Goal: Task Accomplishment & Management: Use online tool/utility

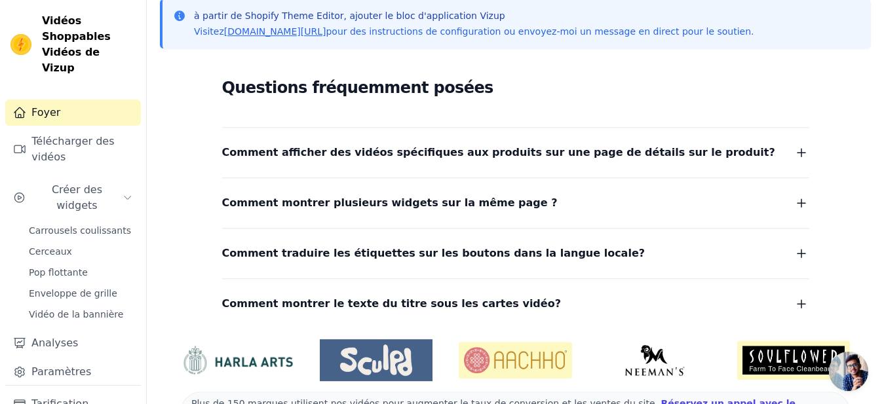
scroll to position [298, 0]
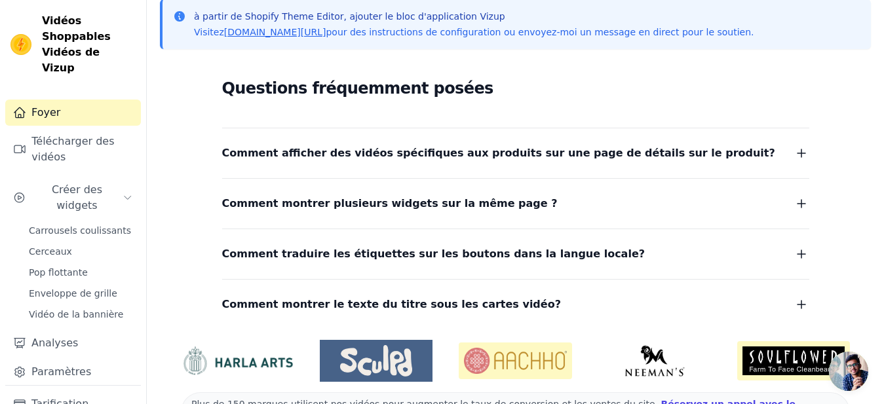
drag, startPoint x: 893, startPoint y: 60, endPoint x: 892, endPoint y: 249, distance: 188.8
click at [884, 249] on html "Vidéos Shoppables Vidéos de Vizup Foyer Télécharger des vidéos Créer des widget…" at bounding box center [442, 77] width 884 height 751
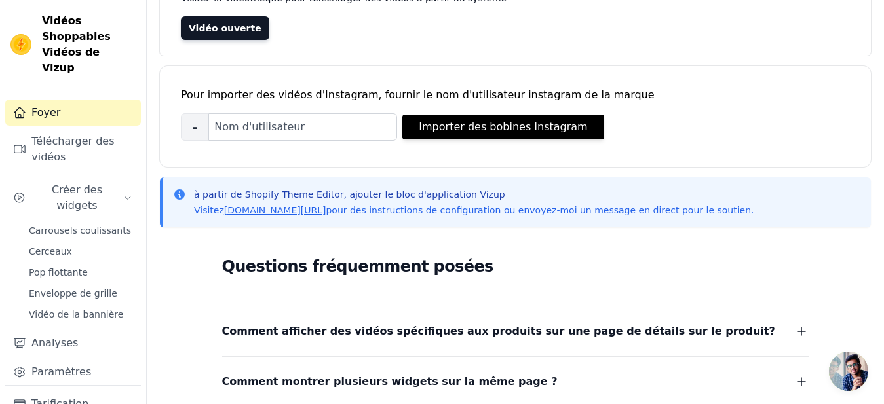
scroll to position [0, 0]
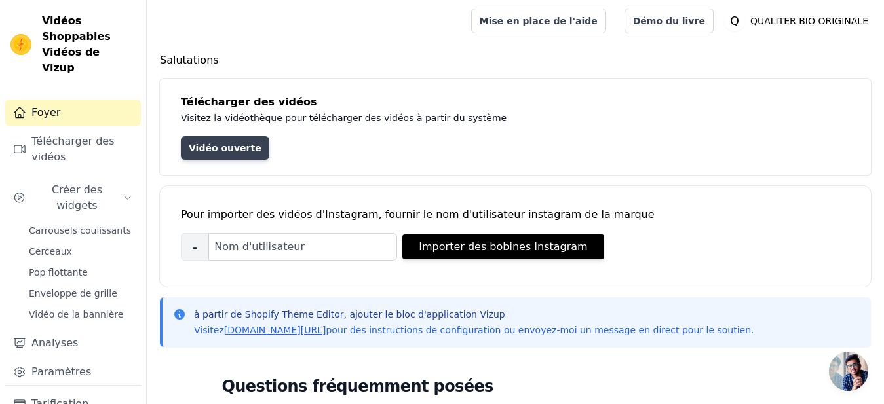
click at [203, 152] on link "Vidéo ouverte" at bounding box center [225, 148] width 88 height 24
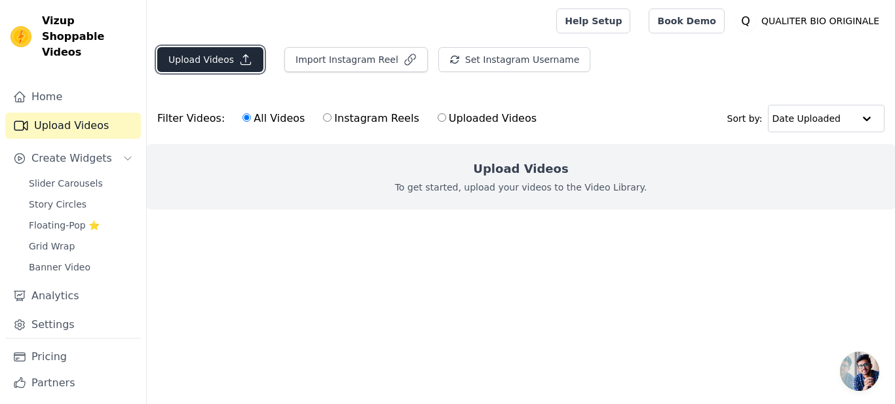
click at [210, 61] on button "Upload Videos" at bounding box center [210, 59] width 106 height 25
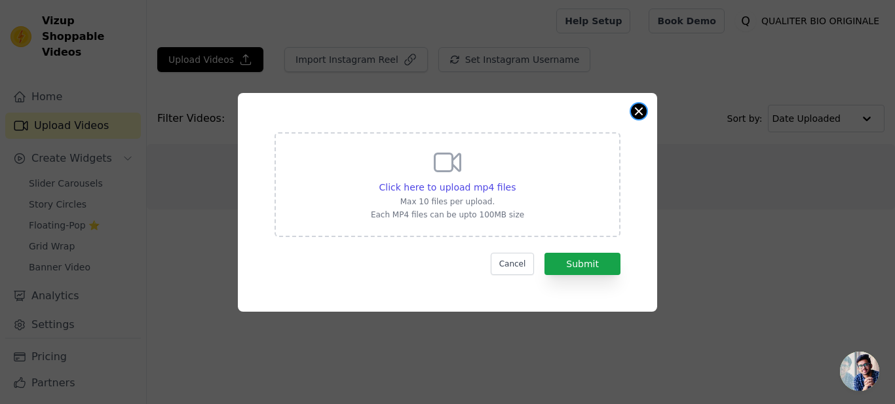
click at [642, 112] on button "Close modal" at bounding box center [639, 112] width 16 height 16
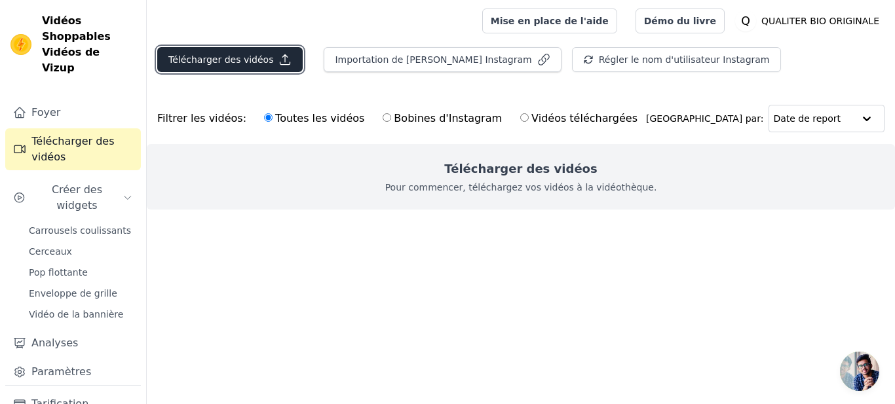
click at [203, 50] on button "Télécharger des vidéos" at bounding box center [230, 59] width 146 height 25
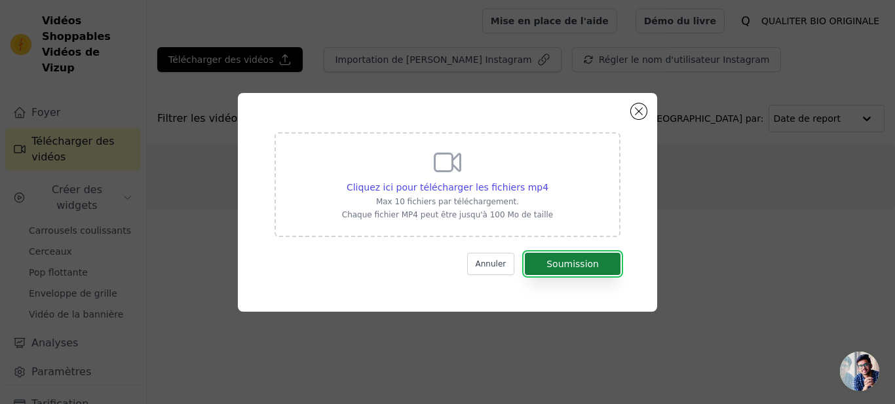
click at [558, 261] on button "Soumission" at bounding box center [573, 264] width 96 height 22
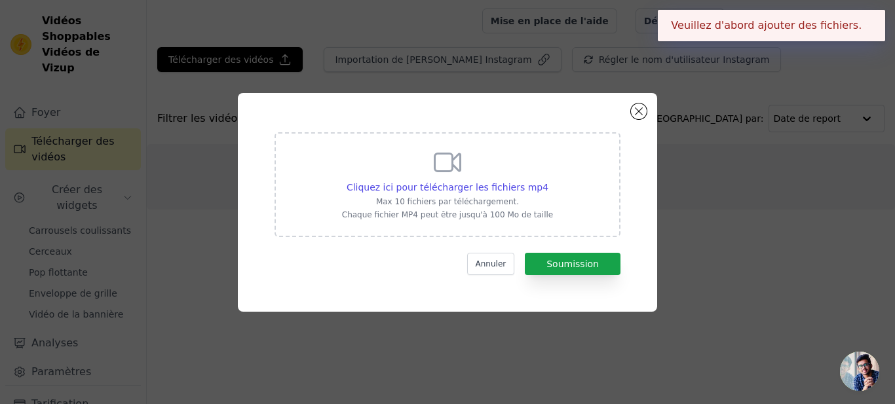
click at [454, 208] on div "Cliquez ici pour télécharger les fichiers mp4 Max 10 fichiers par téléchargemen…" at bounding box center [447, 183] width 211 height 73
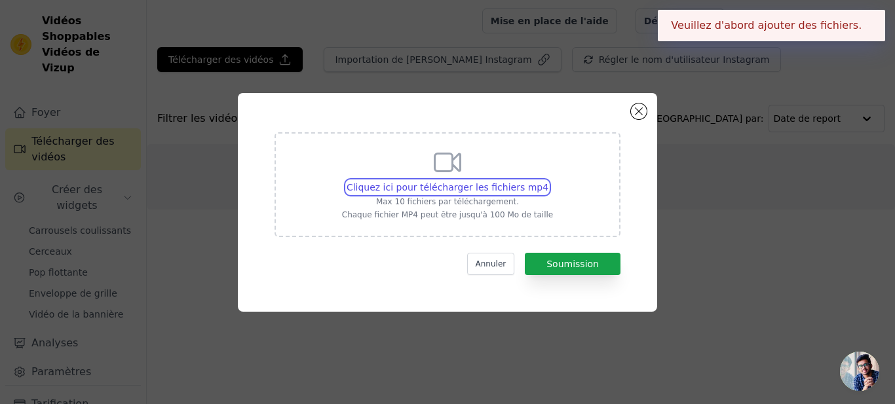
click at [548, 181] on input "Cliquez ici pour télécharger les fichiers mp4 Max 10 fichiers par téléchargemen…" at bounding box center [548, 180] width 1 height 1
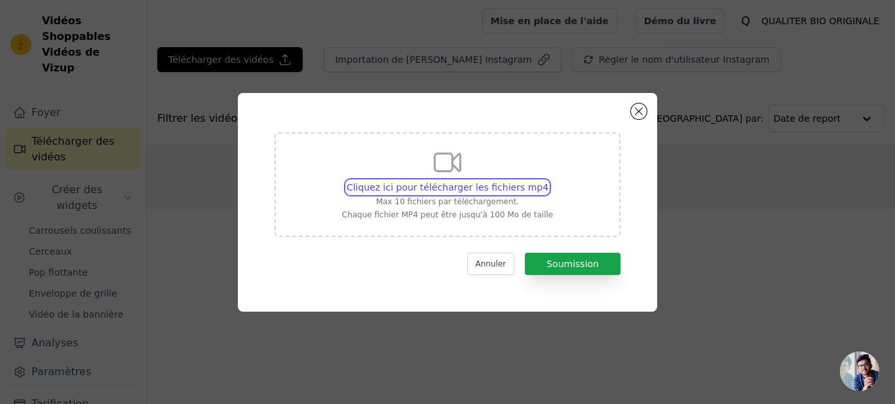
type input "C:\fakepath\ADST GUINEE.mp4"
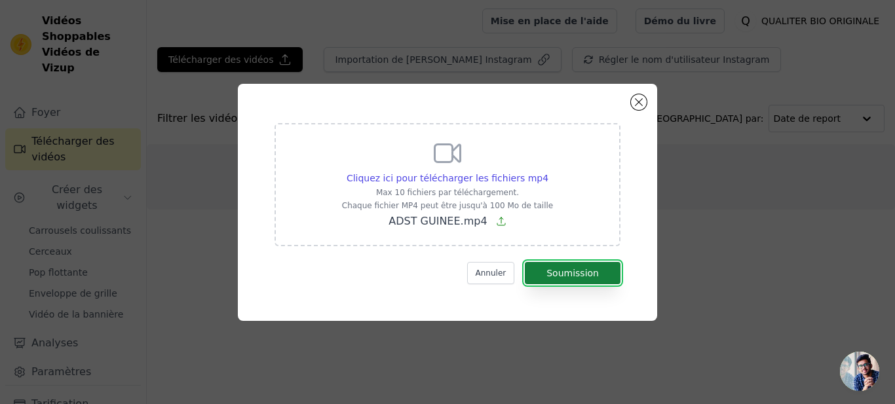
click at [599, 266] on button "Soumission" at bounding box center [573, 273] width 96 height 22
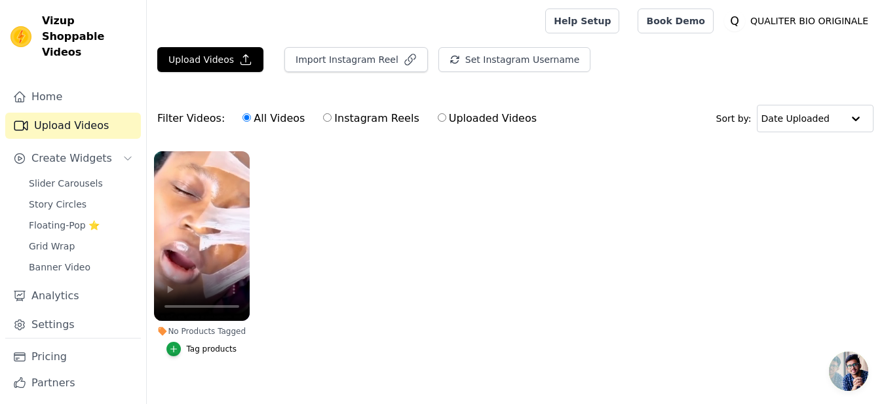
click at [213, 347] on div "Tag products" at bounding box center [211, 349] width 50 height 10
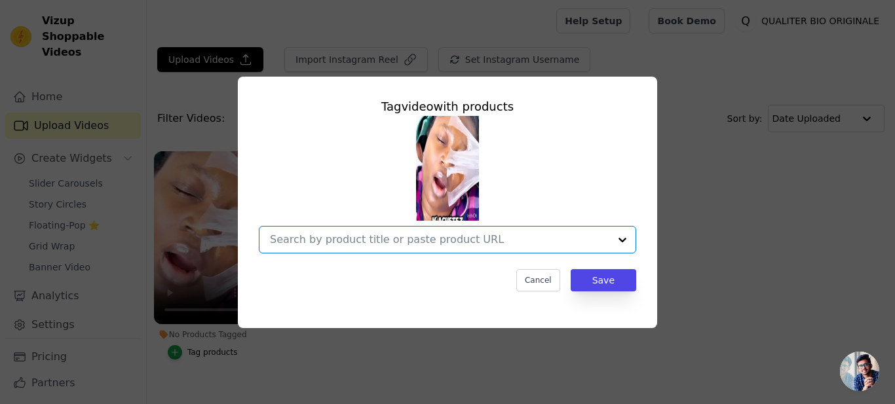
click at [545, 239] on input "No Products Tagged Tag video with products Option undefined, selected. Select i…" at bounding box center [440, 239] width 340 height 12
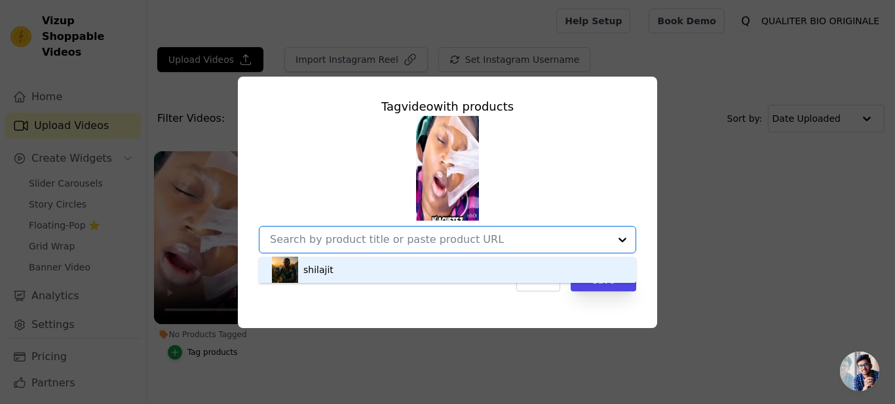
click at [501, 268] on div "shilajit" at bounding box center [447, 270] width 351 height 26
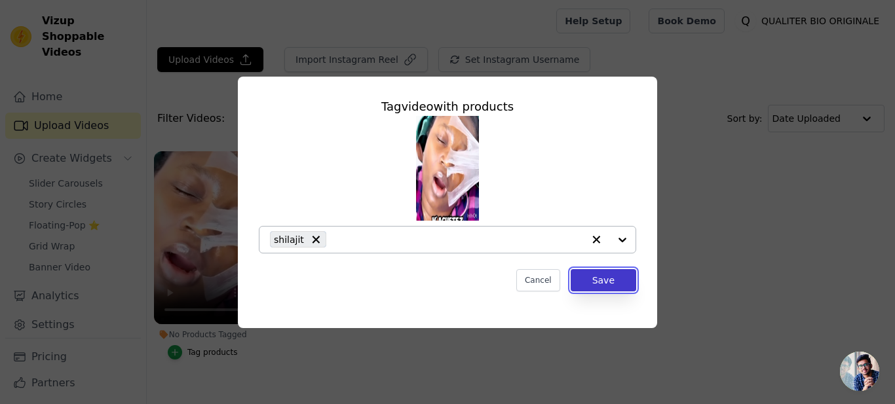
click at [605, 278] on button "Save" at bounding box center [604, 280] width 66 height 22
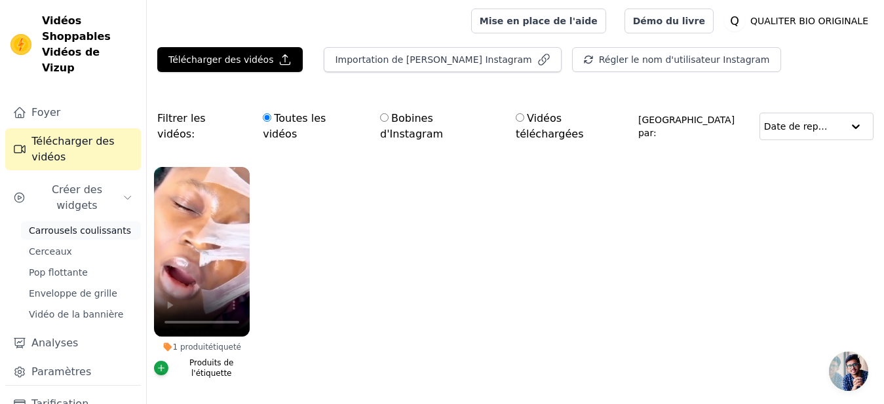
click at [101, 224] on span "Carrousels coulissants" at bounding box center [80, 230] width 102 height 13
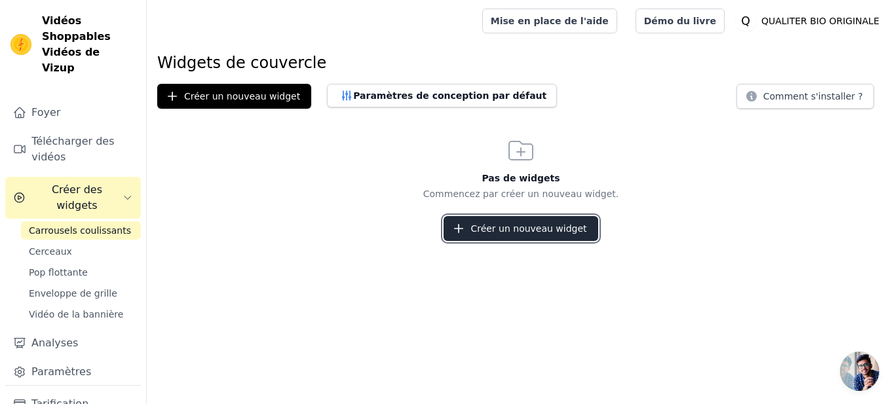
click at [547, 229] on button "Créer un nouveau widget" at bounding box center [521, 228] width 154 height 25
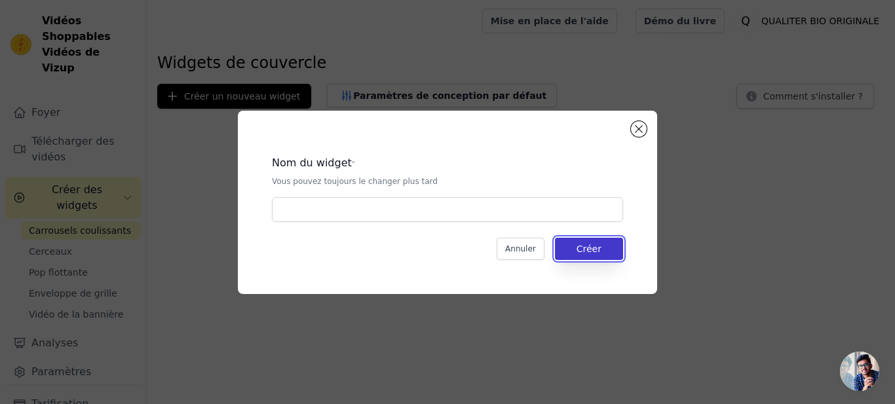
click at [589, 246] on button "Créer" at bounding box center [589, 249] width 68 height 22
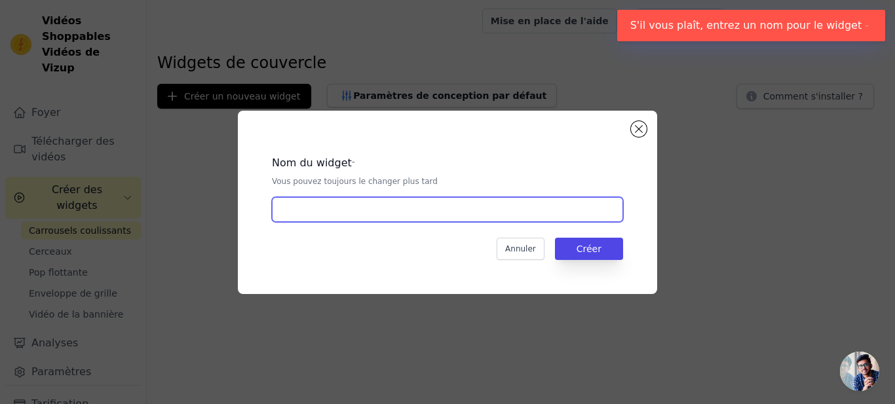
click at [519, 204] on input "text" at bounding box center [447, 209] width 351 height 25
type input "j"
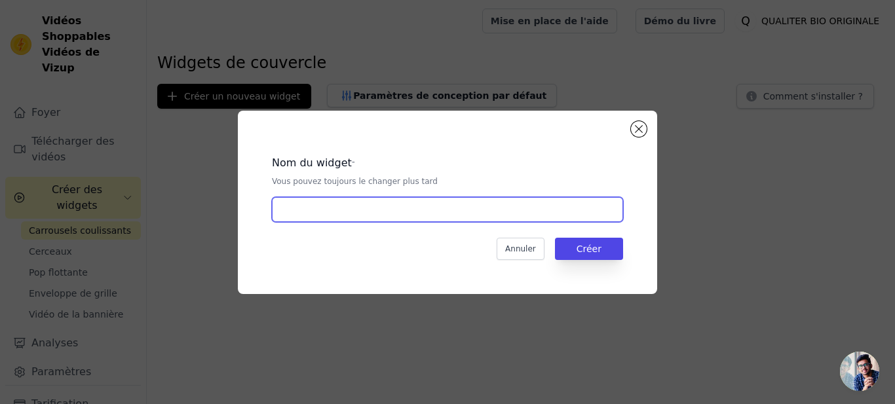
type input "&"
type input "anq"
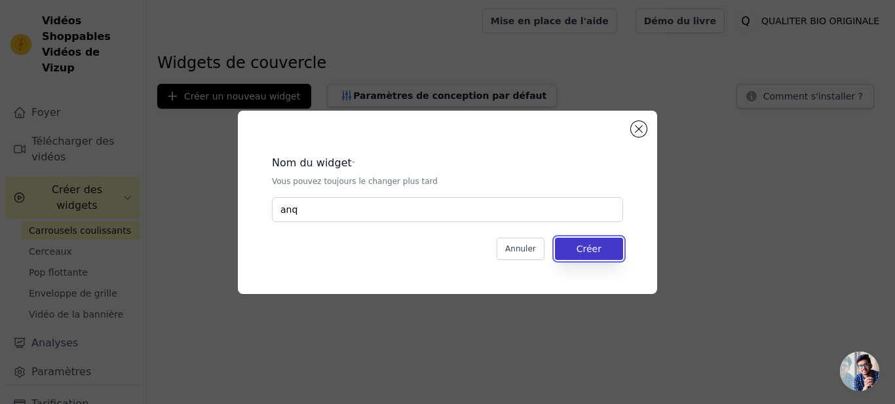
click at [600, 248] on button "Créer" at bounding box center [589, 249] width 68 height 22
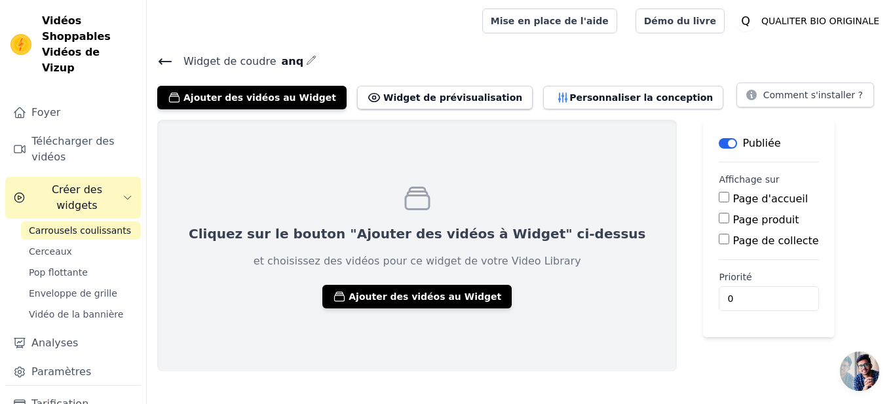
click at [719, 219] on input "Page produit" at bounding box center [724, 218] width 10 height 10
checkbox input "true"
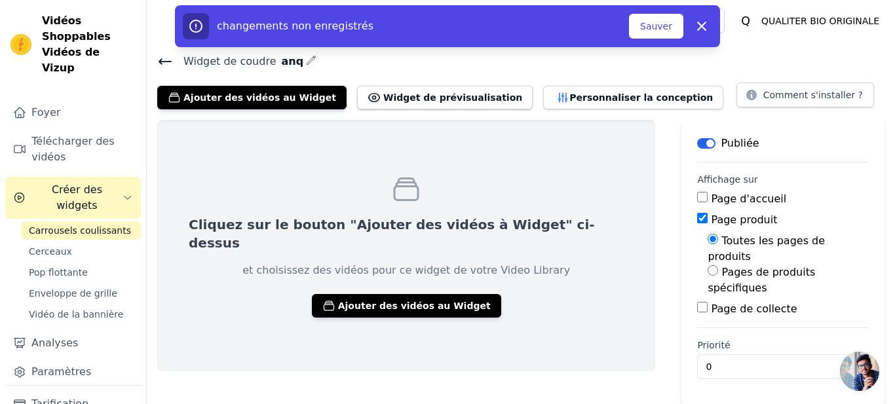
click at [708, 265] on input "Pages de produits spécifiques" at bounding box center [713, 270] width 10 height 10
radio input "true"
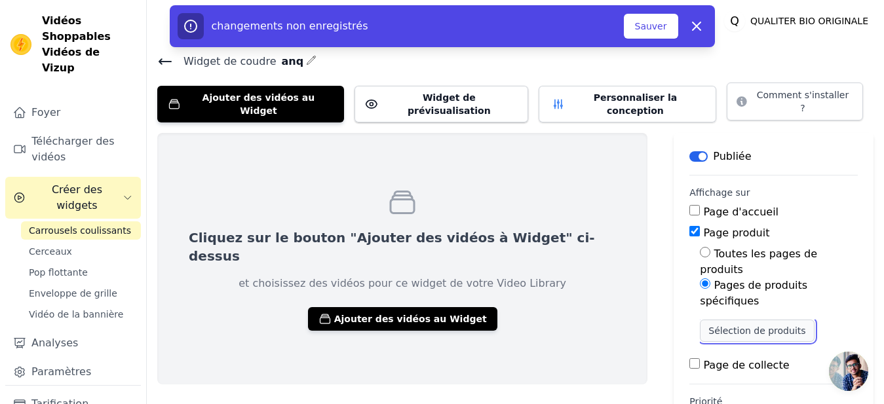
click at [700, 320] on button "Sélection de produits" at bounding box center [757, 331] width 114 height 22
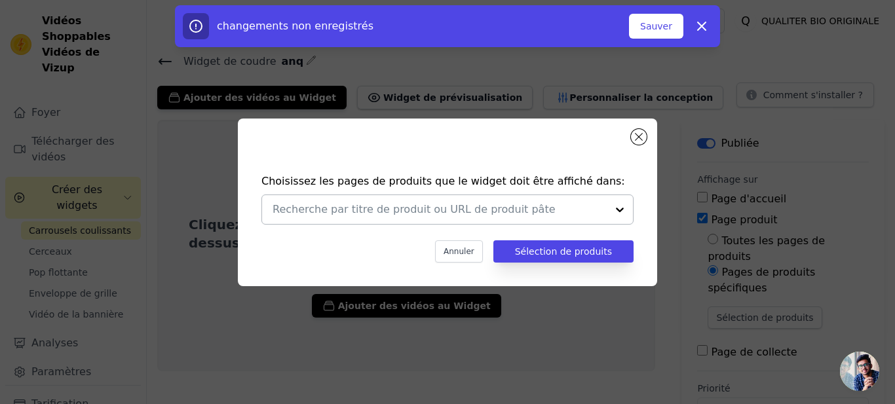
click at [614, 210] on div at bounding box center [620, 209] width 26 height 29
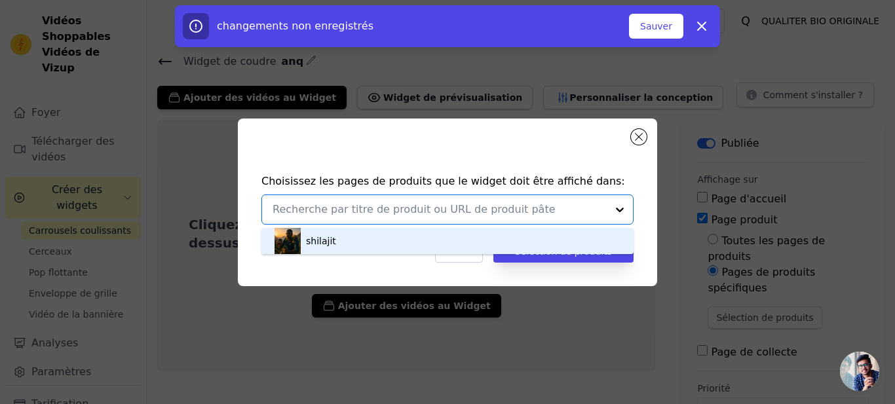
click at [476, 242] on div "shilajit" at bounding box center [448, 241] width 346 height 26
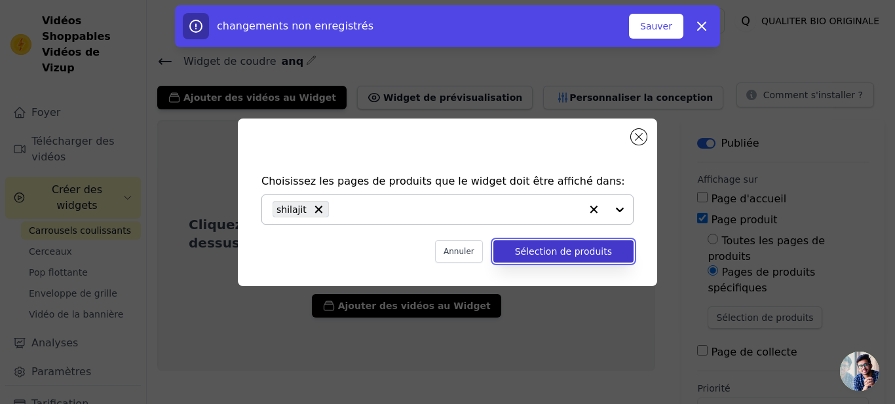
click at [545, 254] on button "Sélection de produits" at bounding box center [564, 252] width 140 height 22
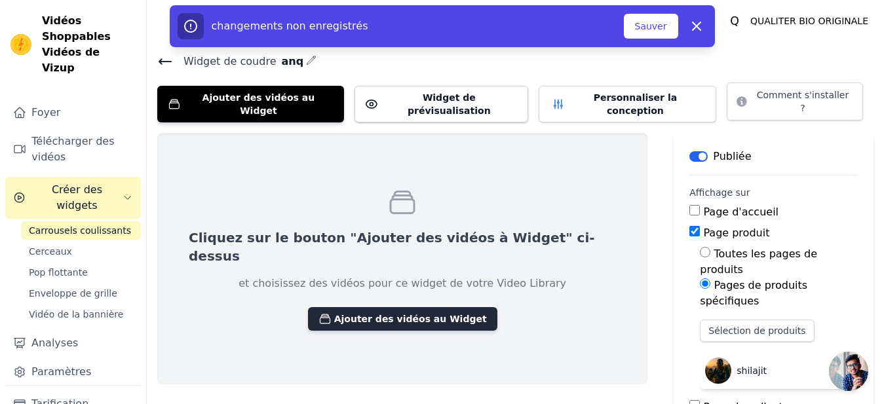
drag, startPoint x: 414, startPoint y: 309, endPoint x: 414, endPoint y: 300, distance: 9.2
click at [414, 300] on div "Cliquez sur le bouton "Ajouter des vidéos à Widget" ci-dessus et choisissez des…" at bounding box center [402, 259] width 490 height 252
click at [414, 307] on button "Ajouter des vidéos au Widget" at bounding box center [402, 319] width 189 height 24
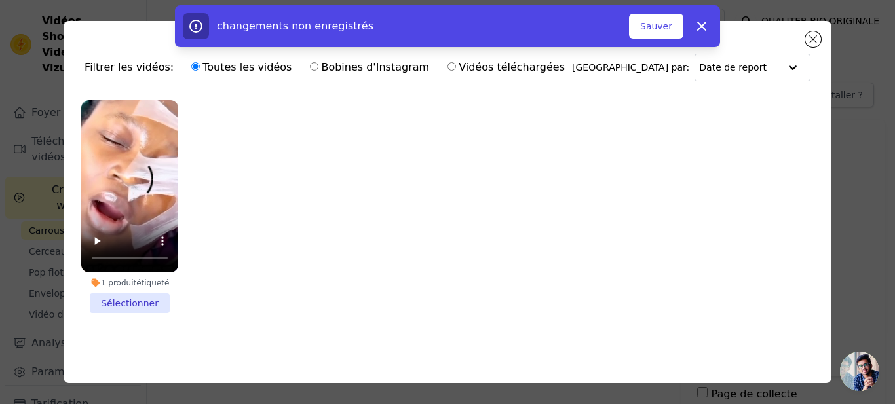
click at [146, 299] on li "1 produit étiqueté Sélectionner" at bounding box center [129, 206] width 97 height 213
click at [0, 0] on input "1 produit étiqueté Sélectionner" at bounding box center [0, 0] width 0 height 0
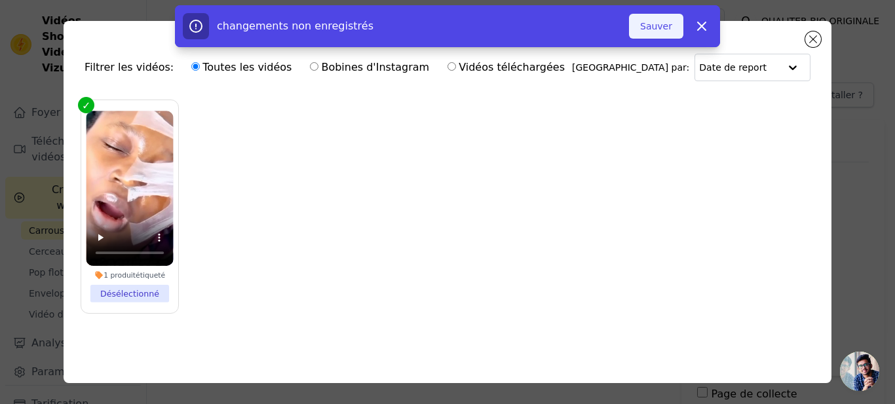
click at [656, 27] on button "Sauver" at bounding box center [656, 26] width 54 height 25
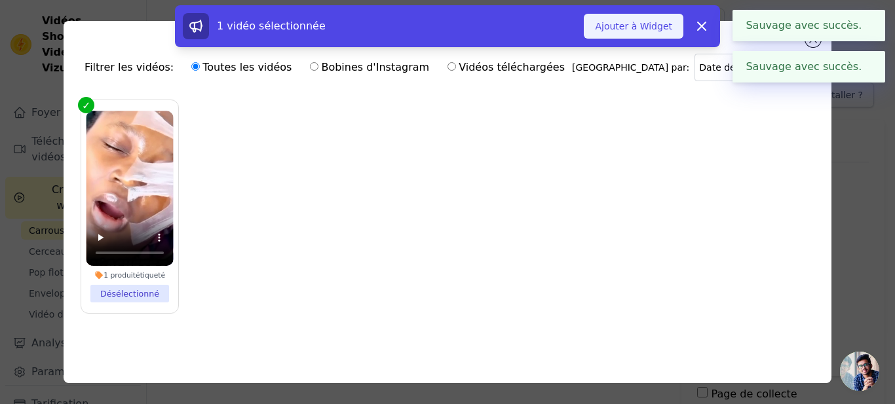
click at [671, 26] on button "Ajouter à Widget" at bounding box center [634, 26] width 100 height 25
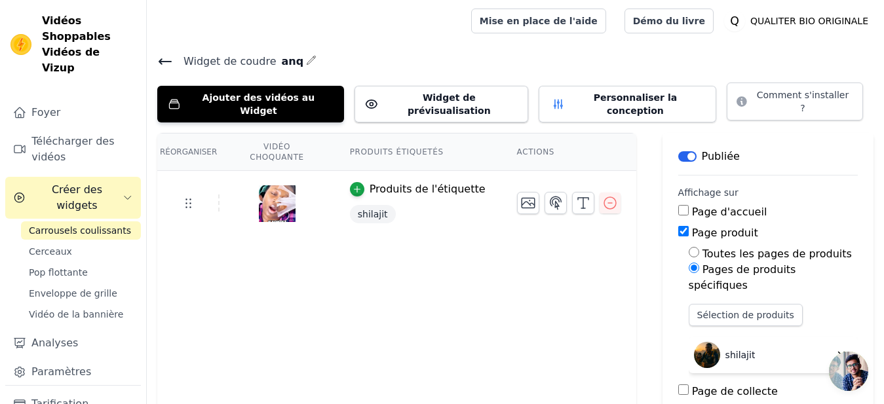
click at [273, 175] on img at bounding box center [277, 203] width 37 height 63
click at [384, 102] on button "Widget de prévisualisation" at bounding box center [442, 104] width 174 height 37
click at [520, 195] on icon "button" at bounding box center [528, 203] width 16 height 16
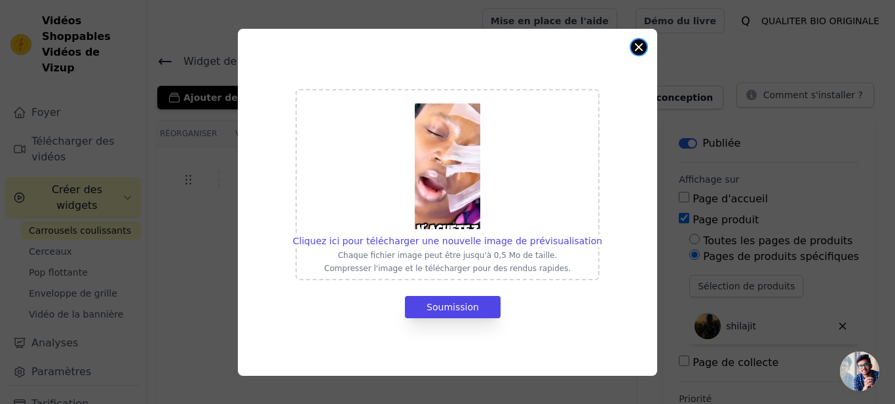
click at [636, 49] on button "Clôture du modal" at bounding box center [639, 47] width 16 height 16
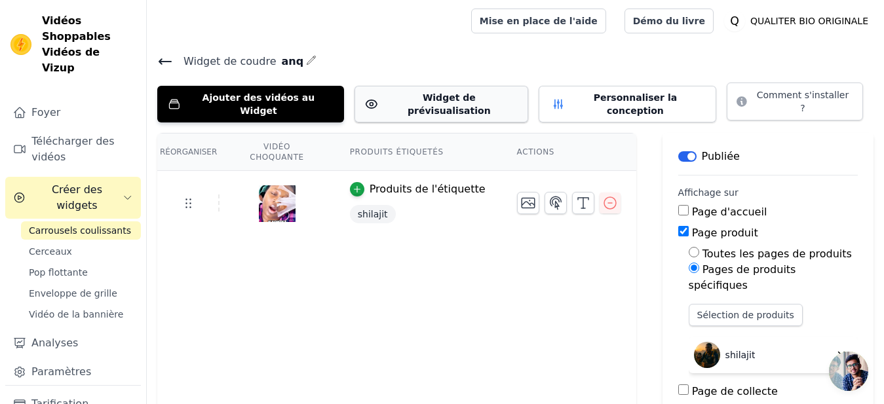
click at [398, 92] on button "Widget de prévisualisation" at bounding box center [442, 104] width 174 height 37
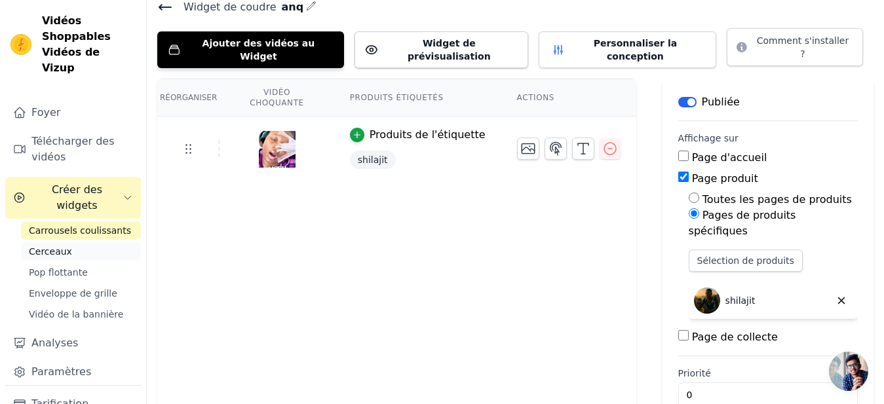
click at [54, 245] on span "Cerceaux" at bounding box center [50, 251] width 43 height 13
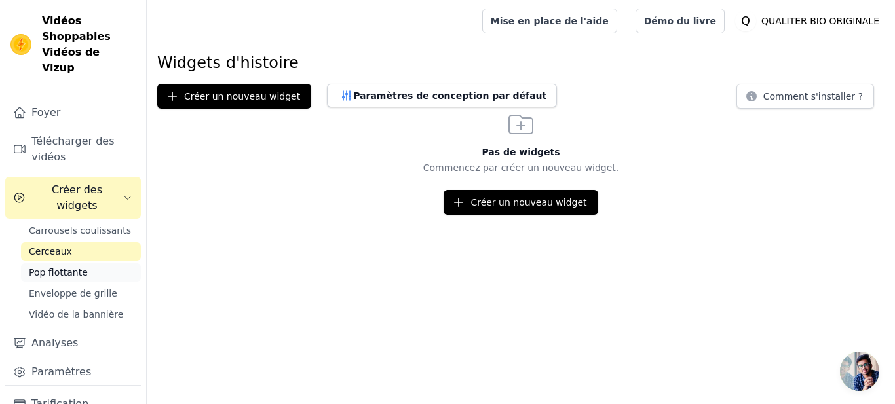
click at [57, 266] on span "Pop flottante" at bounding box center [58, 272] width 59 height 13
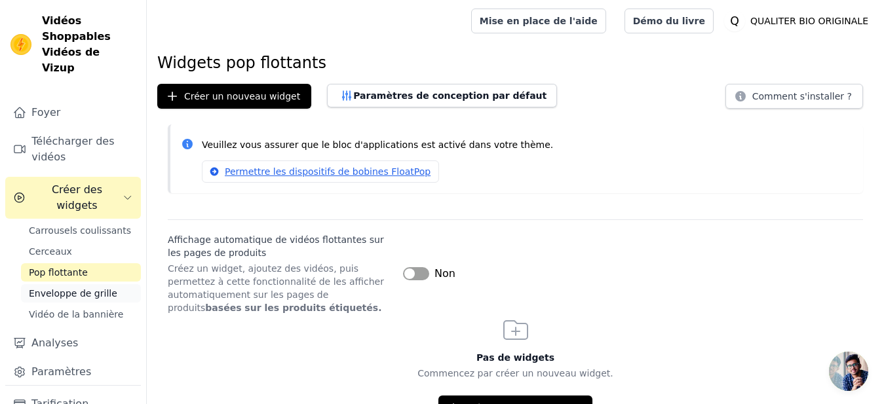
click at [78, 287] on span "Enveloppe de grille" at bounding box center [73, 293] width 88 height 13
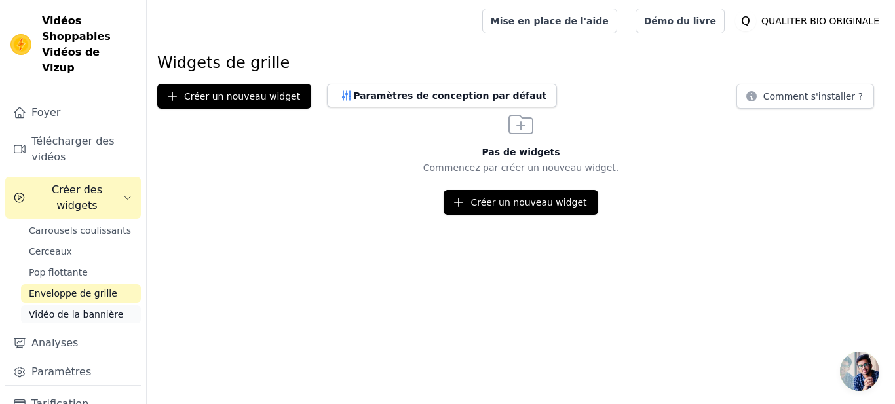
click at [88, 308] on span "Vidéo de la bannière" at bounding box center [76, 314] width 94 height 13
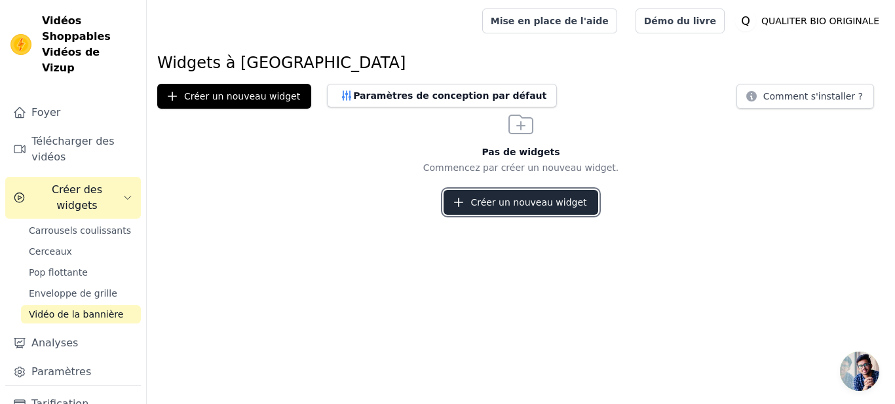
click at [502, 190] on button "Créer un nouveau widget" at bounding box center [521, 202] width 154 height 25
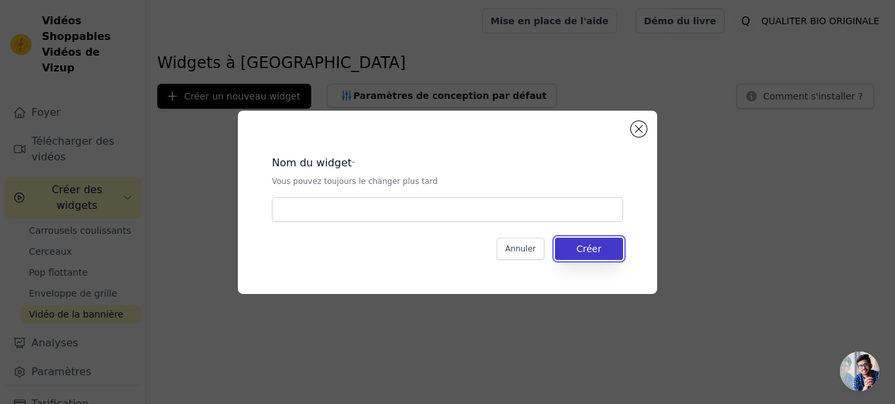
click at [572, 247] on button "Créer" at bounding box center [589, 249] width 68 height 22
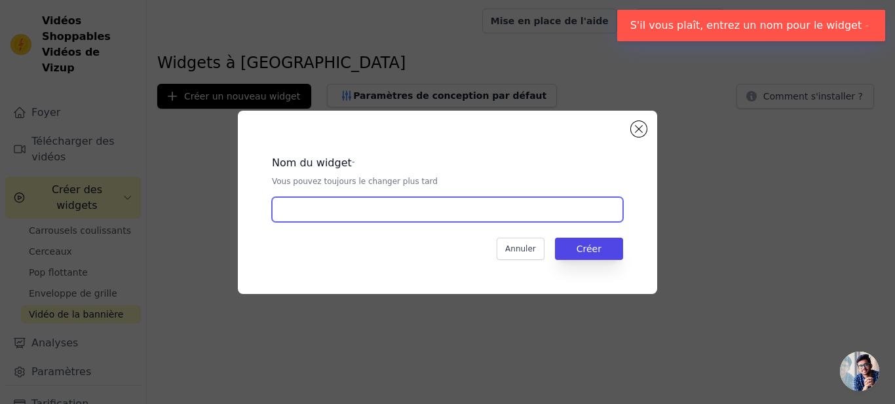
click at [545, 210] on input "text" at bounding box center [447, 209] width 351 height 25
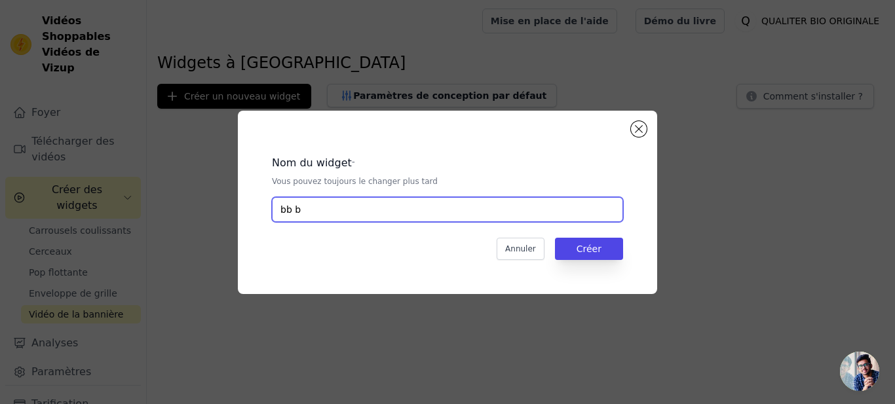
click at [557, 214] on input "bb b" at bounding box center [447, 209] width 351 height 25
type input "bb b"
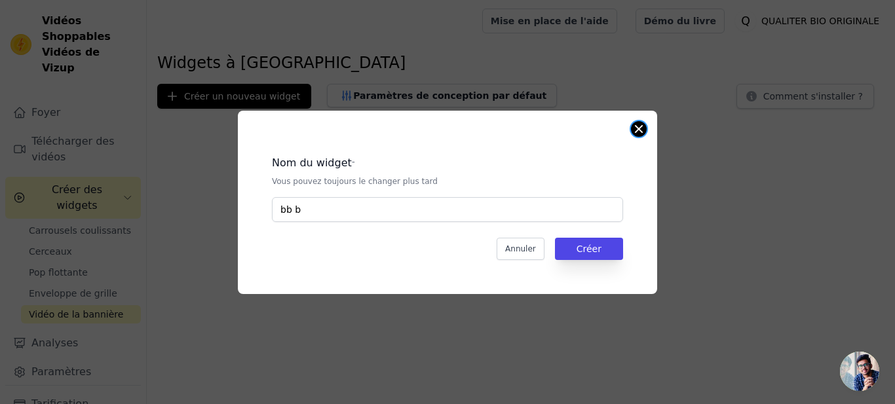
click at [635, 128] on button "Clôture du modal" at bounding box center [639, 129] width 16 height 16
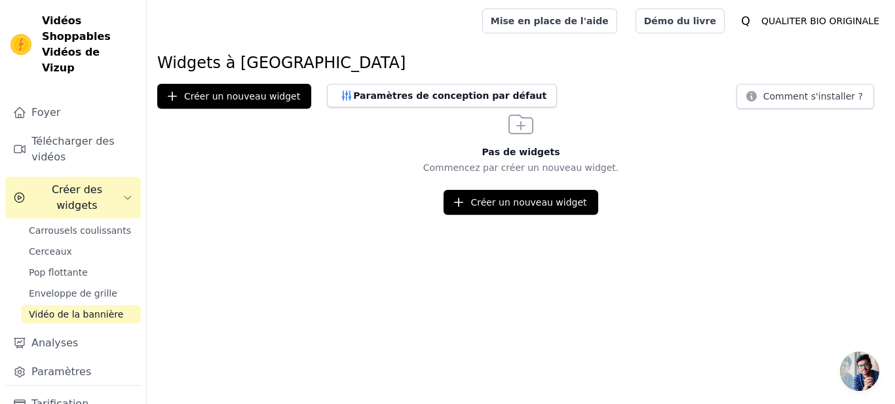
click at [95, 308] on span "Vidéo de la bannière" at bounding box center [76, 314] width 94 height 13
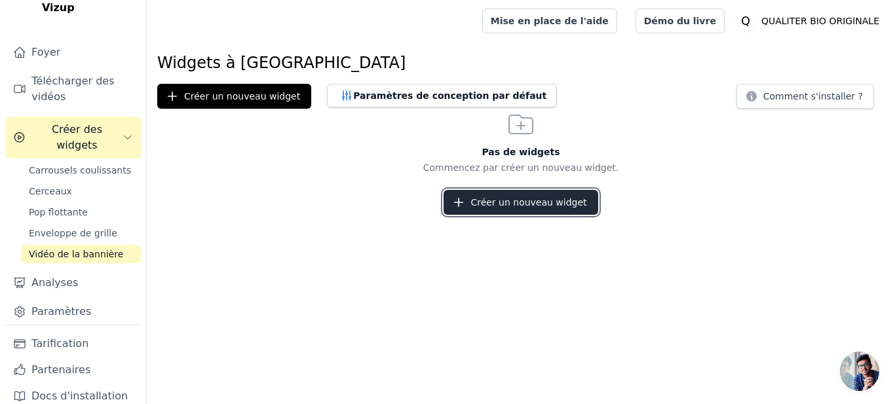
click at [487, 195] on button "Créer un nouveau widget" at bounding box center [521, 202] width 154 height 25
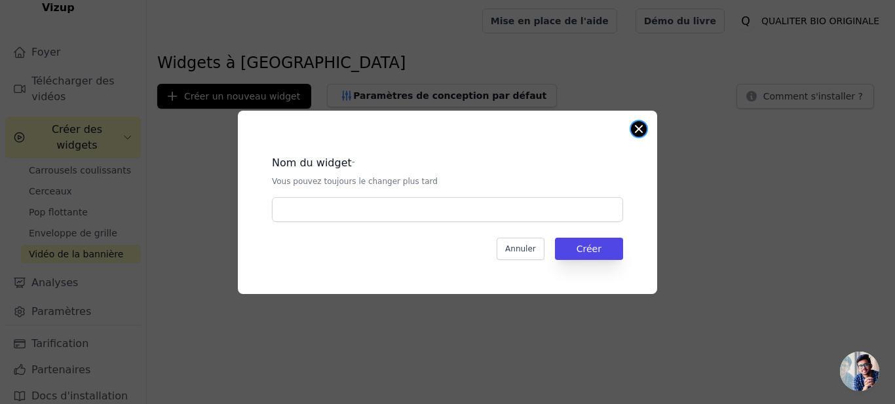
click at [640, 136] on button "Clôture du modal" at bounding box center [639, 129] width 16 height 16
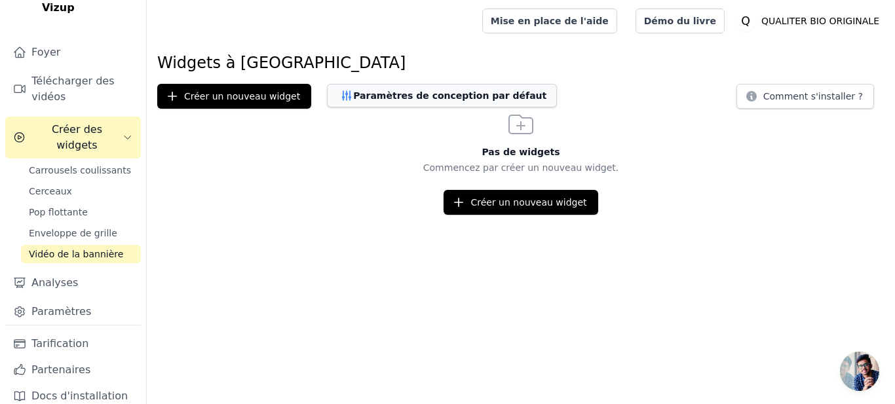
click at [429, 104] on button "Paramètres de conception par défaut" at bounding box center [442, 96] width 230 height 24
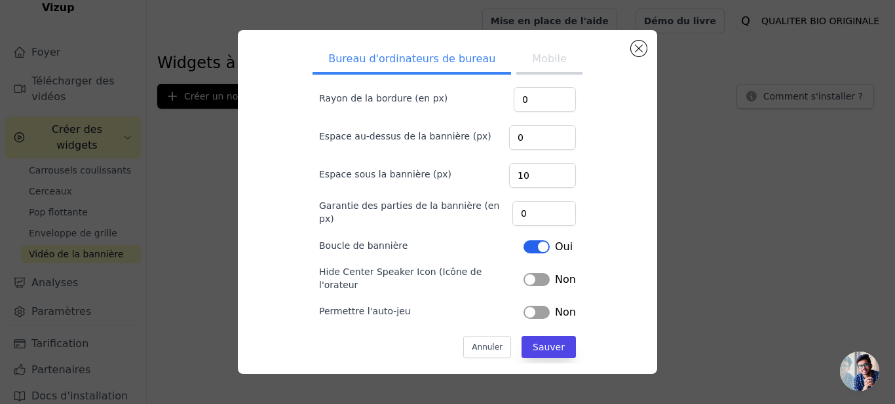
scroll to position [137, 0]
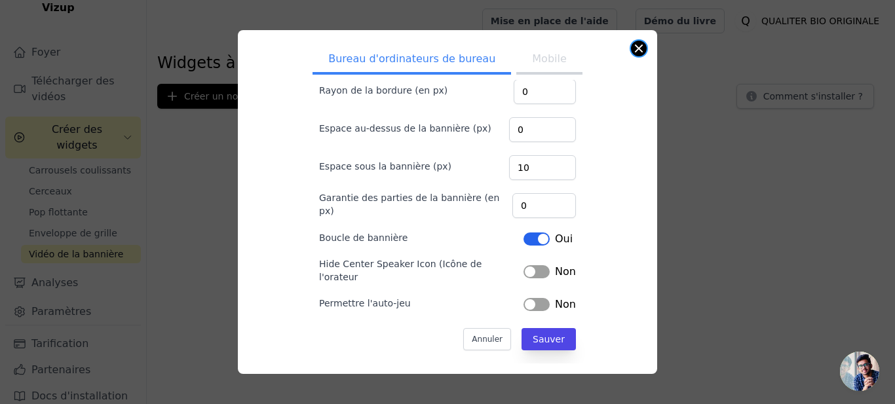
click at [637, 54] on button "Clôture du modal" at bounding box center [639, 49] width 16 height 16
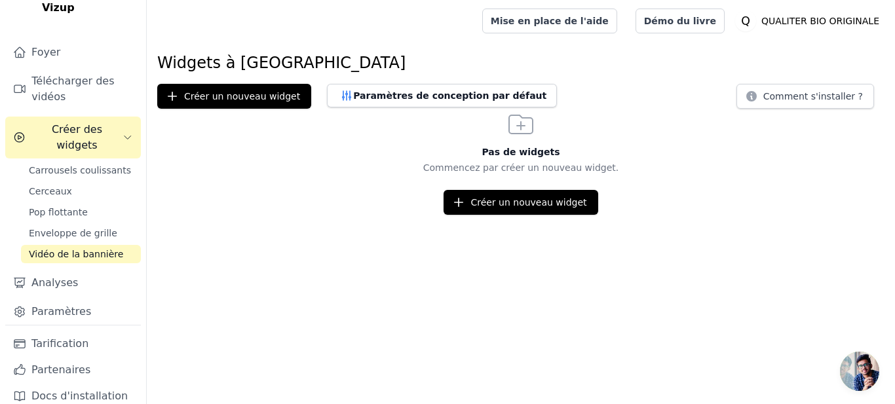
click at [540, 189] on div "Pas de widgets Commencez par créer un nouveau widget. Créer un nouveau widget" at bounding box center [521, 162] width 749 height 106
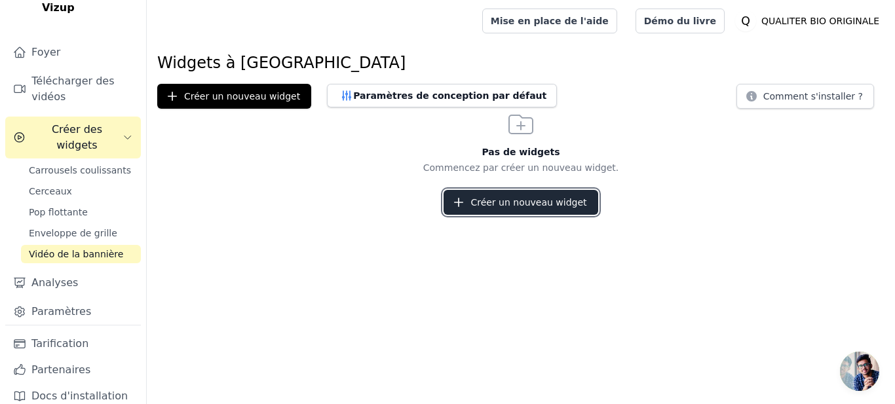
click at [541, 204] on button "Créer un nouveau widget" at bounding box center [521, 202] width 154 height 25
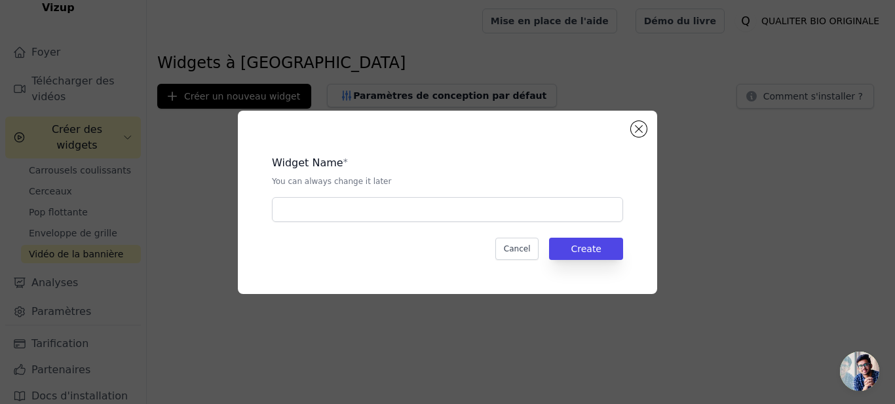
scroll to position [60, 0]
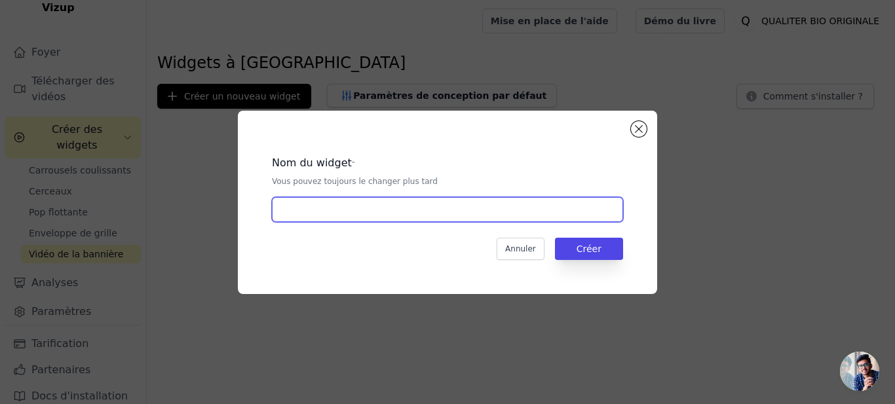
click at [511, 216] on input "text" at bounding box center [447, 209] width 351 height 25
type input "cl n , vk"
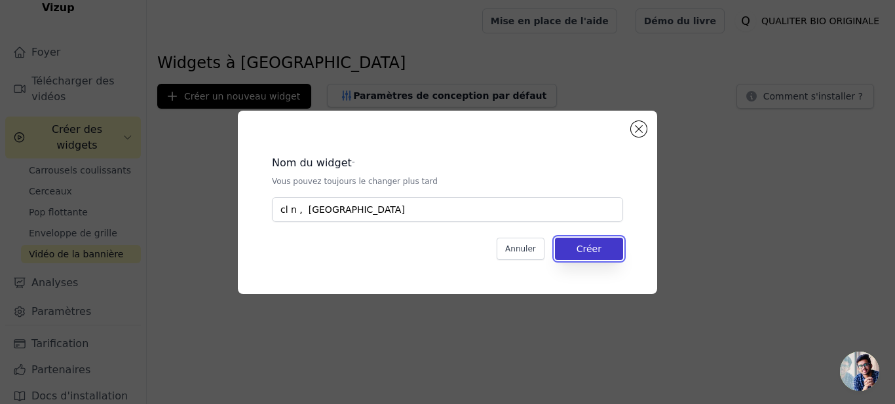
click at [585, 250] on button "Créer" at bounding box center [589, 249] width 68 height 22
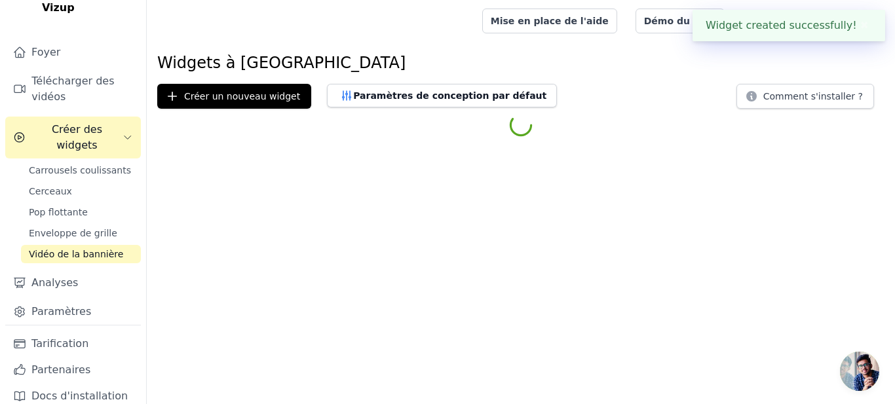
scroll to position [60, 0]
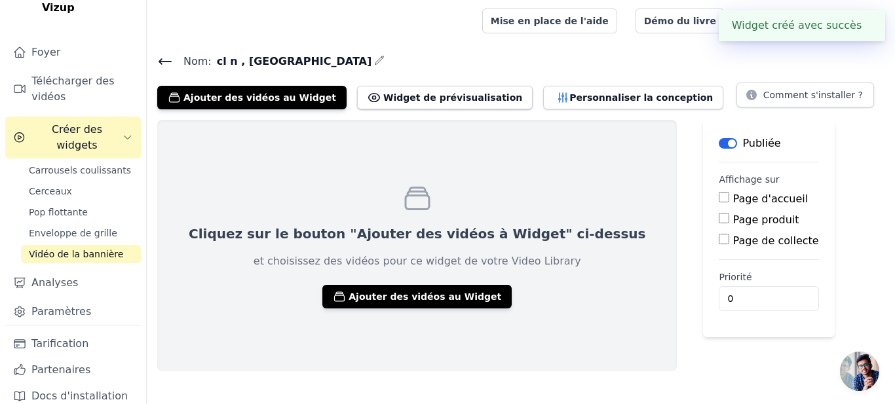
click at [734, 222] on label "Page produit" at bounding box center [767, 220] width 66 height 12
click at [719, 222] on input "Page produit" at bounding box center [724, 218] width 10 height 10
checkbox input "true"
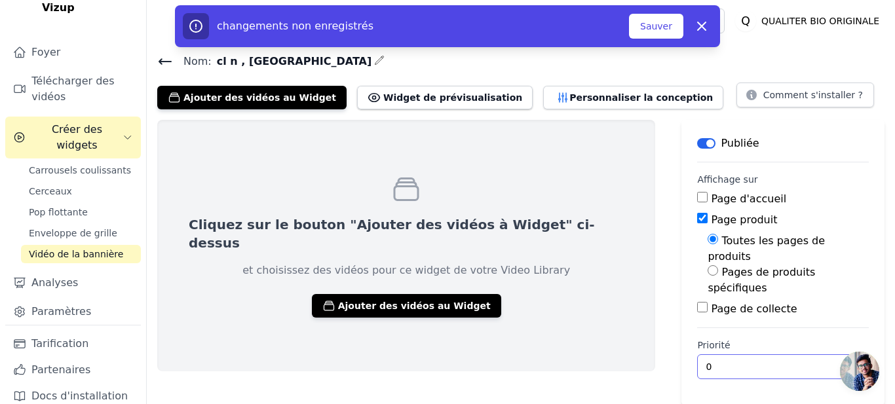
click at [697, 355] on input "0" at bounding box center [783, 367] width 172 height 25
click at [749, 355] on input "0" at bounding box center [783, 367] width 172 height 25
click at [761, 355] on input "0" at bounding box center [783, 367] width 172 height 25
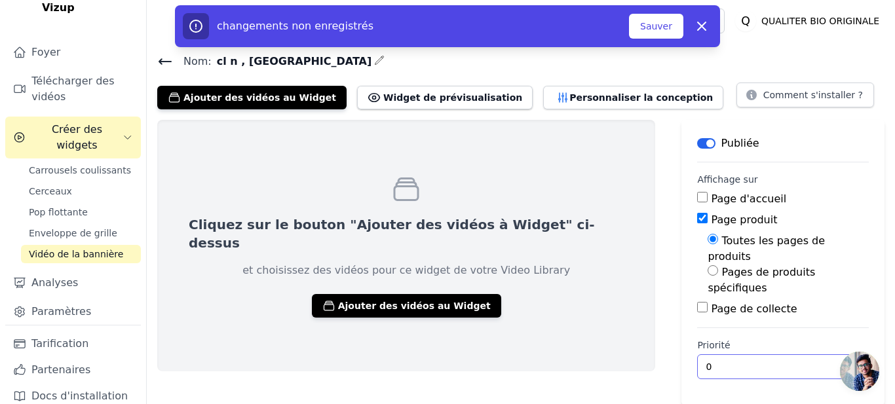
click at [761, 355] on input "0" at bounding box center [783, 367] width 172 height 25
click at [758, 355] on input "0" at bounding box center [783, 367] width 172 height 25
click at [757, 355] on input "6" at bounding box center [783, 367] width 172 height 25
click at [757, 355] on input "7" at bounding box center [783, 367] width 172 height 25
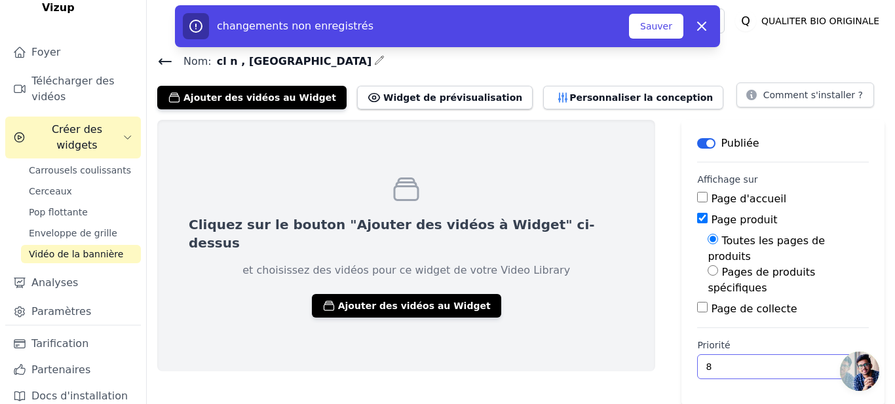
click at [757, 355] on input "8" at bounding box center [783, 367] width 172 height 25
click at [758, 355] on input "7" at bounding box center [783, 367] width 172 height 25
click at [758, 355] on input "6" at bounding box center [783, 367] width 172 height 25
click at [758, 355] on input "5" at bounding box center [783, 367] width 172 height 25
type input "4"
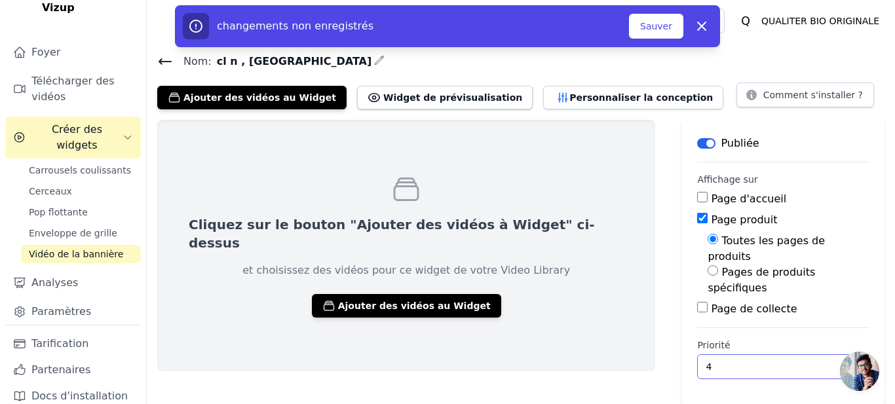
click at [758, 355] on input "4" at bounding box center [783, 367] width 172 height 25
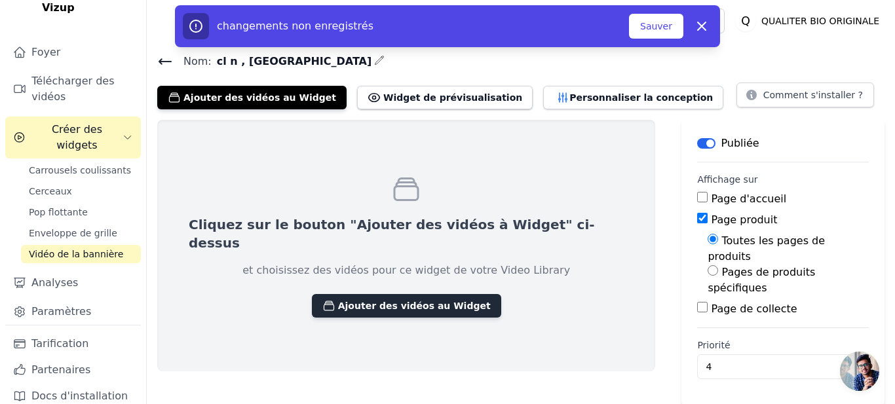
click at [403, 298] on button "Ajouter des vidéos au Widget" at bounding box center [406, 306] width 189 height 24
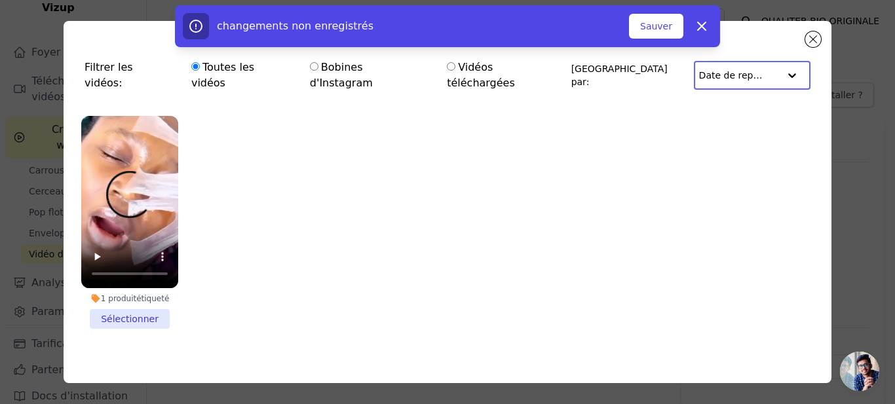
click at [712, 74] on input "text" at bounding box center [739, 75] width 80 height 26
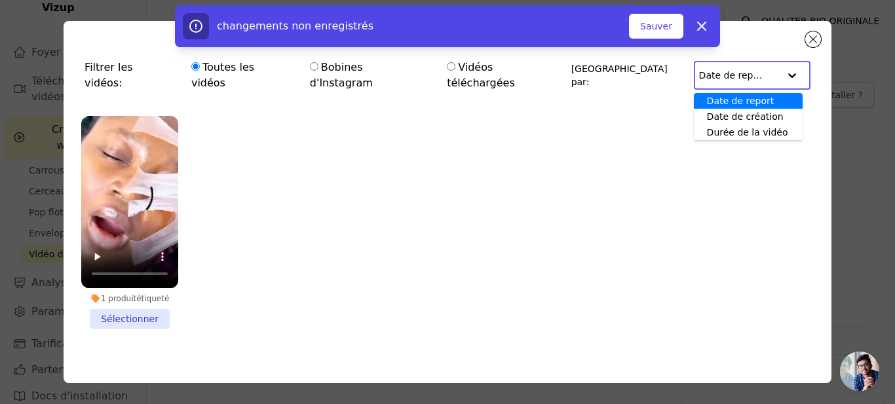
click at [724, 64] on input "text" at bounding box center [739, 75] width 80 height 26
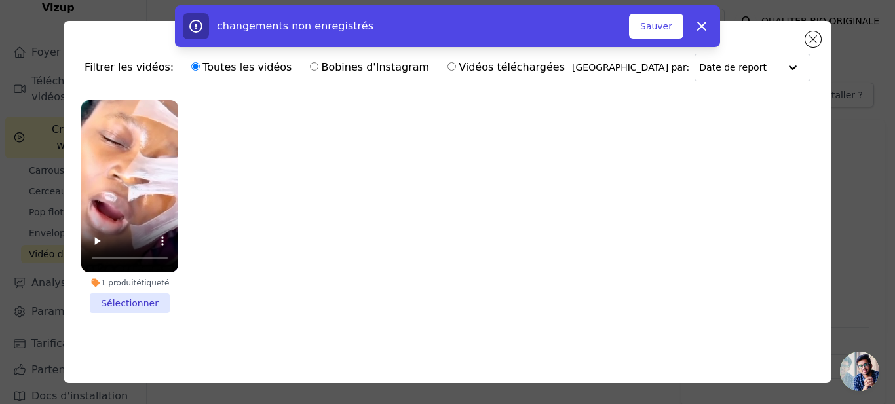
click at [117, 297] on li "1 produit étiqueté Sélectionner" at bounding box center [129, 206] width 97 height 213
click at [0, 0] on input "1 produit étiqueté Sélectionner" at bounding box center [0, 0] width 0 height 0
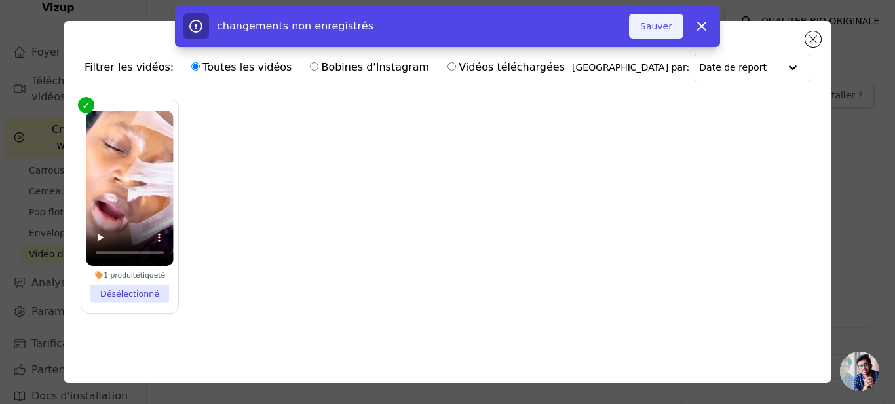
click at [652, 28] on button "Sauver" at bounding box center [656, 26] width 54 height 25
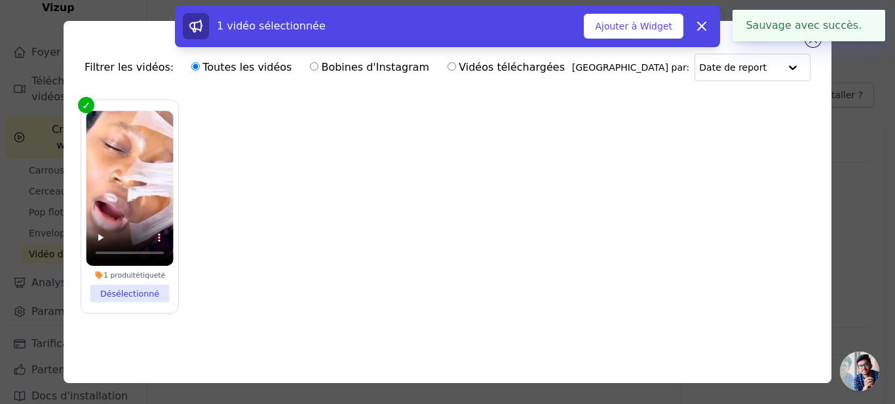
click at [884, 151] on div "Filtrer les vidéos: Toutes les vidéos Bobines d'Instagram Vidéos téléchargées T…" at bounding box center [447, 202] width 895 height 404
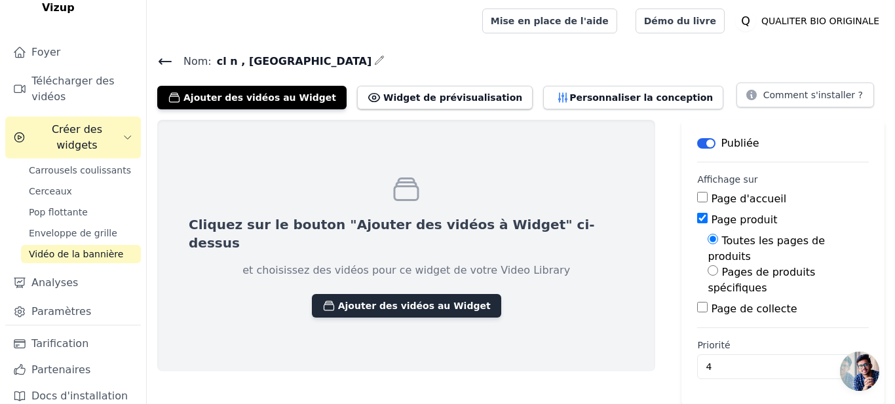
click at [381, 304] on button "Ajouter des vidéos au Widget" at bounding box center [406, 306] width 189 height 24
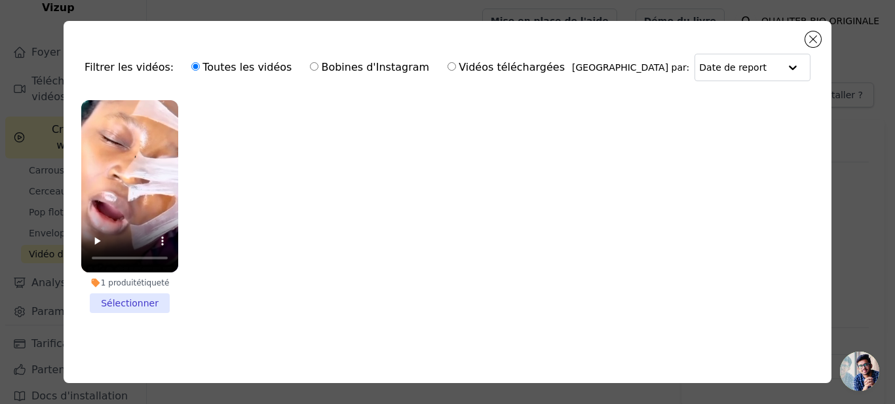
click at [124, 291] on li "1 produit étiqueté Sélectionner" at bounding box center [129, 206] width 97 height 213
click at [0, 0] on input "1 produit étiqueté Sélectionner" at bounding box center [0, 0] width 0 height 0
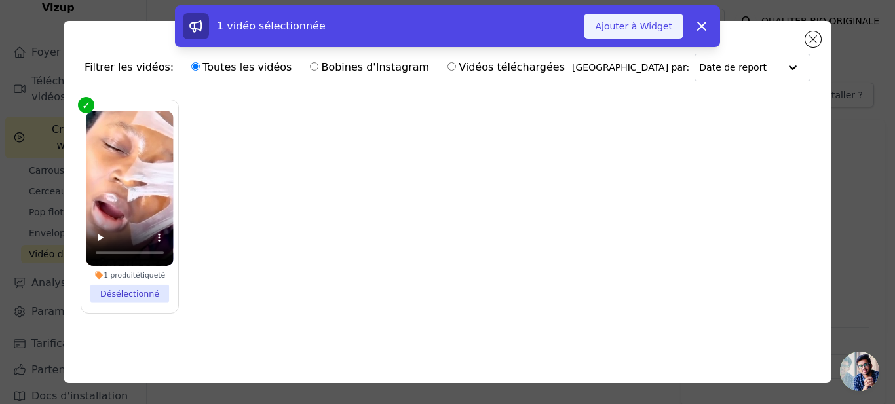
click at [628, 26] on button "Ajouter à Widget" at bounding box center [634, 26] width 100 height 25
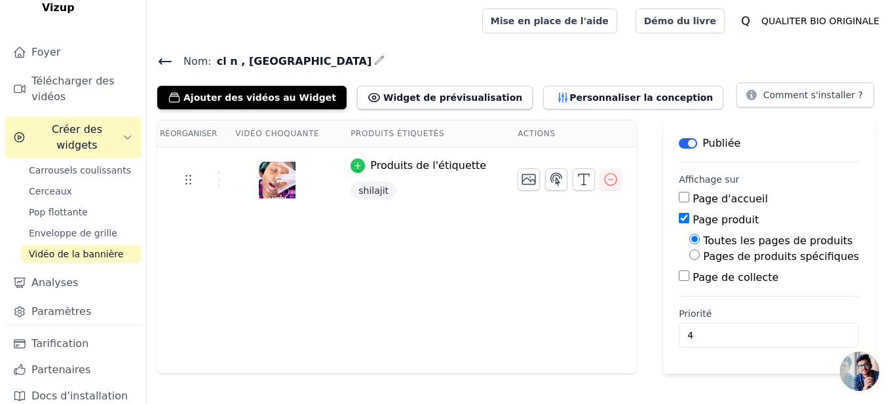
click at [351, 170] on div "button" at bounding box center [358, 166] width 14 height 14
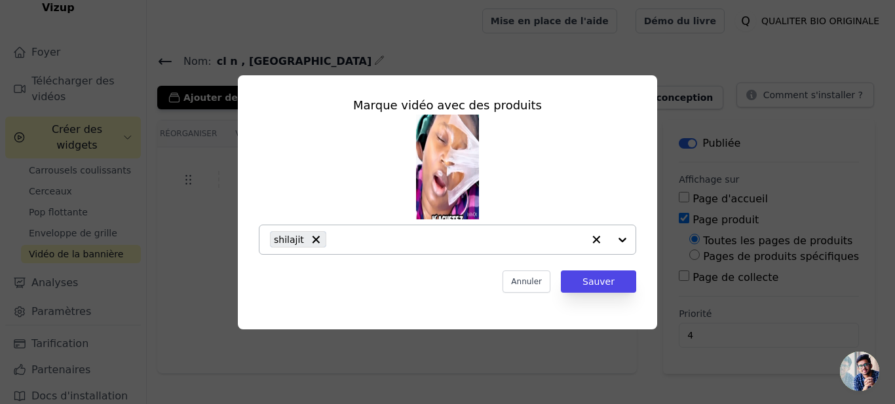
click at [618, 242] on div at bounding box center [609, 239] width 52 height 29
click at [595, 65] on div "Marque vidéo avec des produits shilajit Annuler Sauver" at bounding box center [447, 202] width 853 height 296
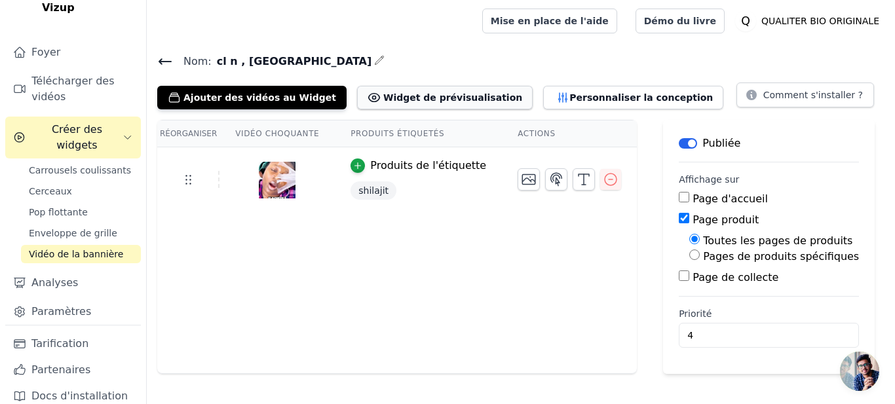
click at [384, 94] on button "Widget de prévisualisation" at bounding box center [445, 98] width 176 height 24
click at [101, 227] on span "Enveloppe de grille" at bounding box center [73, 233] width 88 height 13
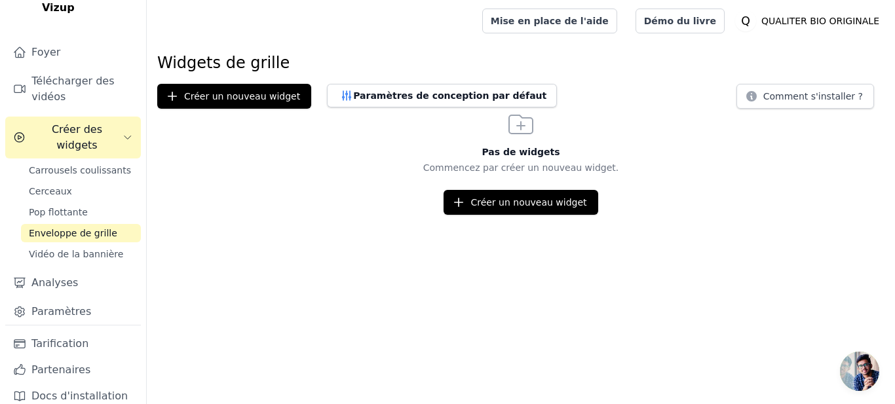
click at [868, 361] on span "Ouvrir le chat" at bounding box center [859, 371] width 39 height 39
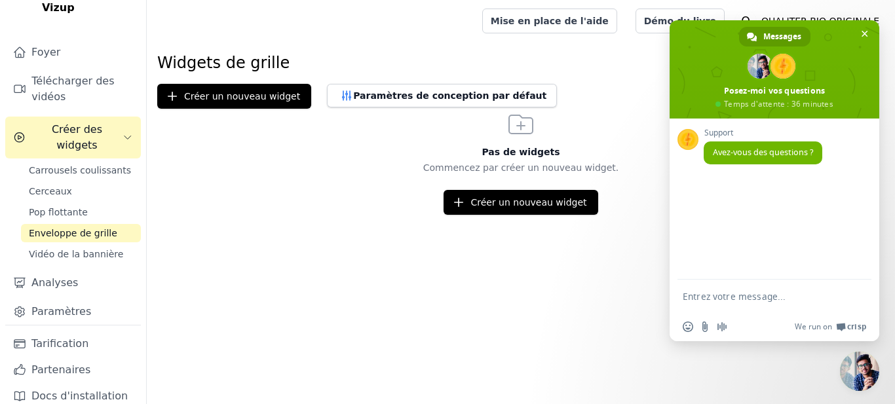
drag, startPoint x: 782, startPoint y: 305, endPoint x: 765, endPoint y: 292, distance: 21.1
click at [765, 292] on form at bounding box center [760, 297] width 155 height 35
click at [747, 300] on textarea "Entrez votre message..." at bounding box center [760, 297] width 155 height 12
type textarea "bonjour"
click at [859, 292] on span "Envoyer" at bounding box center [857, 297] width 10 height 10
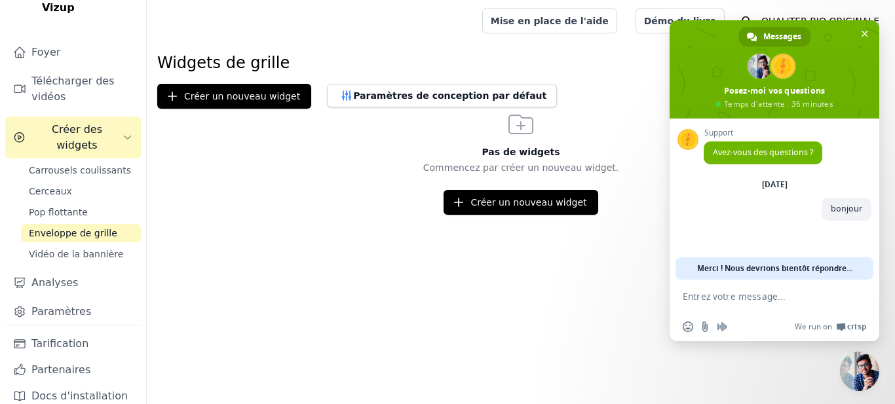
click at [463, 215] on html "Vidéos Shoppables Vidéos de Vizup Foyer Télécharger des vidéos Créer des widget…" at bounding box center [447, 107] width 895 height 215
click at [863, 35] on span "Fermer le chat" at bounding box center [865, 34] width 7 height 7
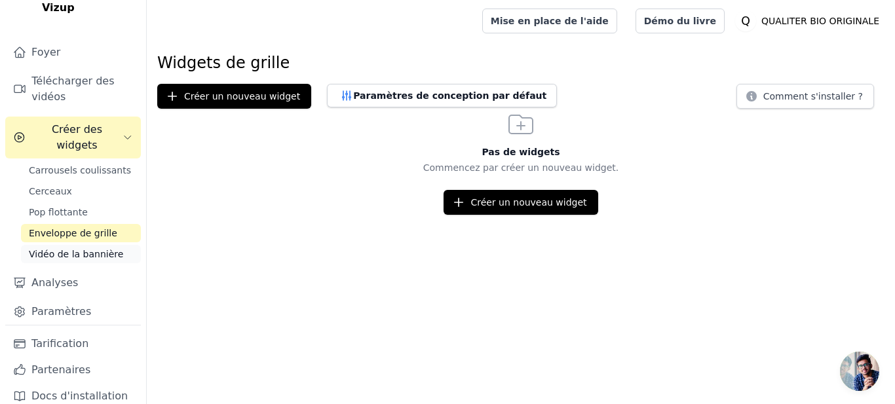
click at [81, 248] on span "Vidéo de la bannière" at bounding box center [76, 254] width 94 height 13
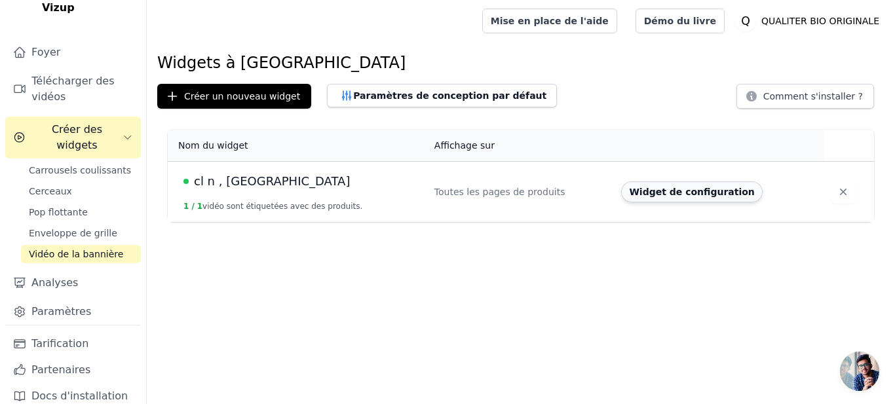
click at [673, 188] on button "Widget de configuration" at bounding box center [691, 192] width 141 height 21
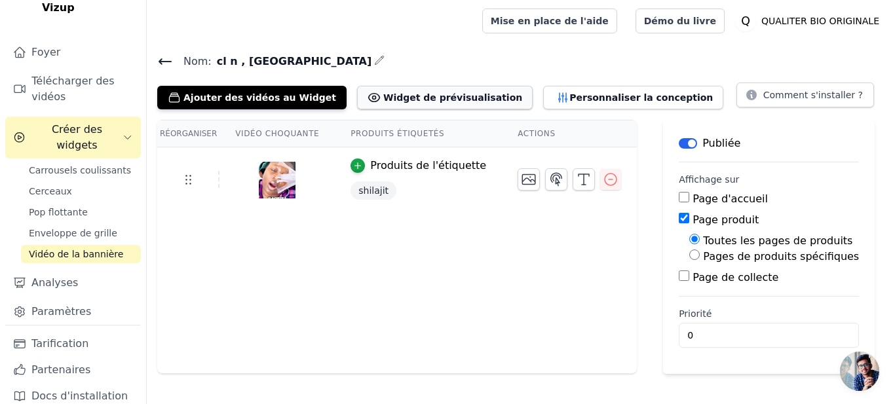
click at [448, 92] on button "Widget de prévisualisation" at bounding box center [445, 98] width 176 height 24
click at [543, 102] on button "Personnaliser la conception" at bounding box center [633, 98] width 180 height 24
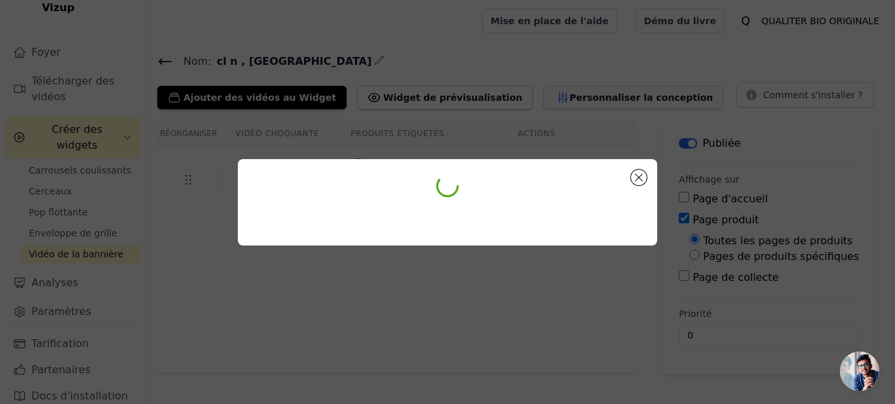
scroll to position [60, 0]
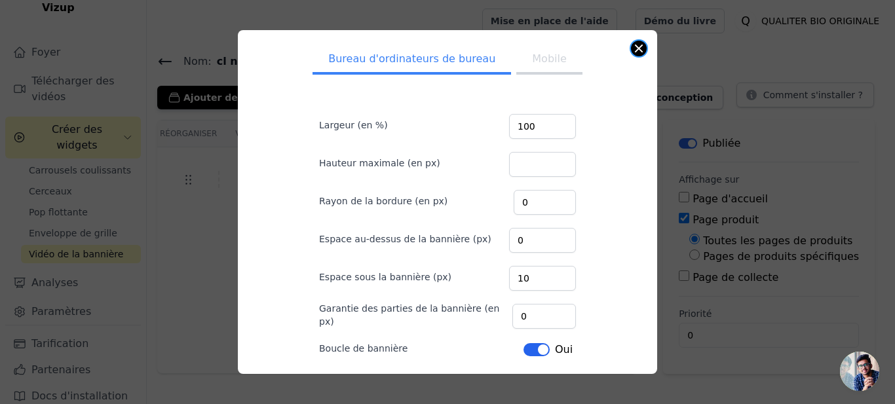
click at [633, 45] on div "Bureau d'ordinateurs de bureau Mobile Largeur (en %) 100 Hauteur maximale (en p…" at bounding box center [448, 202] width 420 height 345
click at [711, 57] on div "Bureau d'ordinateurs de bureau Mobile Largeur (en %) 100 Hauteur maximale (en p…" at bounding box center [447, 202] width 853 height 387
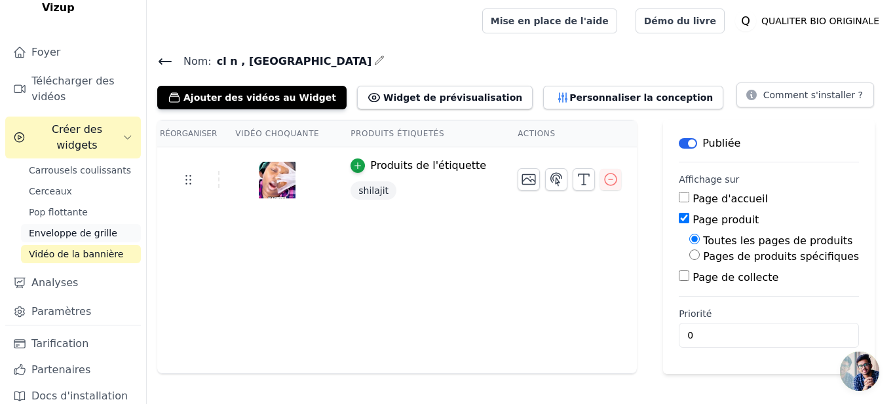
click at [74, 227] on span "Enveloppe de grille" at bounding box center [73, 233] width 88 height 13
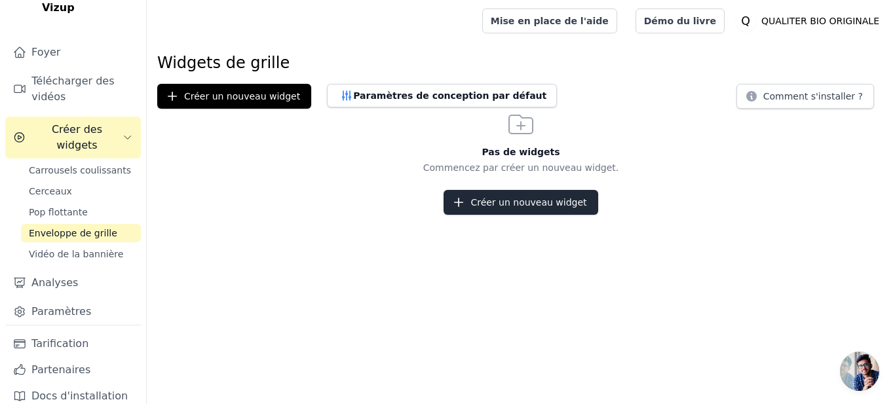
scroll to position [87, 0]
click at [508, 199] on button "Créer un nouveau widget" at bounding box center [521, 202] width 154 height 25
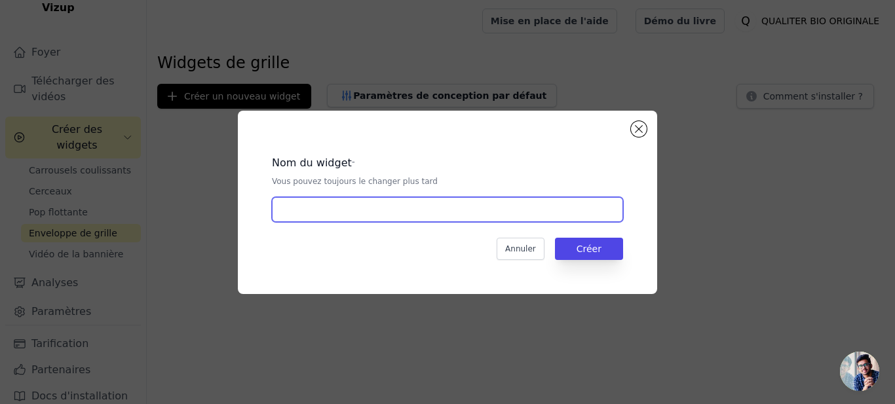
click at [474, 215] on input "text" at bounding box center [447, 209] width 351 height 25
type input "bb xb"
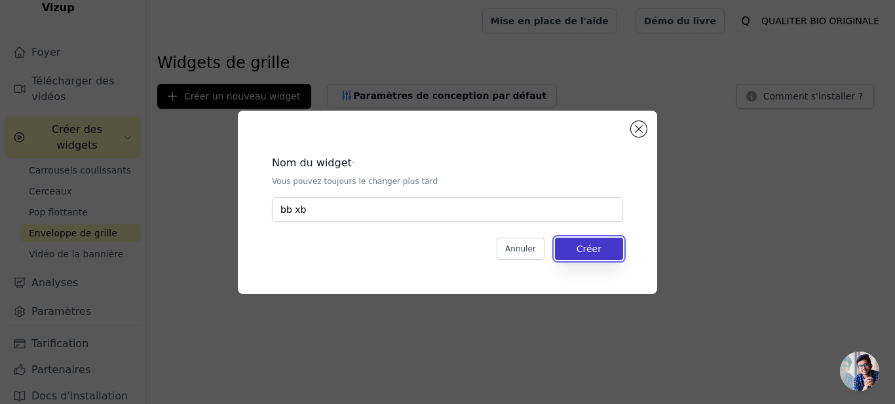
click at [587, 258] on button "Créer" at bounding box center [589, 249] width 68 height 22
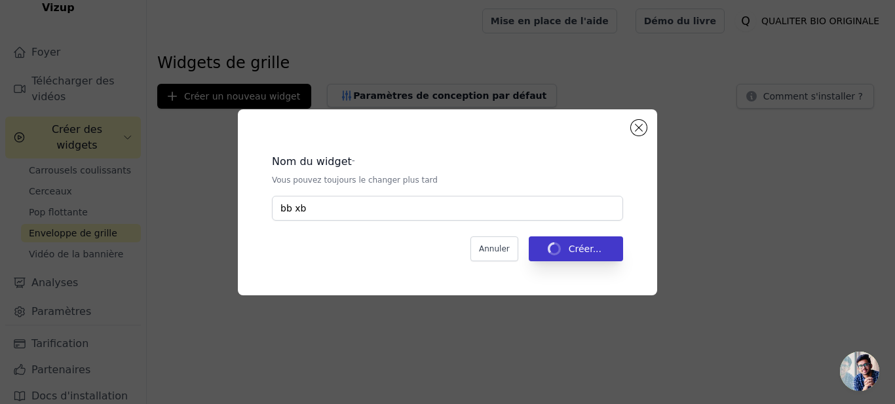
scroll to position [87, 0]
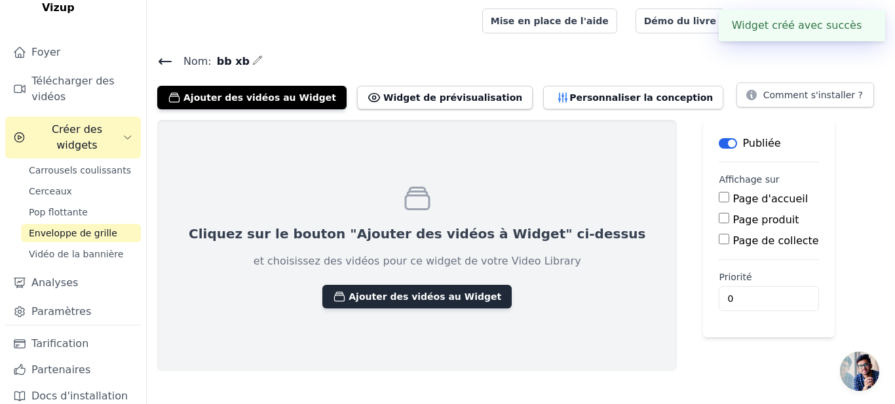
click at [383, 294] on button "Ajouter des vidéos au Widget" at bounding box center [417, 297] width 189 height 24
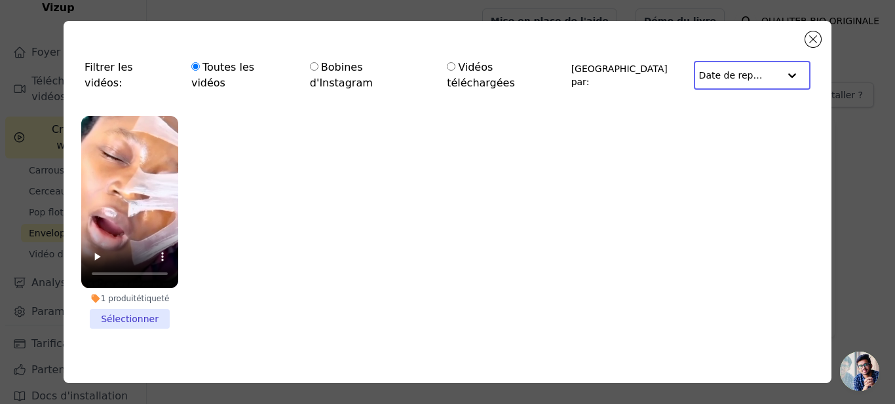
click at [726, 69] on input "text" at bounding box center [739, 75] width 80 height 26
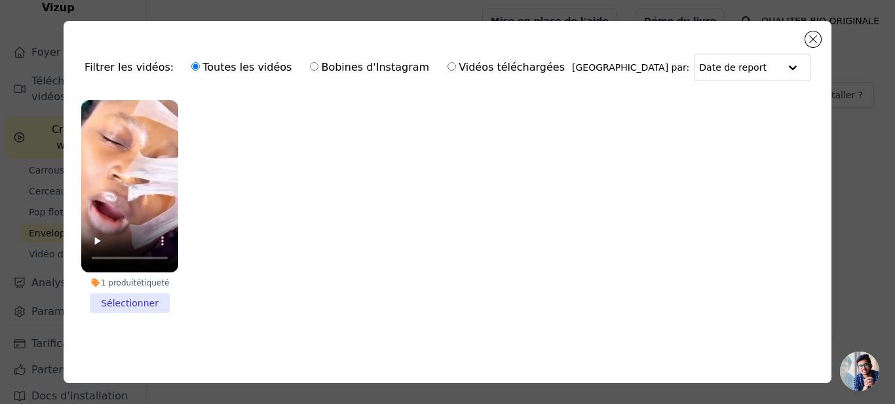
click at [109, 294] on li "1 produit étiqueté Sélectionner" at bounding box center [129, 206] width 97 height 213
click at [0, 0] on input "1 produit étiqueté Sélectionner" at bounding box center [0, 0] width 0 height 0
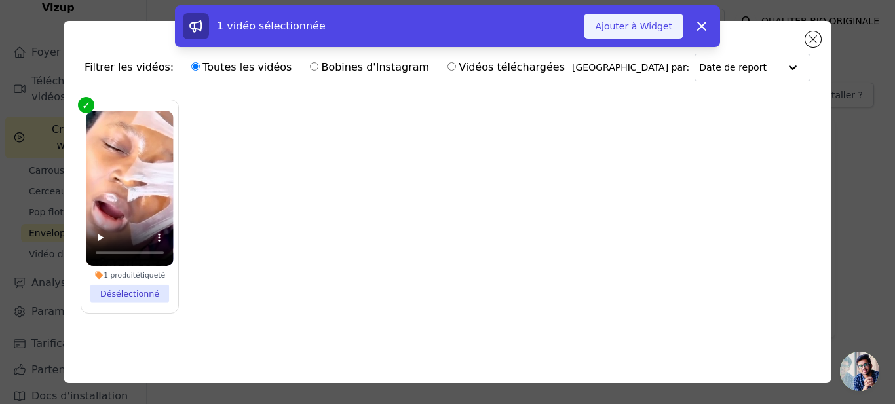
click at [654, 21] on button "Ajouter à Widget" at bounding box center [634, 26] width 100 height 25
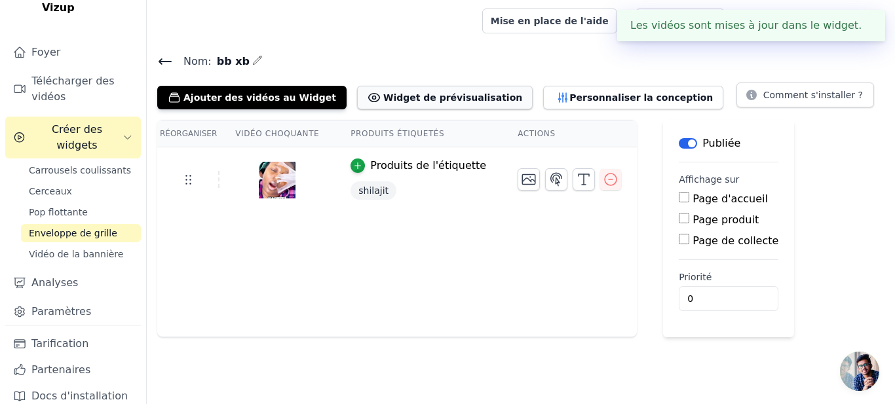
click at [414, 90] on button "Widget de prévisualisation" at bounding box center [445, 98] width 176 height 24
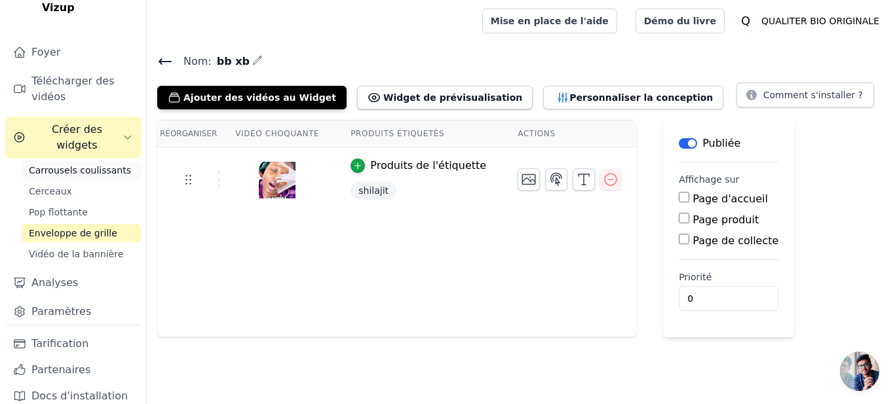
click at [106, 164] on span "Carrousels coulissants" at bounding box center [80, 170] width 102 height 13
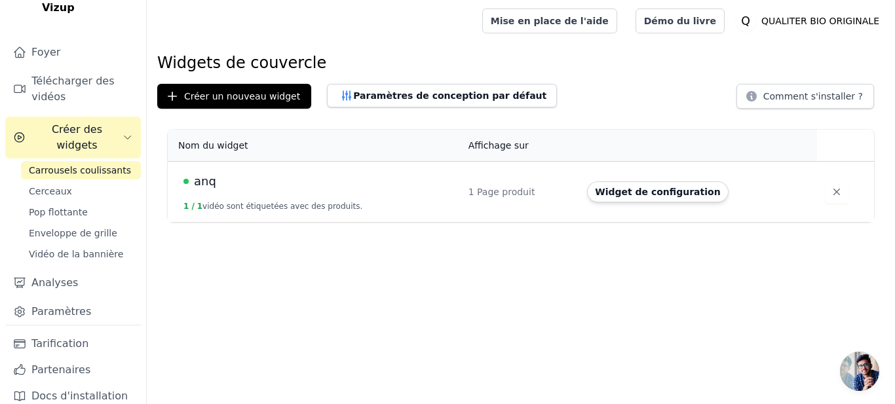
click at [251, 210] on button "1 / 1 vidéo sont étiquetées avec des produits." at bounding box center [273, 206] width 179 height 10
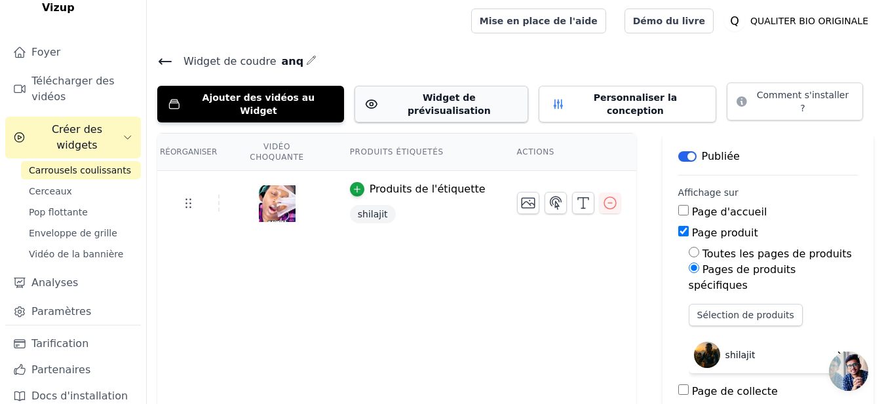
click at [382, 89] on button "Widget de prévisualisation" at bounding box center [442, 104] width 174 height 37
click at [689, 247] on input "Toutes les pages de produits" at bounding box center [694, 252] width 10 height 10
radio input "true"
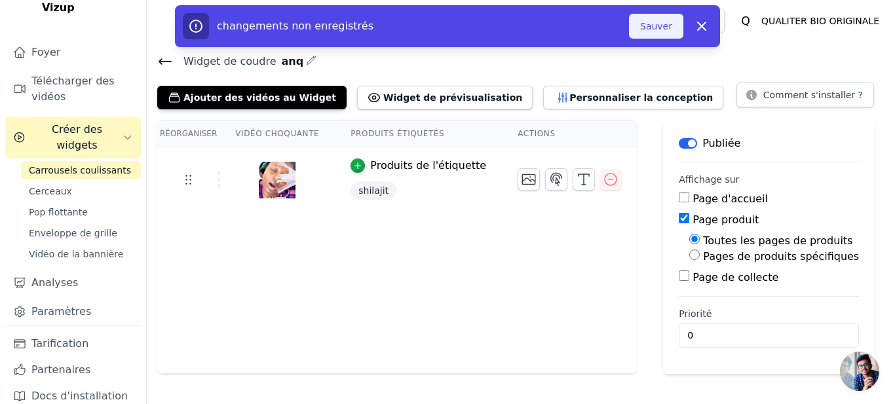
click at [673, 33] on button "Sauver" at bounding box center [656, 26] width 54 height 25
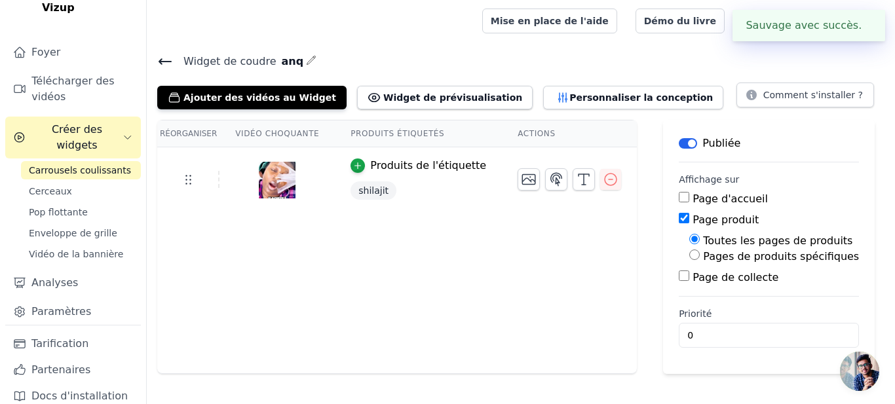
click at [674, 22] on link "Démo du livre" at bounding box center [680, 21] width 89 height 25
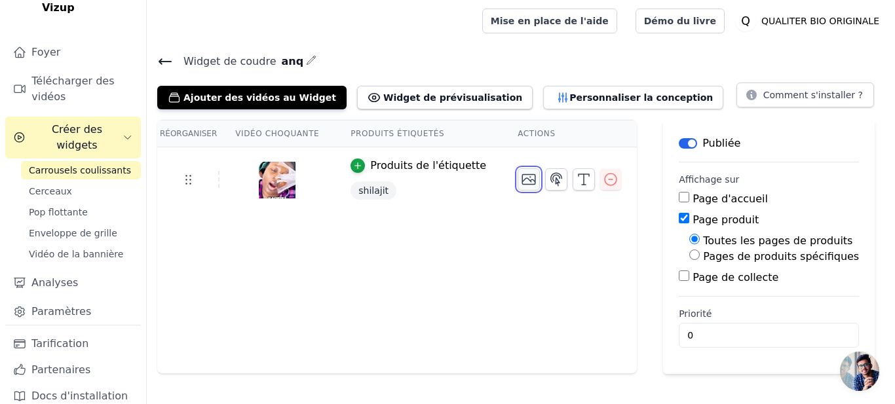
click at [521, 176] on icon "button" at bounding box center [529, 180] width 16 height 16
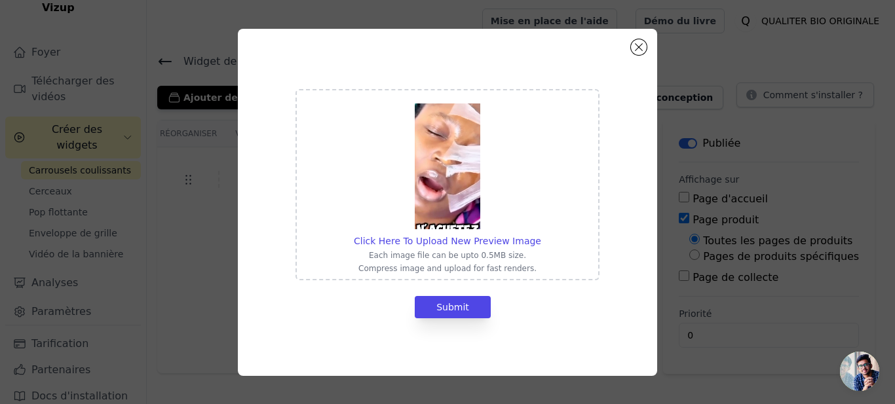
scroll to position [87, 0]
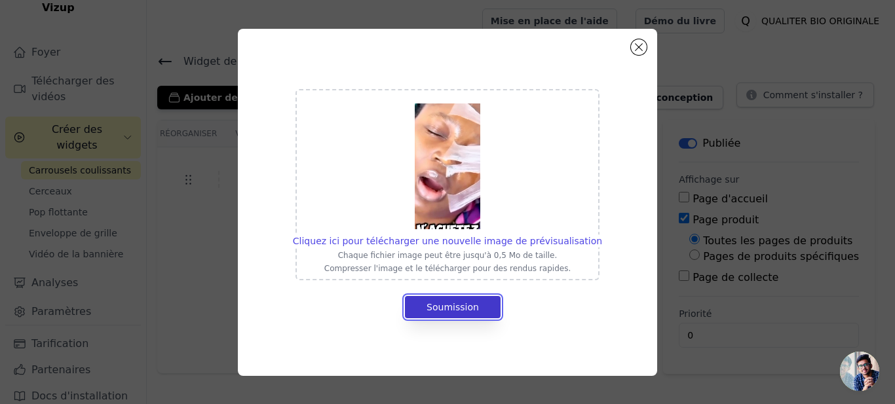
click at [460, 309] on button "Soumission" at bounding box center [453, 307] width 96 height 22
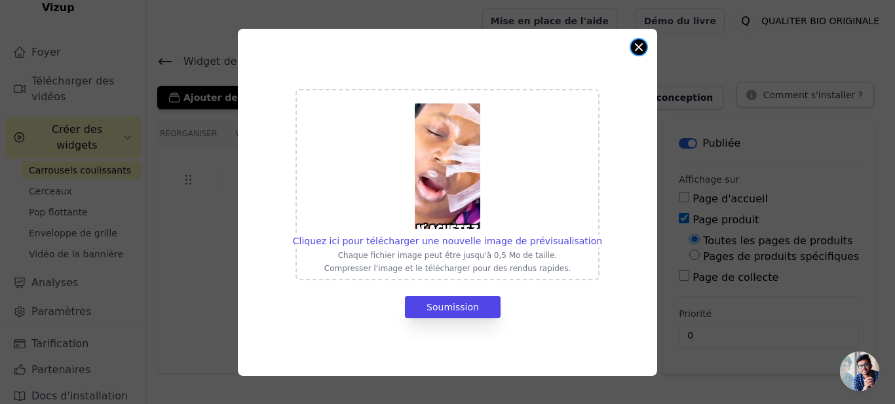
click at [642, 44] on button "Clôture du modal" at bounding box center [639, 47] width 16 height 16
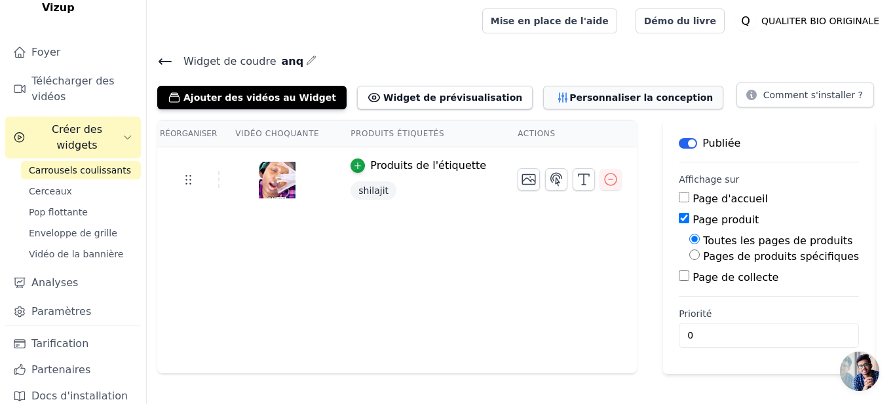
click at [543, 101] on button "Personnaliser la conception" at bounding box center [633, 98] width 180 height 24
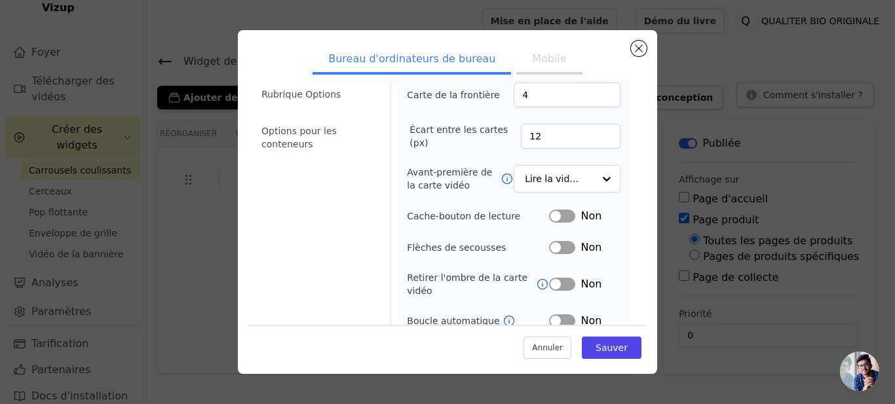
scroll to position [127, 0]
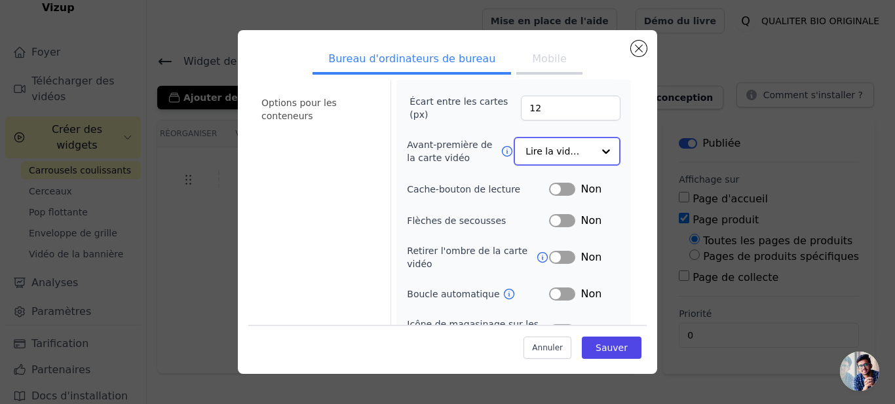
click at [593, 146] on div at bounding box center [606, 151] width 26 height 26
click at [623, 108] on form "Largeur (en px) 200 Hauteur (en px) 355 Carte de la frontière 4 Écart entre les…" at bounding box center [514, 175] width 246 height 439
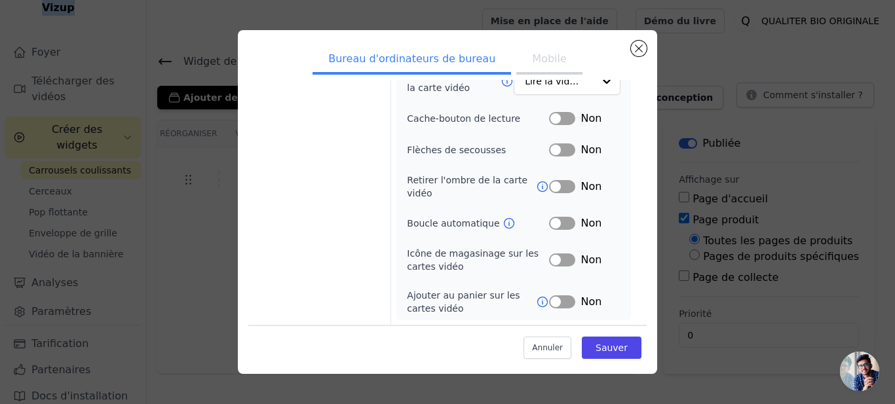
drag, startPoint x: 652, startPoint y: 225, endPoint x: 646, endPoint y: 81, distance: 143.7
click at [646, 81] on div "Bureau d'ordinateurs de bureau Mobile Options de carte vidéo Options de produit…" at bounding box center [448, 202] width 420 height 345
click at [648, 161] on div "Bureau d'ordinateurs de bureau Mobile Options de carte vidéo Options de produit…" at bounding box center [448, 202] width 420 height 345
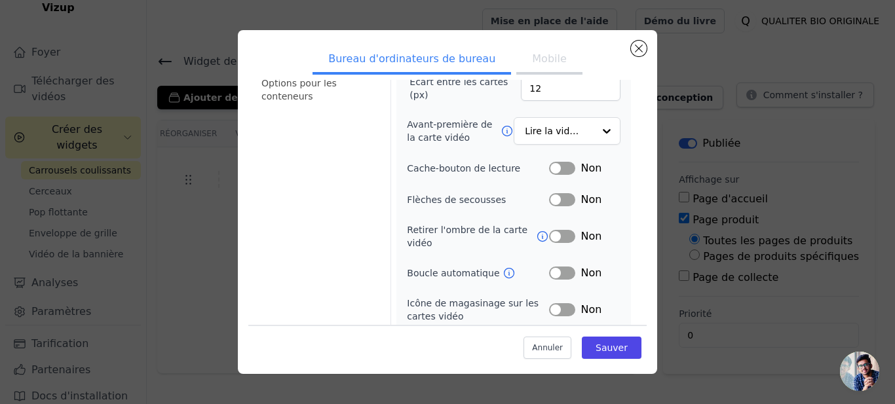
scroll to position [55, 0]
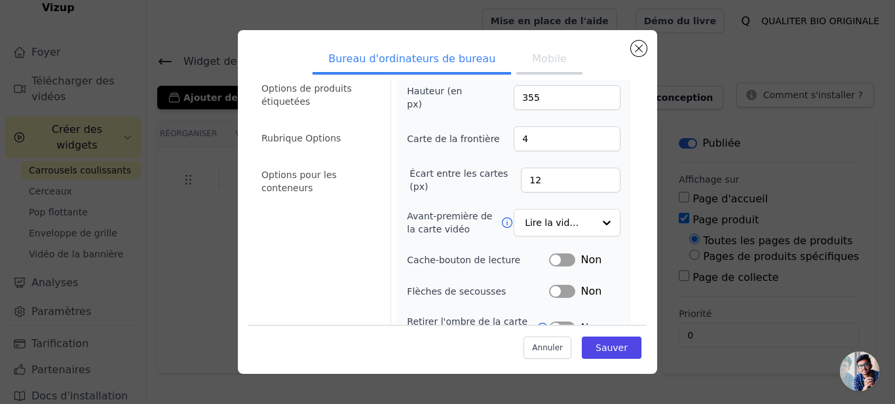
click at [636, 40] on div "Bureau d'ordinateurs de bureau Mobile Options de carte vidéo Options de produit…" at bounding box center [448, 202] width 420 height 345
click at [522, 58] on button "Mobile" at bounding box center [550, 60] width 66 height 29
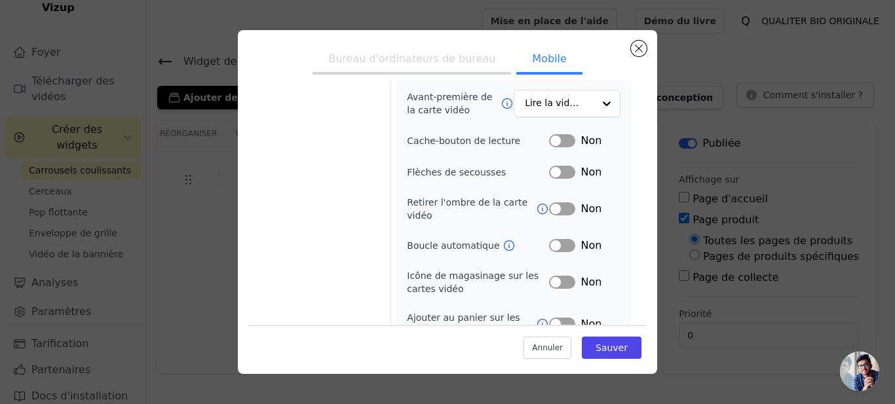
scroll to position [175, 0]
click at [633, 41] on ul "Bureau d'ordinateurs de bureau Mobile" at bounding box center [447, 60] width 399 height 39
click at [637, 50] on button "Clôture du modal" at bounding box center [639, 49] width 16 height 16
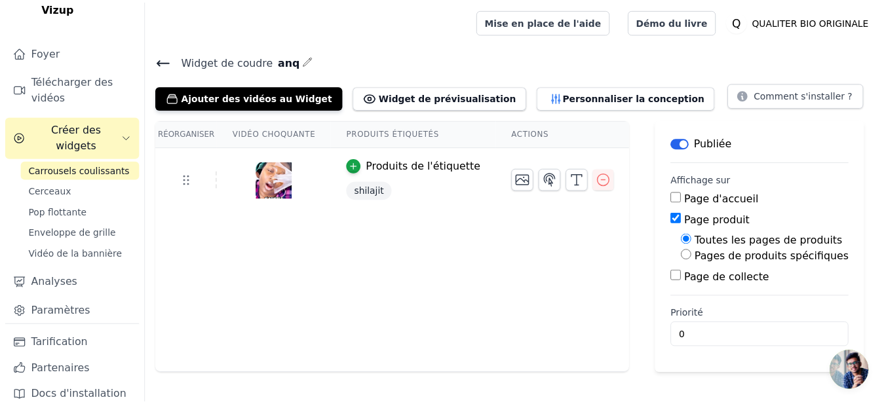
scroll to position [87, 0]
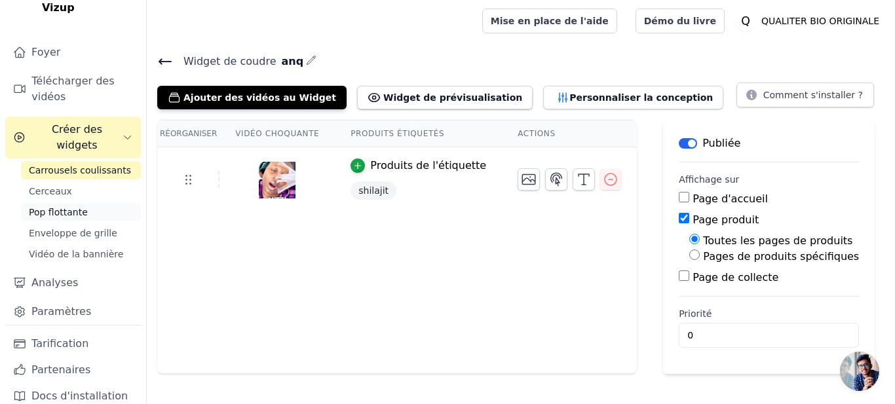
click at [94, 203] on link "Pop flottante" at bounding box center [81, 212] width 120 height 18
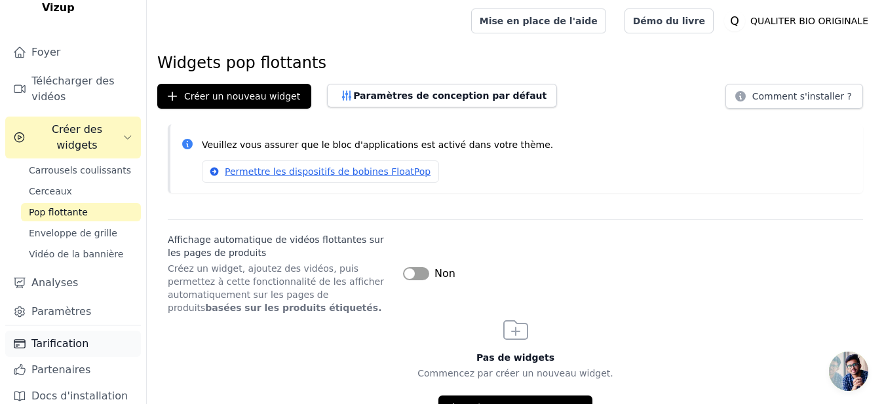
click at [85, 332] on link "Tarification" at bounding box center [73, 344] width 136 height 26
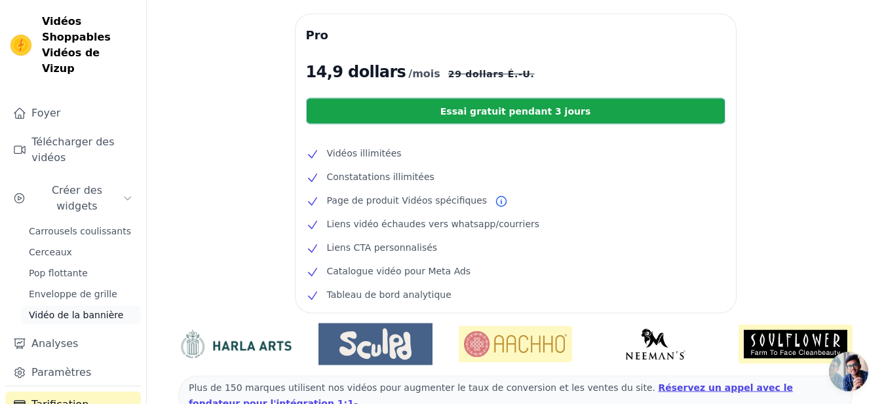
click at [83, 308] on span "Vidéo de la bannière" at bounding box center [76, 314] width 94 height 13
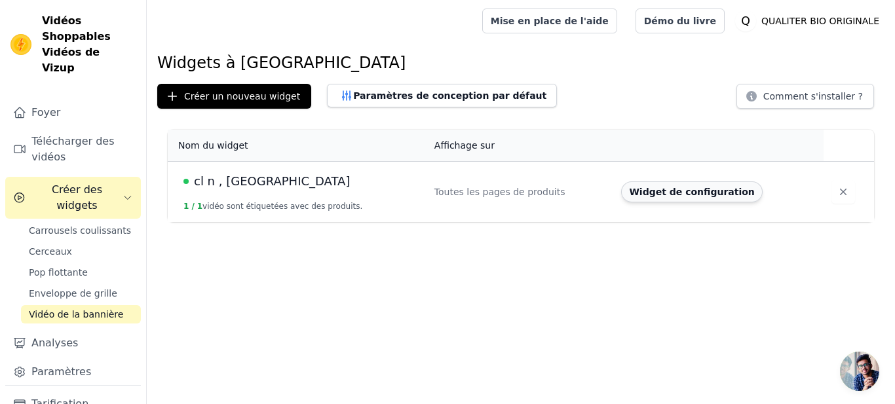
click at [679, 188] on button "Widget de configuration" at bounding box center [691, 192] width 141 height 21
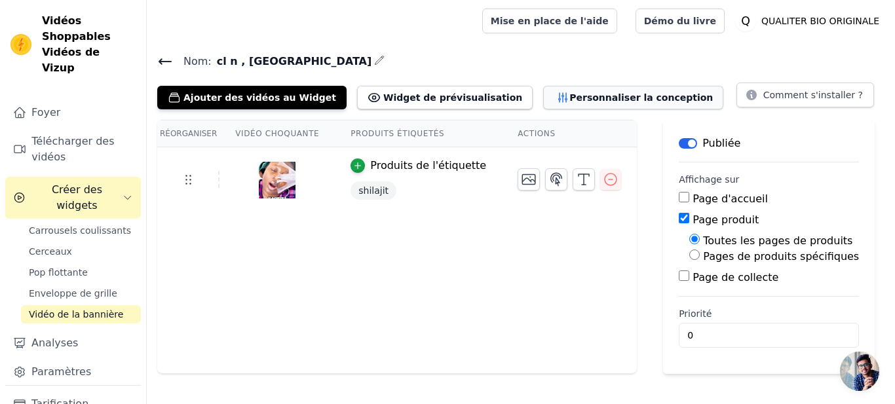
click at [543, 105] on button "Personnaliser la conception" at bounding box center [633, 98] width 180 height 24
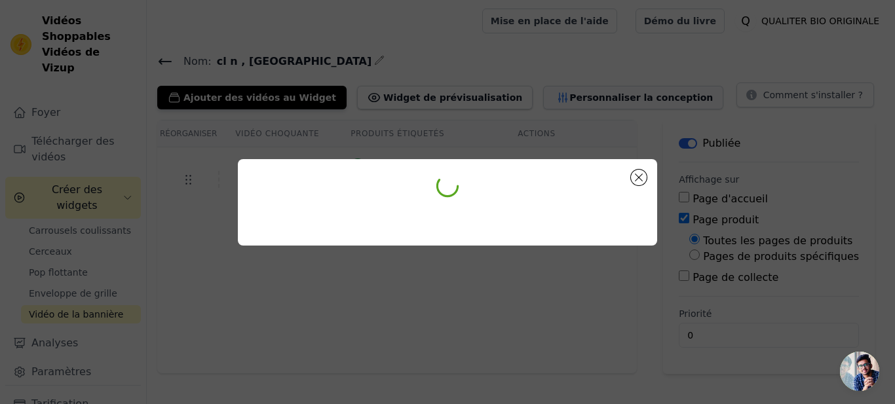
scroll to position [87, 0]
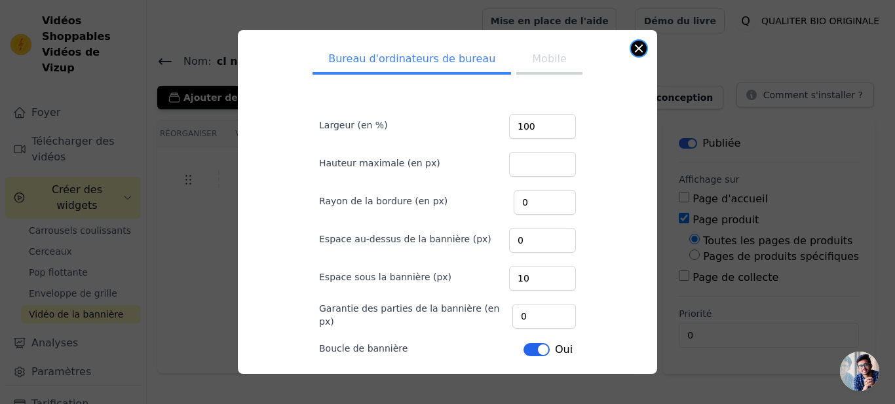
click at [636, 53] on button "Clôture du modal" at bounding box center [639, 49] width 16 height 16
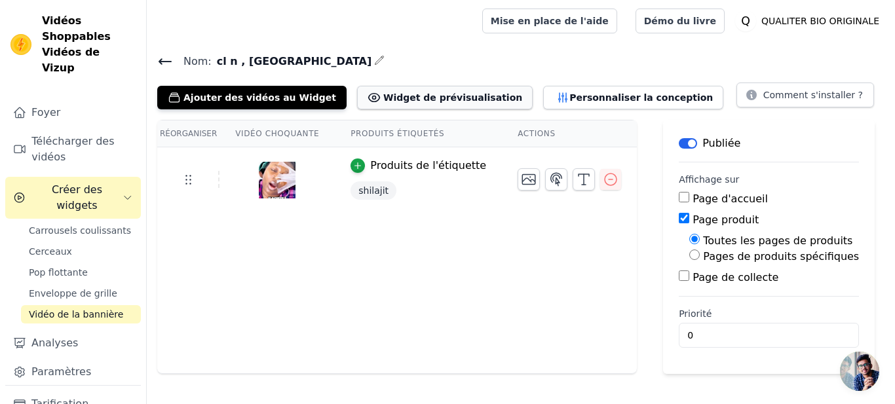
click at [448, 105] on button "Widget de prévisualisation" at bounding box center [445, 98] width 176 height 24
click at [725, 26] on link "Démo du livre" at bounding box center [680, 21] width 89 height 25
click at [71, 222] on link "Carrousels coulissants" at bounding box center [81, 231] width 120 height 18
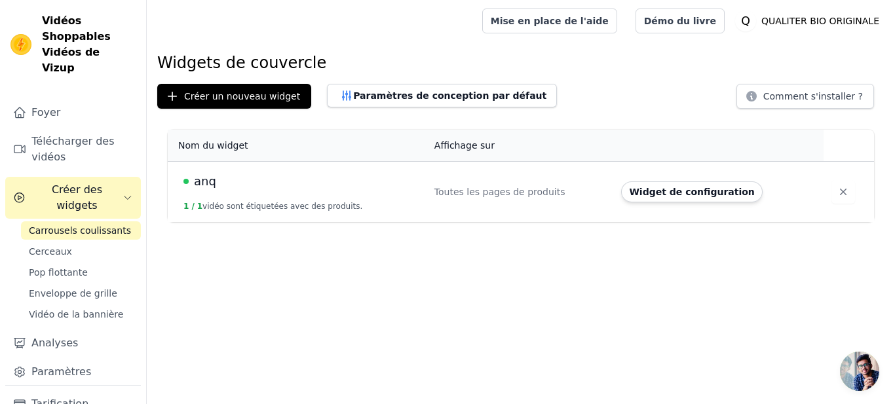
click at [262, 210] on button "1 / 1 vidéo sont étiquetées avec des produits." at bounding box center [273, 206] width 179 height 10
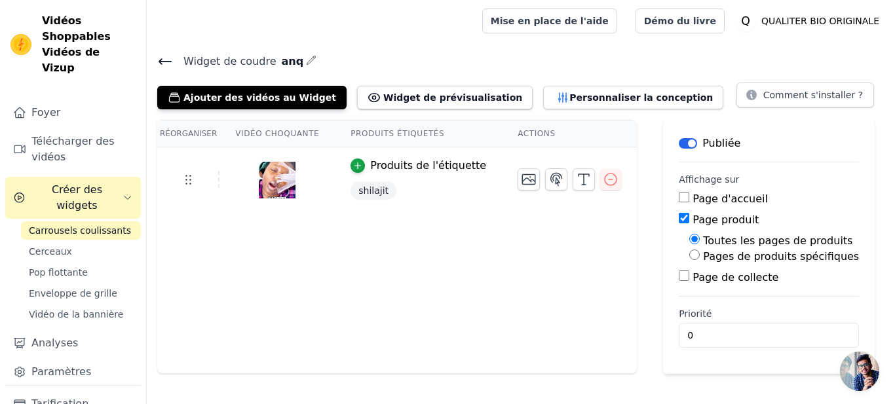
click at [679, 278] on input "Page de collecte" at bounding box center [684, 276] width 10 height 10
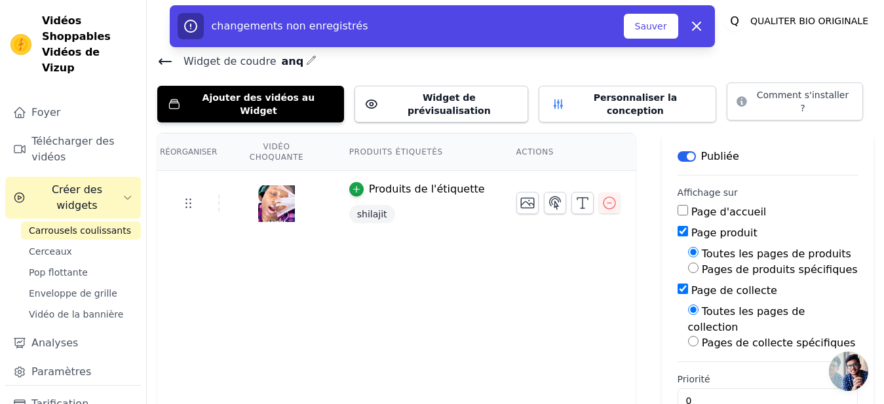
click at [678, 284] on input "Page de collecte" at bounding box center [683, 289] width 10 height 10
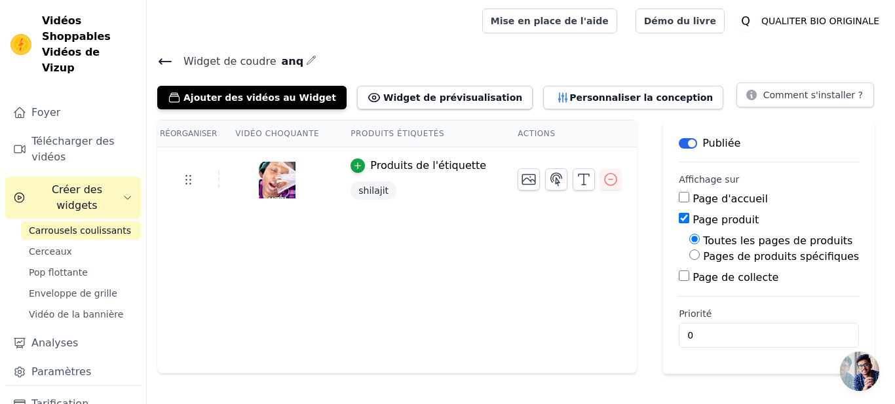
click at [679, 278] on input "Page de collecte" at bounding box center [684, 276] width 10 height 10
checkbox input "true"
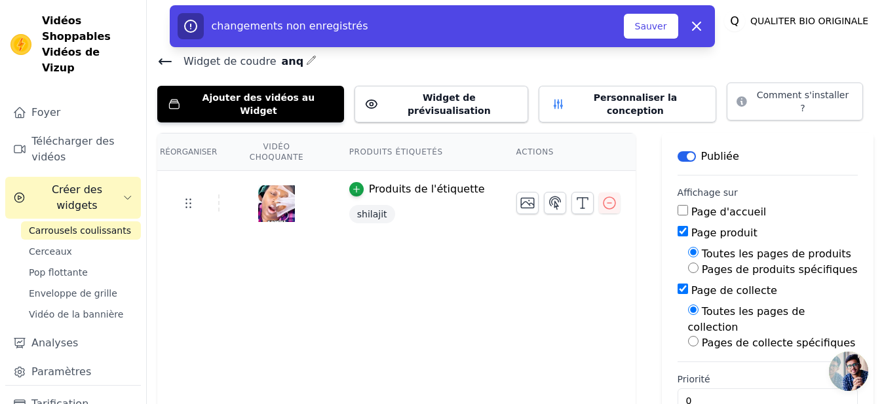
click at [688, 336] on div "Pages de collecte spécifiques" at bounding box center [773, 344] width 170 height 16
click at [688, 336] on input "Pages de collecte spécifiques" at bounding box center [693, 341] width 10 height 10
radio input "true"
click at [678, 226] on input "Page produit" at bounding box center [683, 231] width 10 height 10
checkbox input "false"
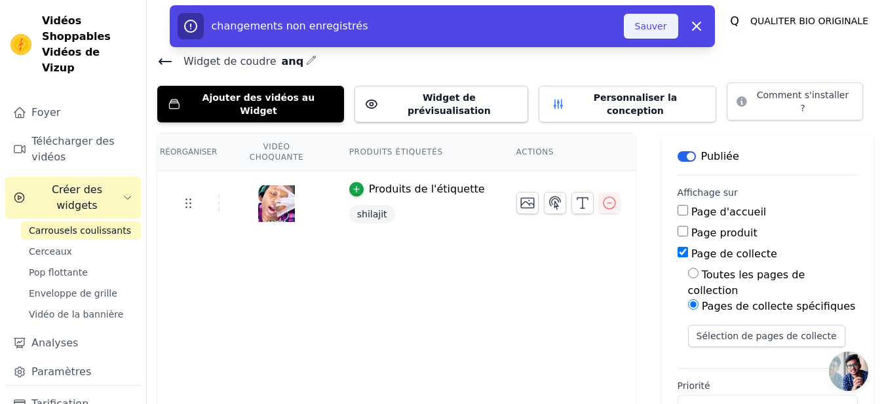
click at [662, 30] on button "Sauver" at bounding box center [651, 26] width 54 height 25
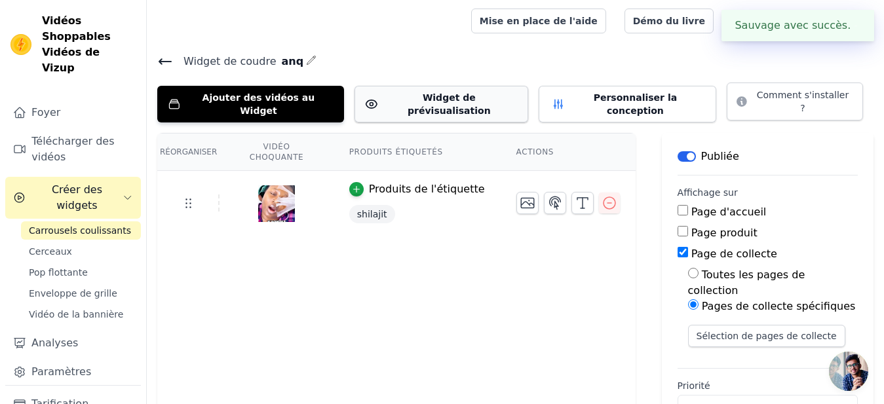
click at [441, 100] on button "Widget de prévisualisation" at bounding box center [442, 104] width 174 height 37
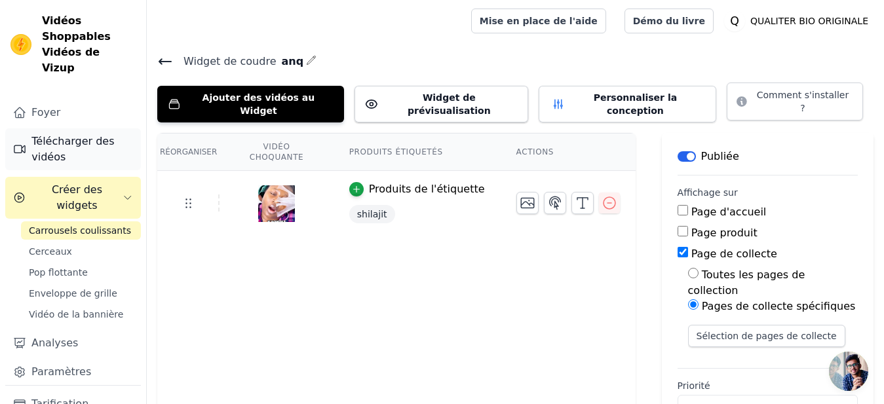
click at [96, 143] on link "Télécharger des vidéos" at bounding box center [73, 149] width 136 height 42
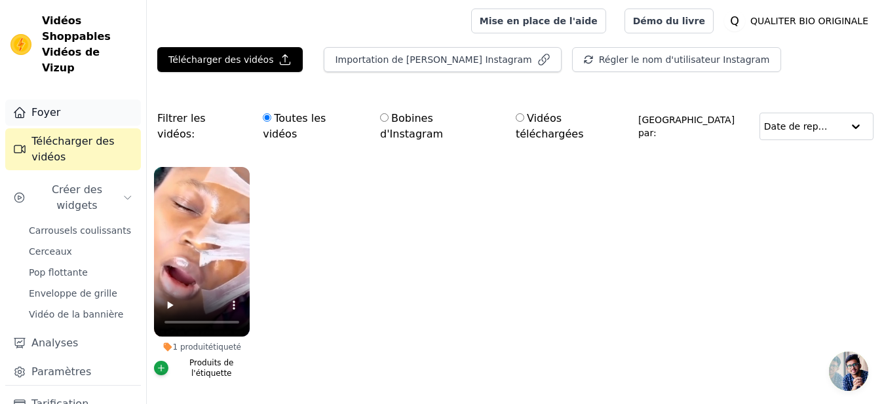
click at [95, 100] on link "Foyer" at bounding box center [73, 113] width 136 height 26
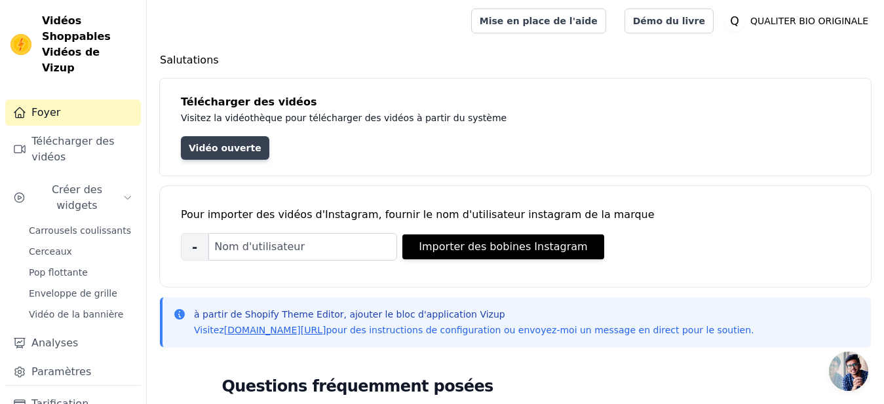
click at [224, 153] on link "Vidéo ouverte" at bounding box center [225, 148] width 88 height 24
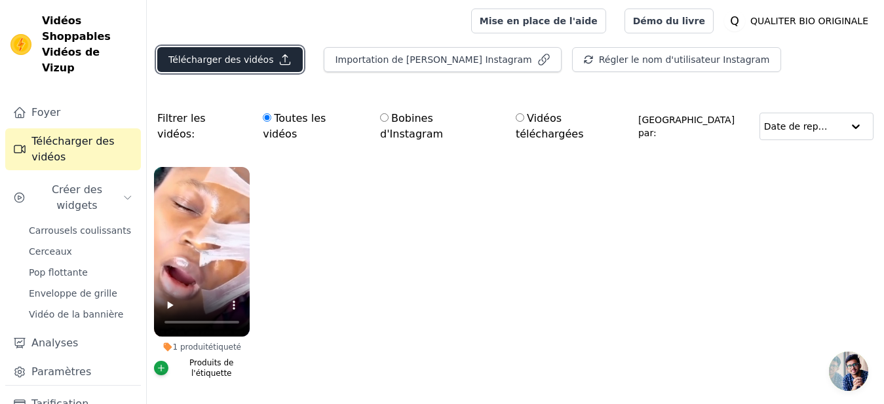
click at [250, 60] on button "Télécharger des vidéos" at bounding box center [230, 59] width 146 height 25
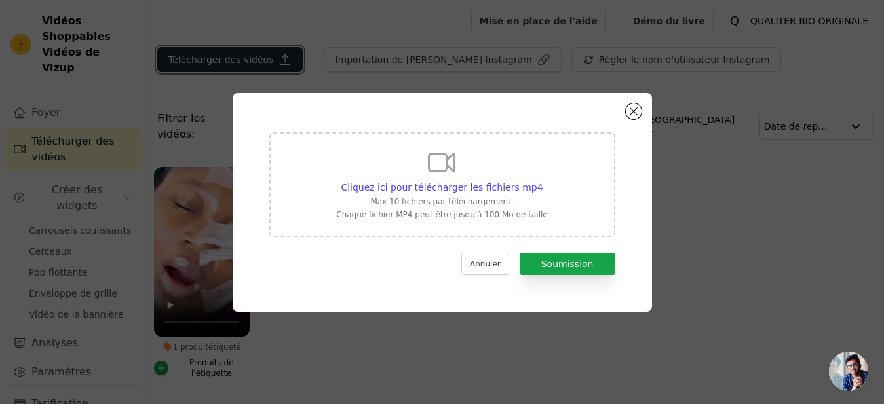
scroll to position [87, 0]
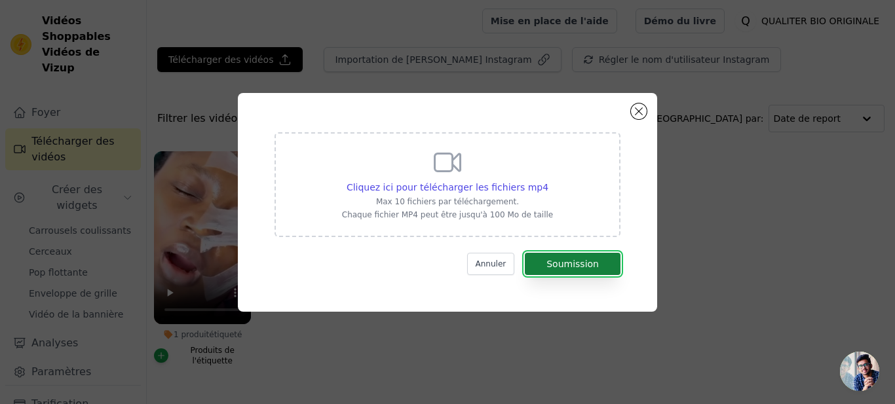
click at [564, 259] on button "Soumission" at bounding box center [573, 264] width 96 height 22
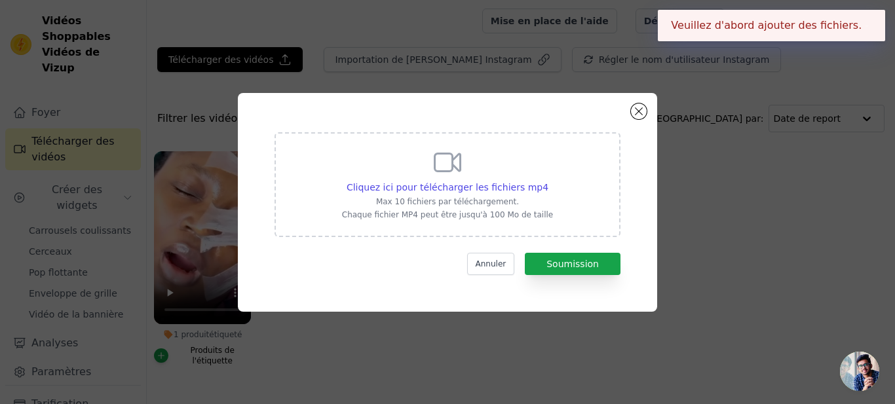
click at [456, 160] on icon at bounding box center [447, 162] width 31 height 31
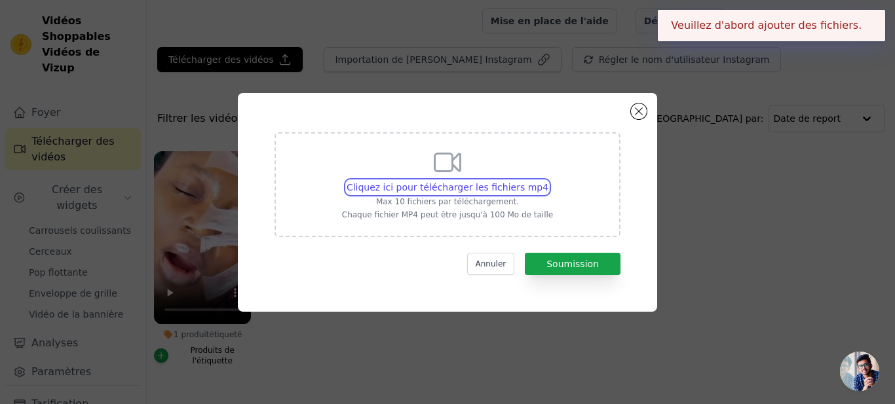
click at [548, 180] on input "Cliquez ici pour télécharger les fichiers mp4 Max 10 fichiers par téléchargemen…" at bounding box center [548, 180] width 1 height 1
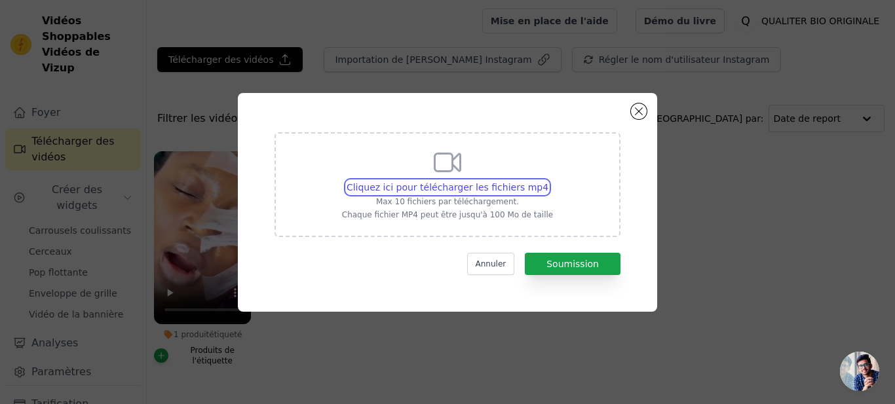
type input "C:\fakepath\video original ads.mp4"
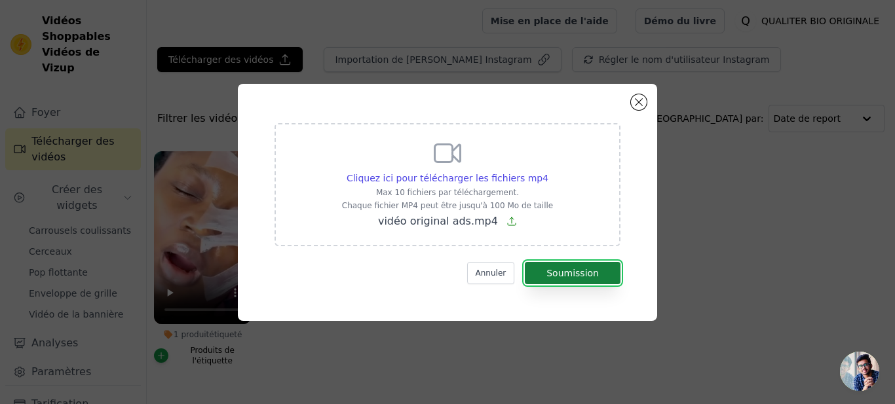
click at [559, 267] on button "Soumission" at bounding box center [573, 273] width 96 height 22
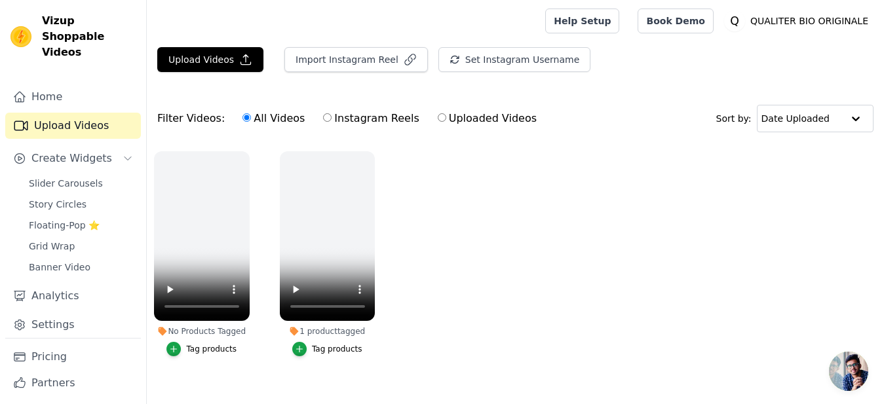
scroll to position [87, 0]
click at [323, 121] on input "Instagram Reels" at bounding box center [327, 117] width 9 height 9
radio input "true"
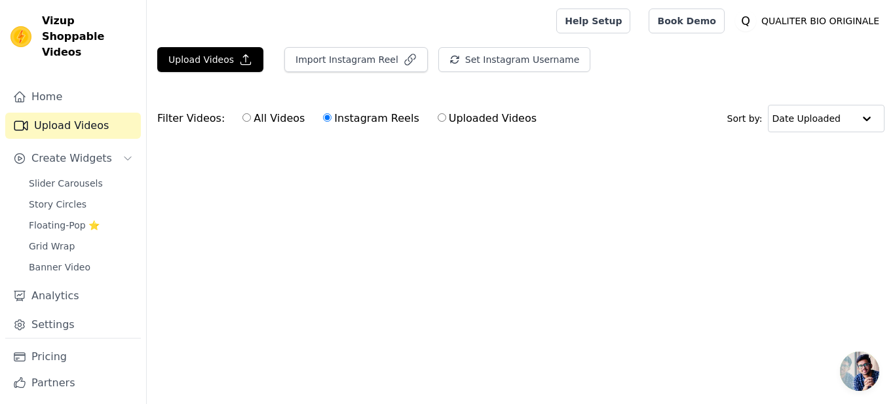
click at [437, 121] on label "Uploaded Videos" at bounding box center [487, 118] width 100 height 17
click at [438, 121] on input "Uploaded Videos" at bounding box center [442, 117] width 9 height 9
radio input "true"
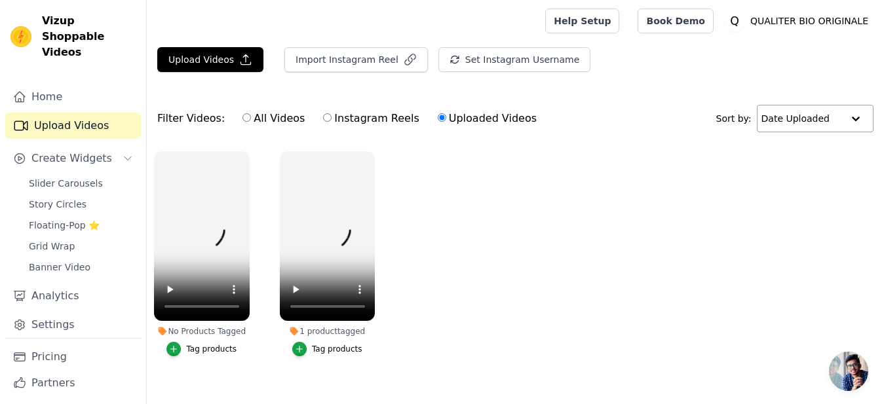
click at [825, 119] on input "text" at bounding box center [802, 119] width 81 height 26
click at [804, 184] on ul "No Products Tagged Tag products 1 product tagged Tag products" at bounding box center [515, 267] width 737 height 246
click at [811, 128] on input "text" at bounding box center [801, 119] width 81 height 26
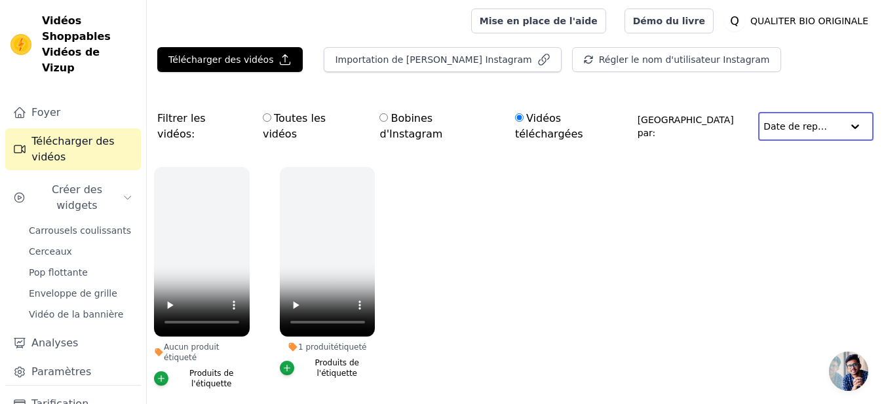
click at [806, 125] on input "text" at bounding box center [803, 126] width 79 height 26
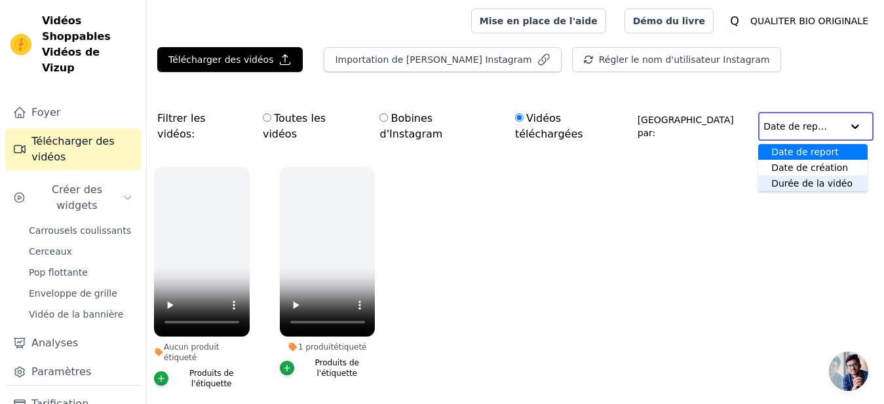
click at [789, 176] on div "Durée de la vidéo" at bounding box center [812, 184] width 109 height 16
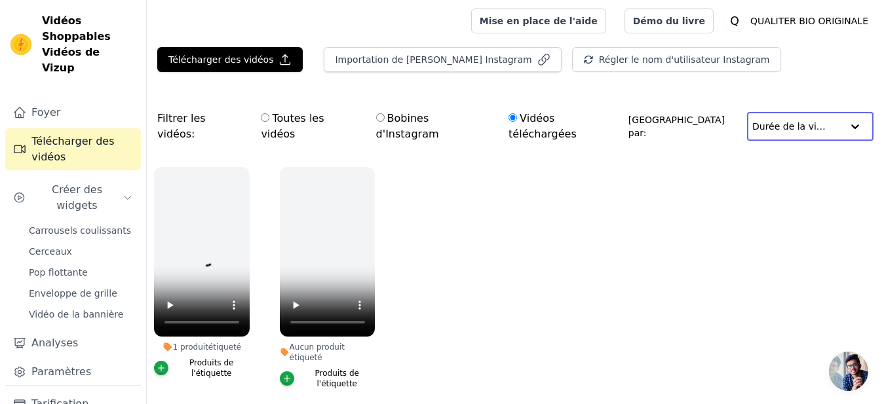
click at [806, 113] on input "text" at bounding box center [798, 126] width 90 height 26
click at [262, 119] on input "Toutes les vidéos" at bounding box center [266, 117] width 9 height 9
radio input "true"
click at [376, 116] on input "Bobines d'Instagram" at bounding box center [380, 117] width 9 height 9
radio input "true"
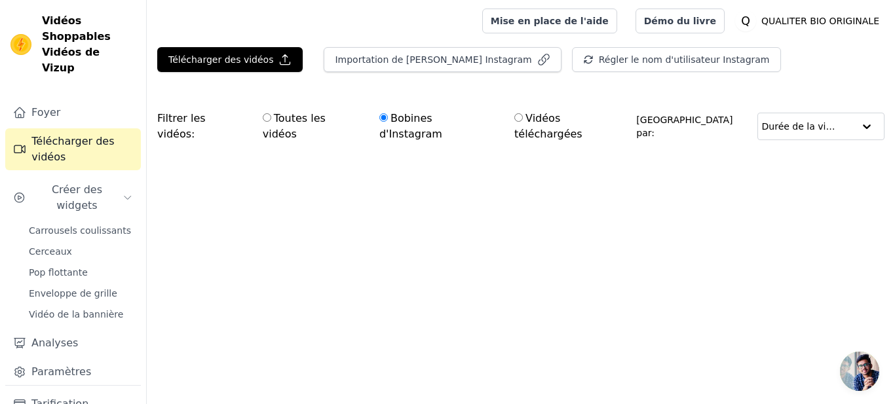
click at [262, 120] on label "Toutes les vidéos" at bounding box center [312, 126] width 100 height 33
click at [263, 120] on input "Toutes les vidéos" at bounding box center [267, 117] width 9 height 9
radio input "true"
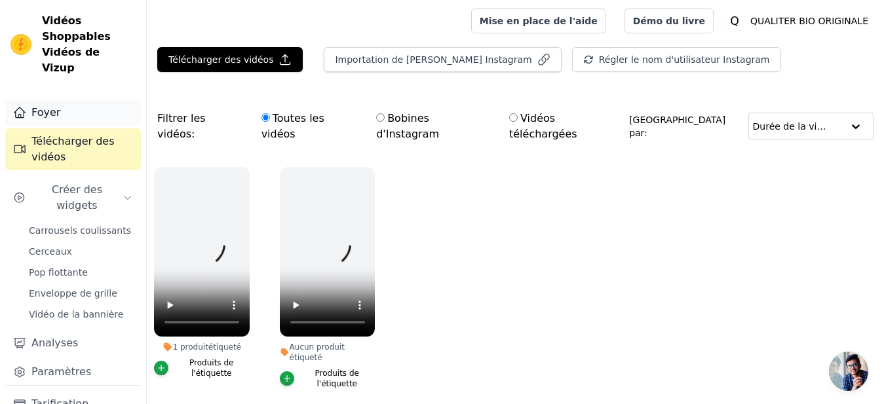
click at [83, 100] on link "Foyer" at bounding box center [73, 113] width 136 height 26
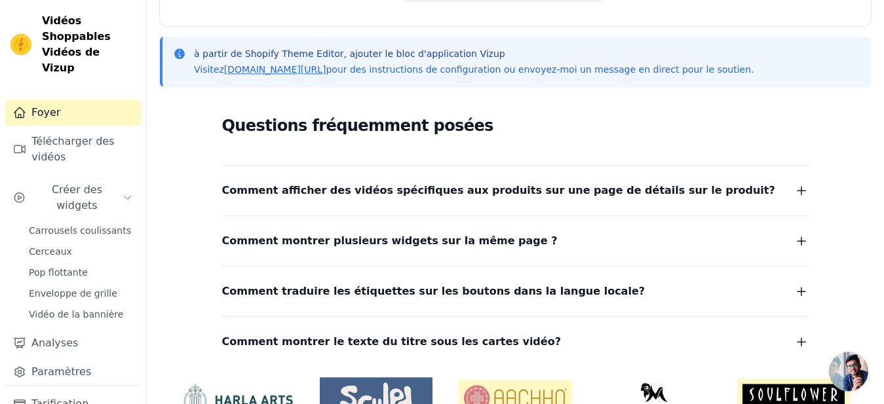
scroll to position [277, 0]
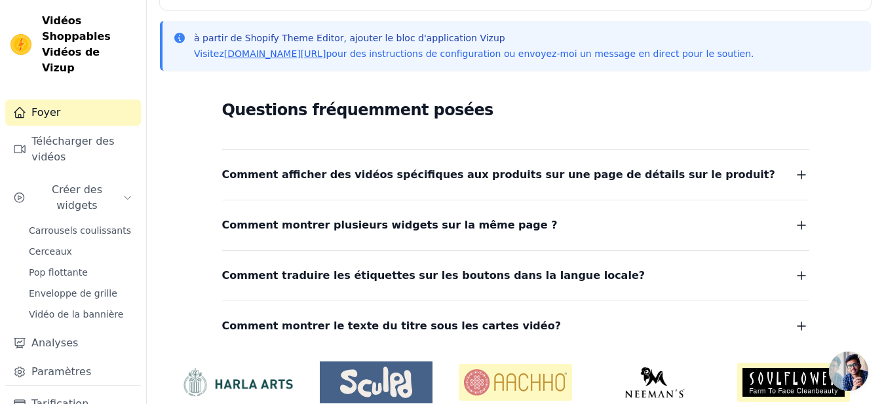
click at [800, 183] on span "button" at bounding box center [802, 175] width 16 height 18
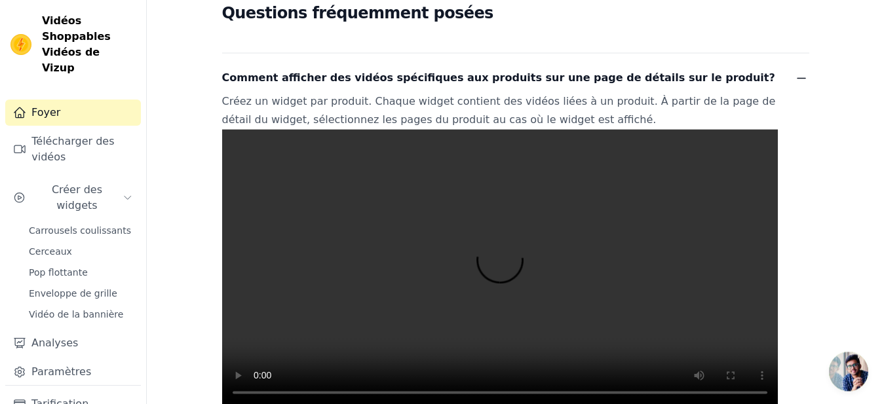
scroll to position [379, 0]
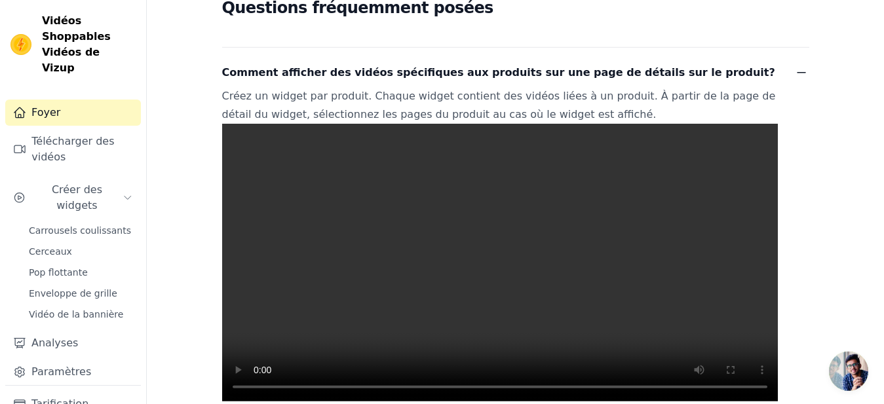
click at [615, 117] on p "Créez un widget par produit. Chaque widget contient des vidéos liées à un produ…" at bounding box center [500, 244] width 556 height 315
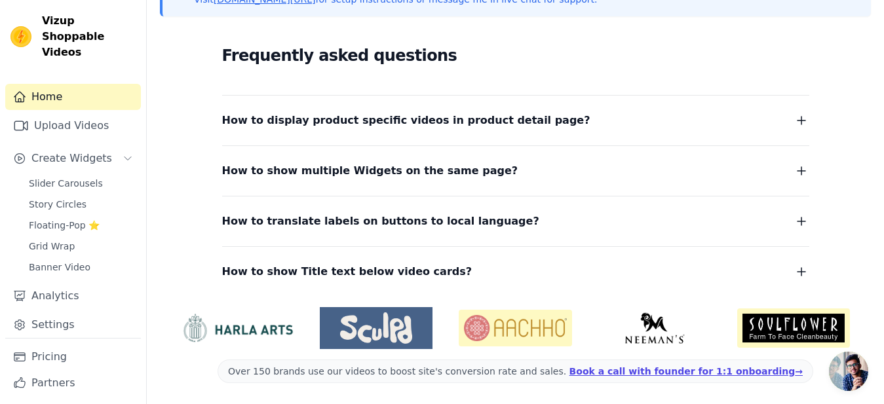
scroll to position [87, 0]
click at [756, 121] on button "How to display product specific videos in product detail page?" at bounding box center [515, 120] width 587 height 18
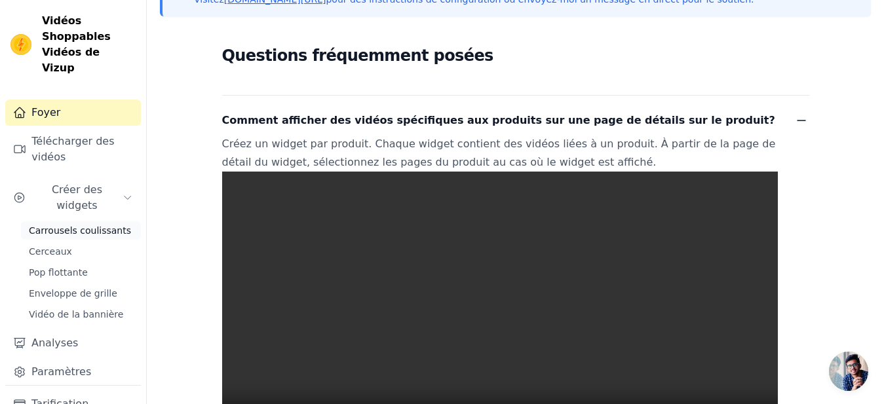
click at [50, 224] on span "Carrousels coulissants" at bounding box center [80, 230] width 102 height 13
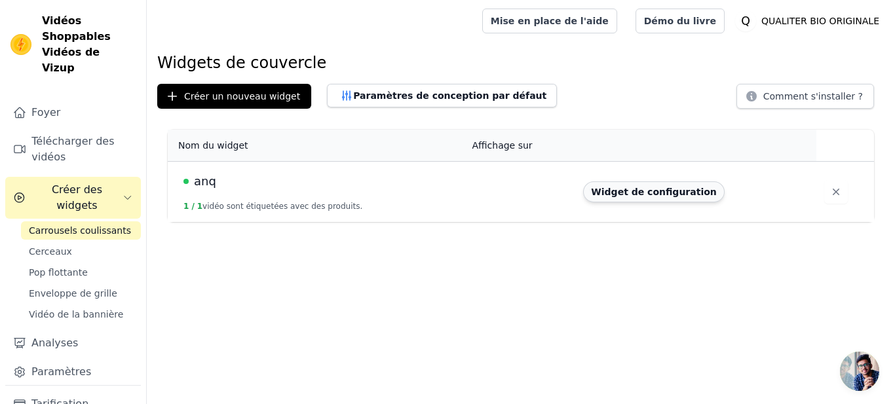
click at [627, 197] on button "Widget de configuration" at bounding box center [653, 192] width 141 height 21
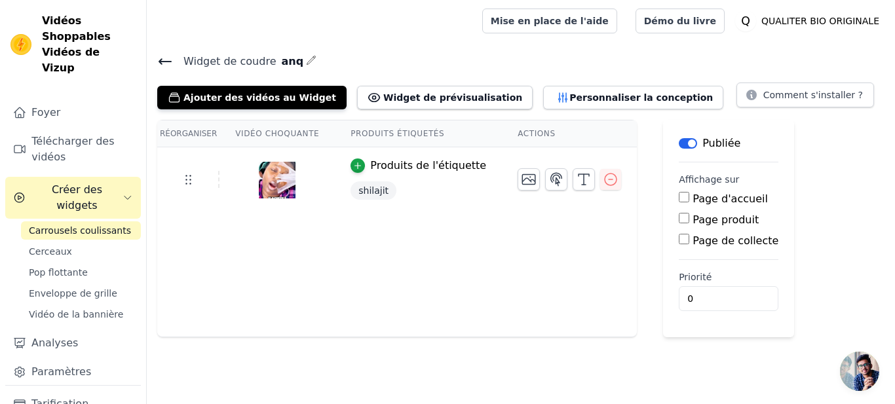
click at [679, 217] on input "Page produit" at bounding box center [684, 218] width 10 height 10
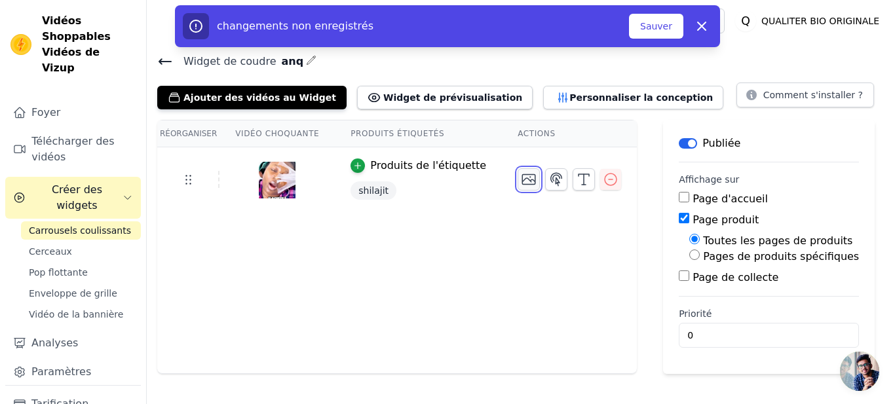
click at [518, 172] on button "button" at bounding box center [529, 179] width 22 height 22
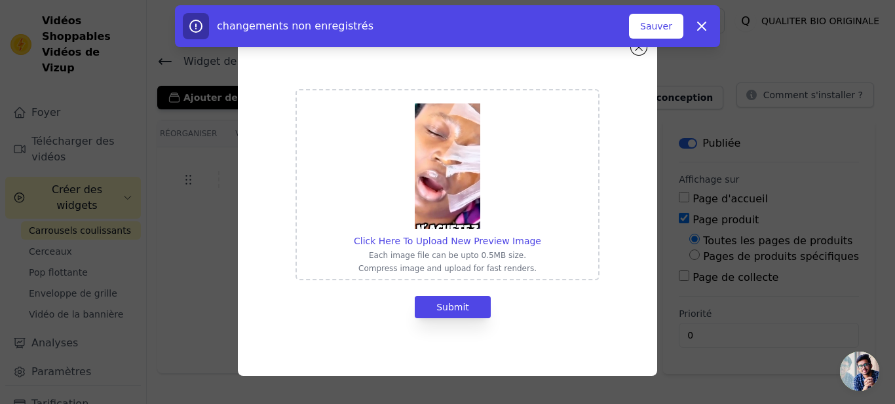
scroll to position [87, 0]
click at [637, 154] on div "Cliquez ici pour télécharger une nouvelle image de prévisualisation Chaque fich…" at bounding box center [448, 202] width 420 height 347
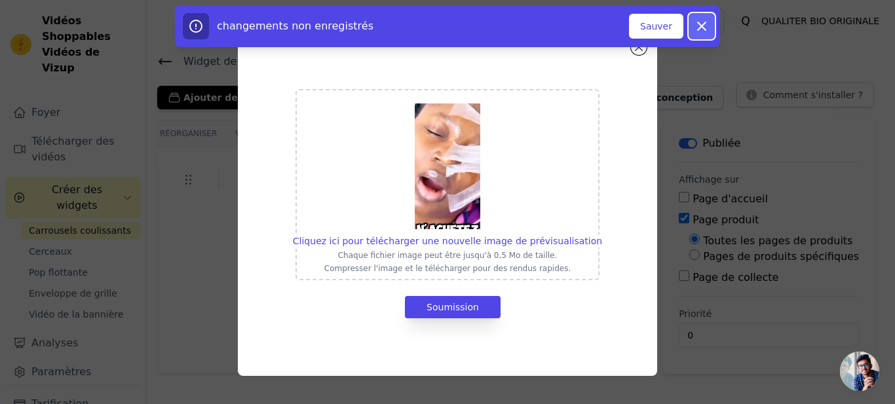
click at [703, 24] on icon "button" at bounding box center [702, 26] width 8 height 8
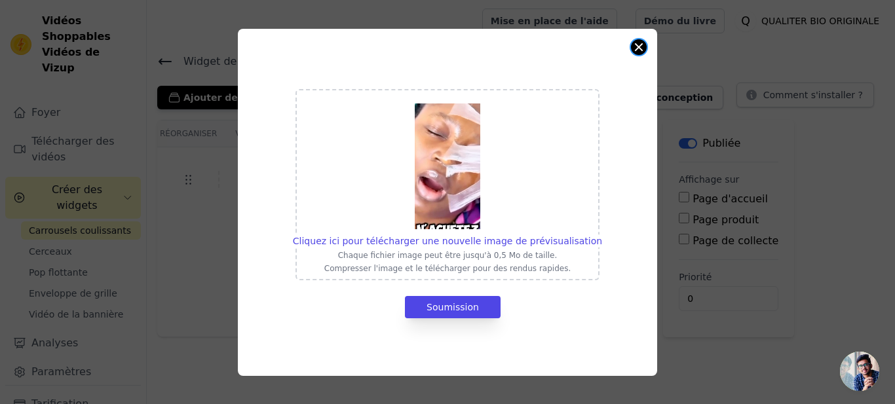
click at [641, 45] on button "Clôture du modal" at bounding box center [639, 47] width 16 height 16
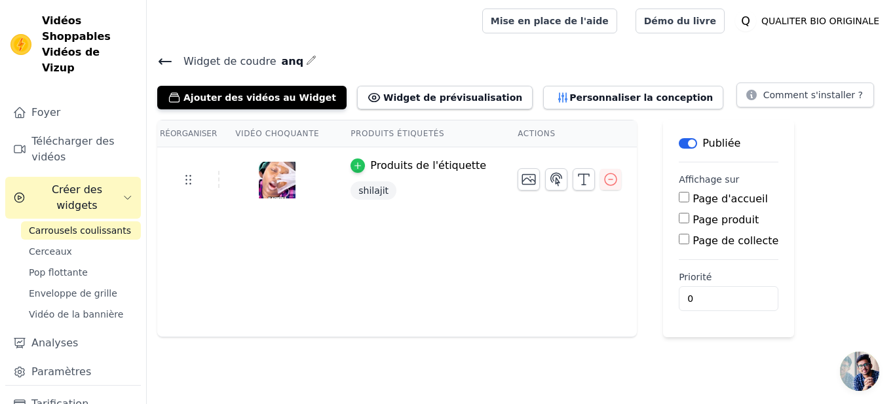
click at [353, 166] on icon "button" at bounding box center [357, 165] width 9 height 9
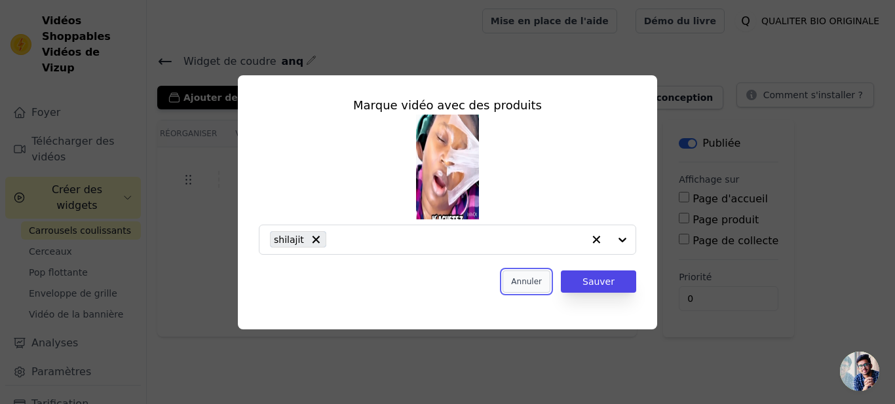
click at [547, 284] on button "Annuler" at bounding box center [527, 282] width 48 height 22
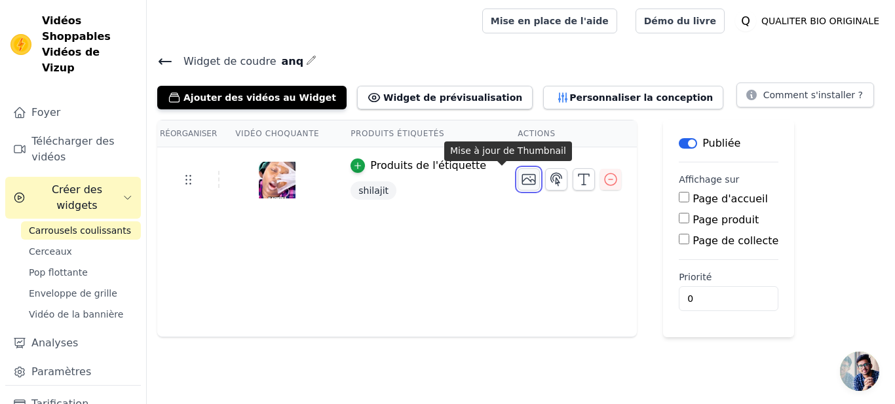
click at [521, 176] on icon "button" at bounding box center [529, 180] width 16 height 16
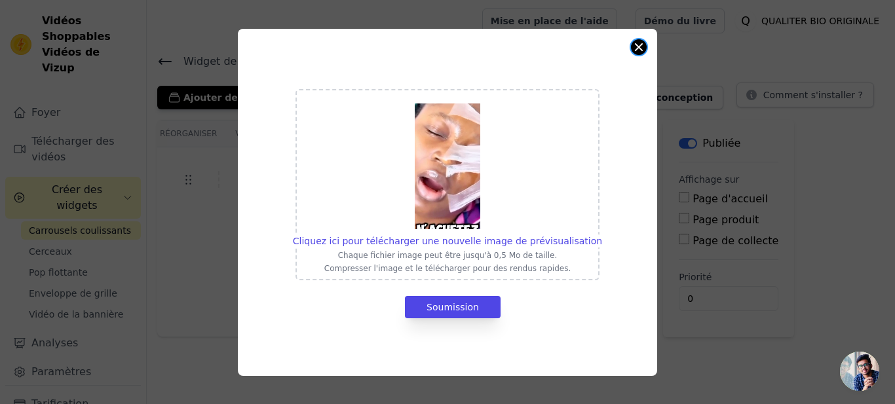
click at [636, 45] on button "Clôture du modal" at bounding box center [639, 47] width 16 height 16
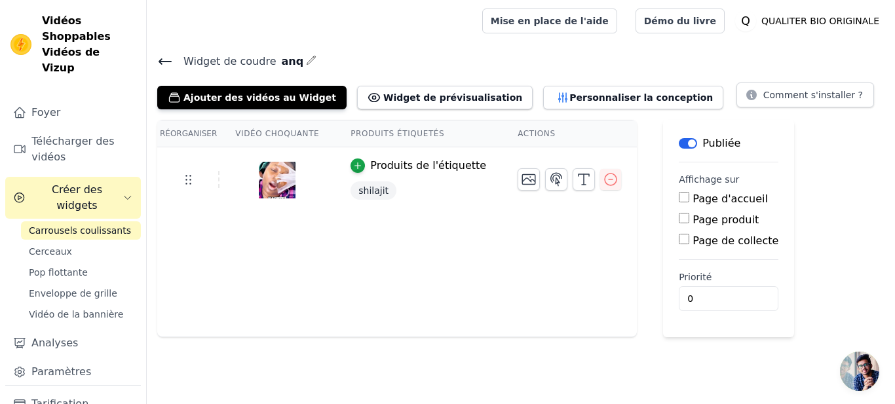
click at [271, 136] on th "Vidéo choquante" at bounding box center [277, 134] width 115 height 27
click at [372, 134] on th "Produits étiquetés" at bounding box center [418, 134] width 167 height 27
click at [184, 185] on icon at bounding box center [188, 180] width 16 height 16
click at [186, 185] on icon at bounding box center [188, 180] width 16 height 16
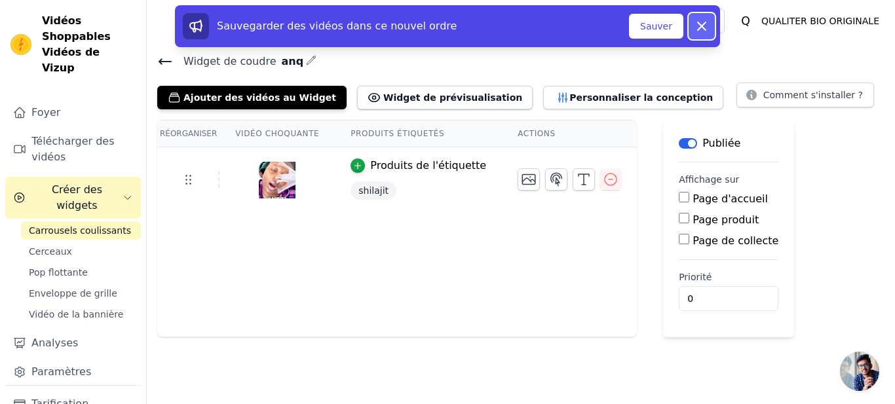
click at [703, 25] on icon at bounding box center [702, 26] width 8 height 8
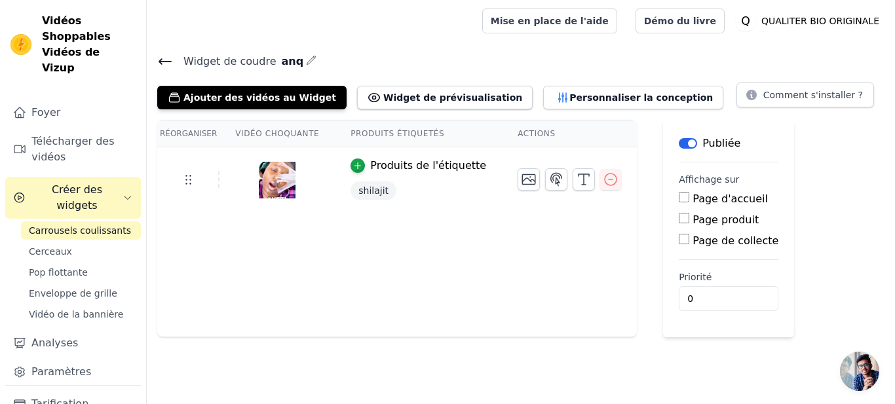
click at [679, 218] on input "Page produit" at bounding box center [684, 218] width 10 height 10
checkbox input "true"
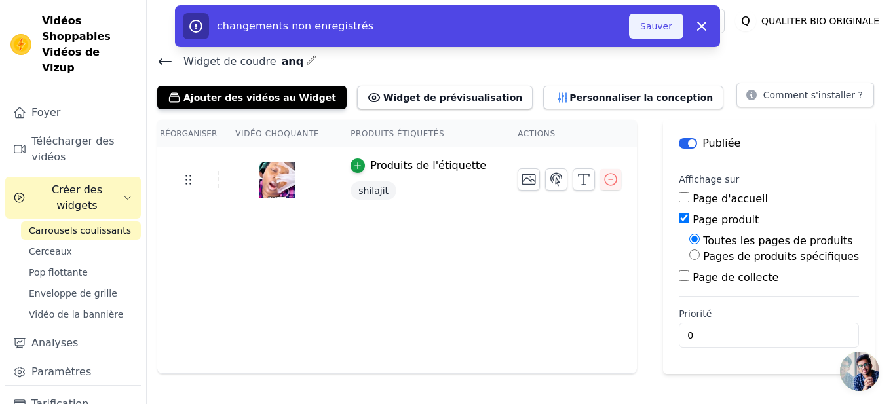
click at [664, 21] on button "Sauver" at bounding box center [656, 26] width 54 height 25
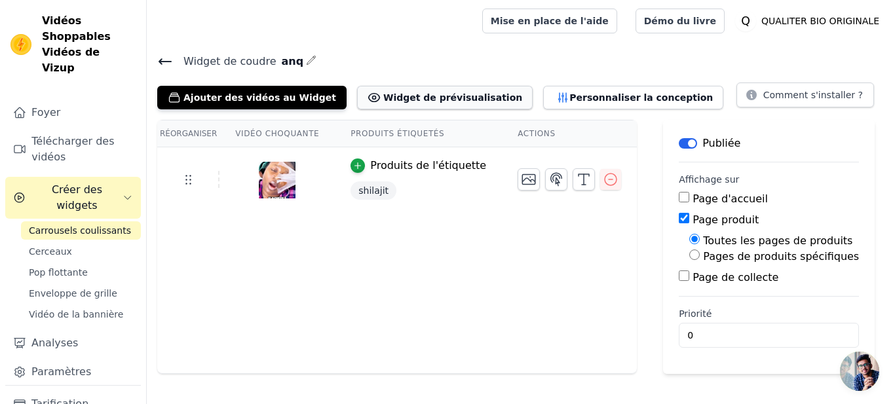
click at [416, 99] on button "Widget de prévisualisation" at bounding box center [445, 98] width 176 height 24
click at [690, 256] on input "Pages de produits spécifiques" at bounding box center [695, 255] width 10 height 10
radio input "true"
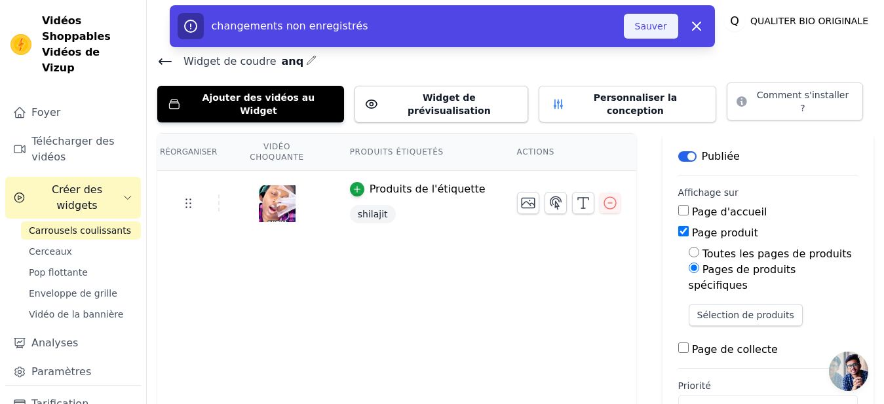
click at [650, 33] on button "Sauver" at bounding box center [651, 26] width 54 height 25
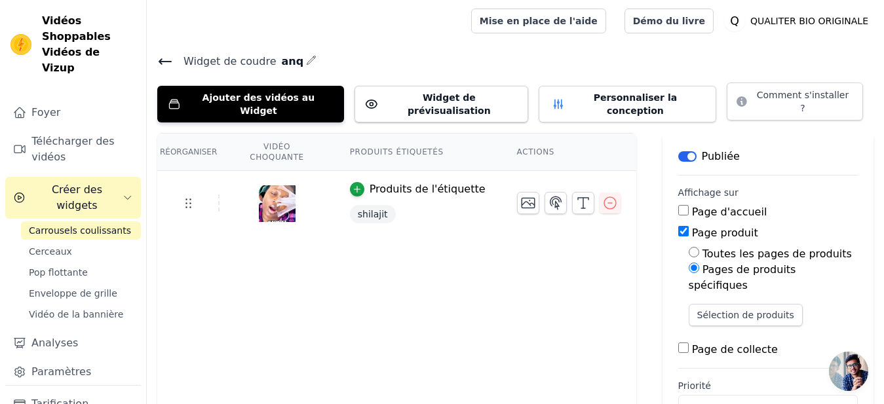
scroll to position [12, 0]
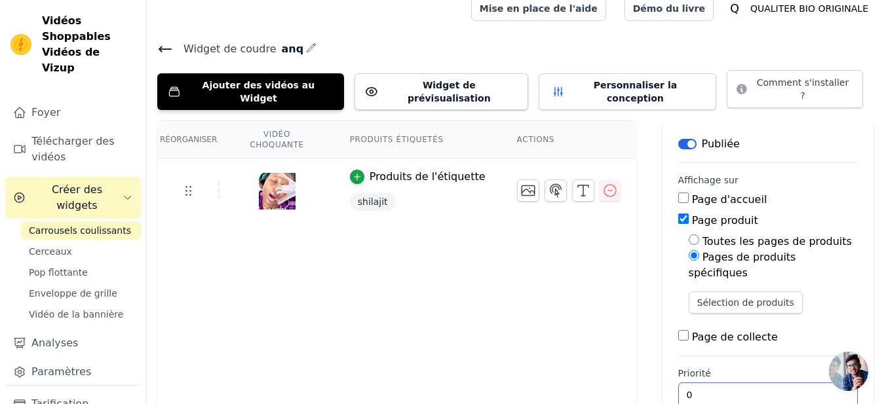
click at [770, 383] on input "0" at bounding box center [768, 395] width 180 height 25
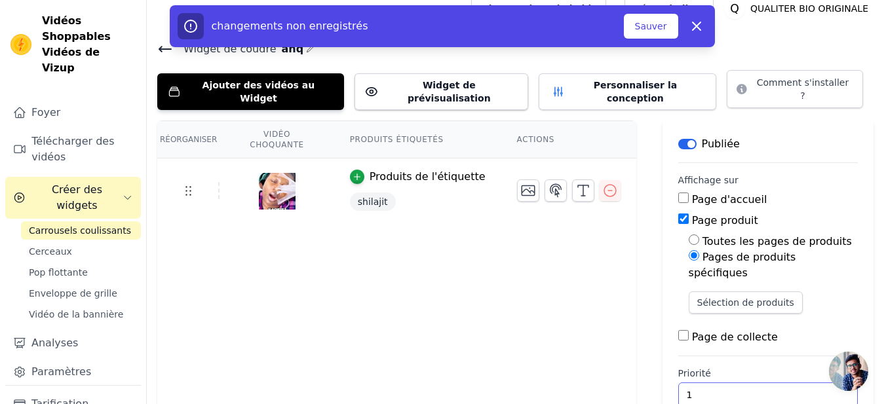
click at [780, 383] on input "1" at bounding box center [768, 395] width 180 height 25
click at [780, 383] on input "2" at bounding box center [768, 395] width 180 height 25
click at [780, 383] on input "4" at bounding box center [768, 395] width 180 height 25
type input "5"
click at [780, 383] on input "5" at bounding box center [768, 395] width 180 height 25
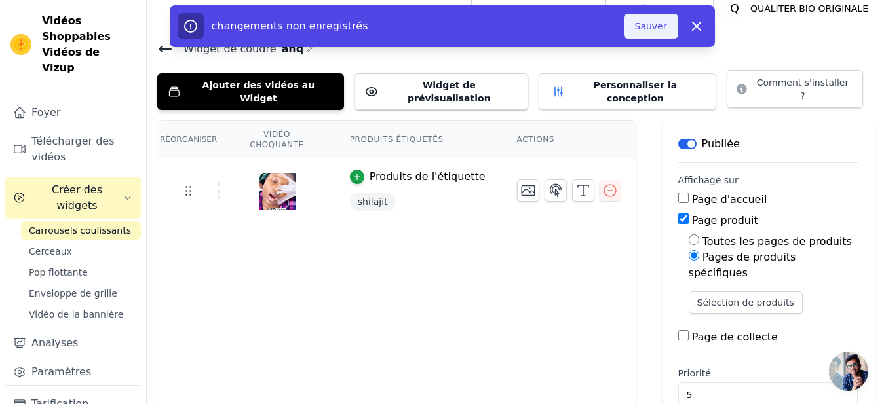
click at [654, 24] on button "Sauver" at bounding box center [651, 26] width 54 height 25
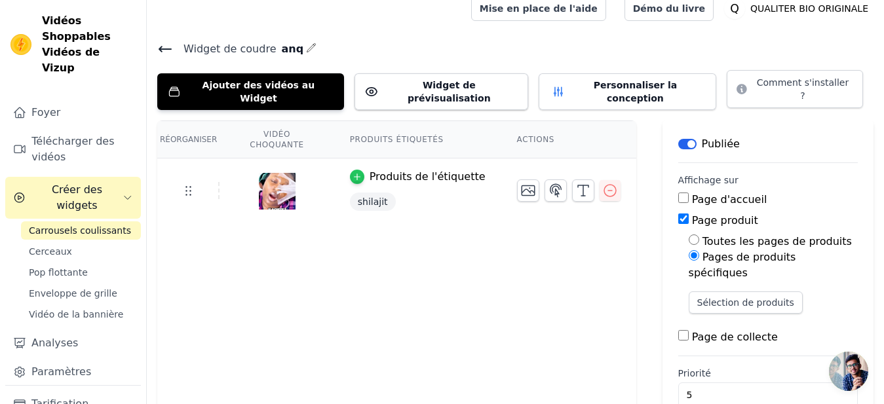
click at [353, 172] on icon "button" at bounding box center [357, 176] width 9 height 9
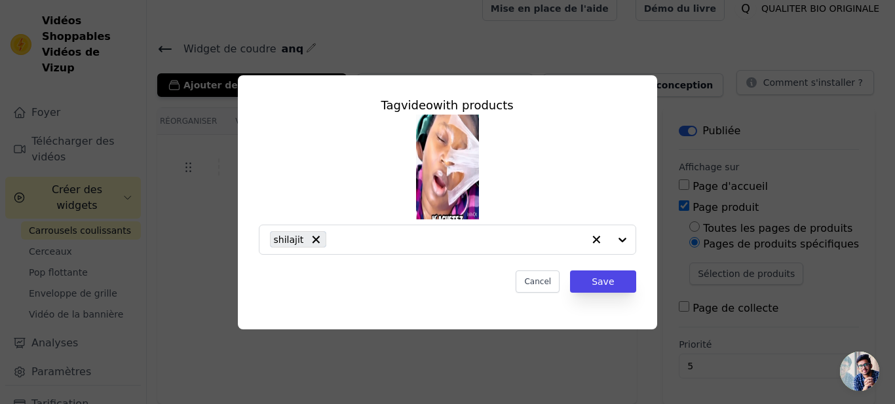
scroll to position [87, 0]
click at [539, 287] on button "Annuler" at bounding box center [527, 282] width 48 height 22
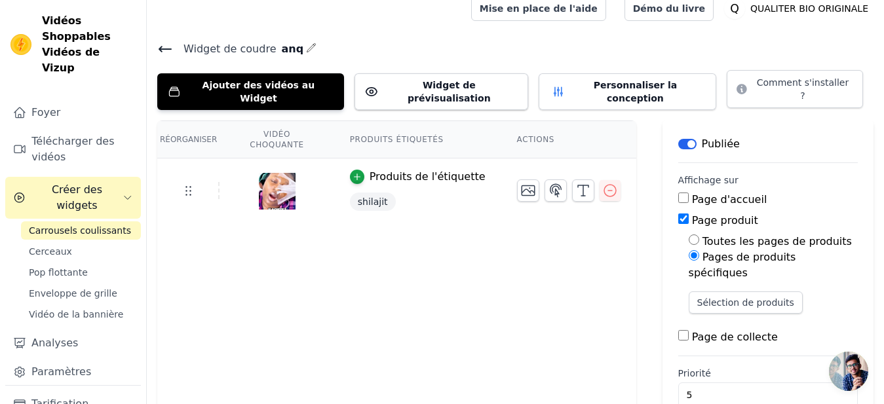
click at [504, 121] on th "Actions" at bounding box center [568, 139] width 135 height 37
click at [543, 81] on button "Personnaliser la conception" at bounding box center [628, 91] width 178 height 37
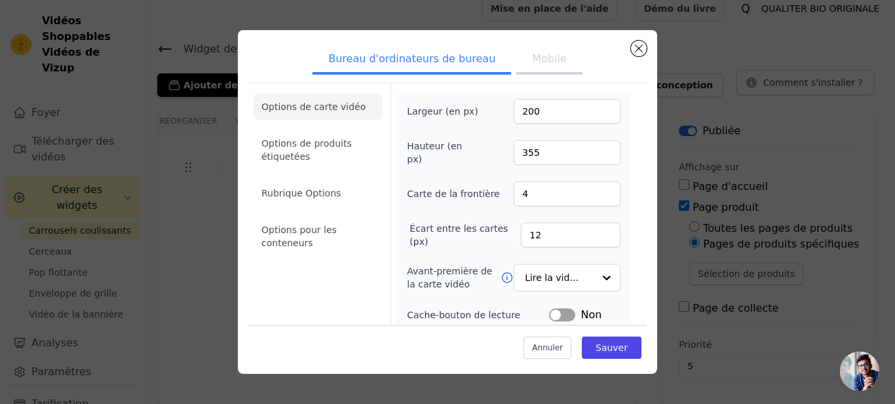
click at [547, 51] on button "Mobile" at bounding box center [550, 60] width 66 height 29
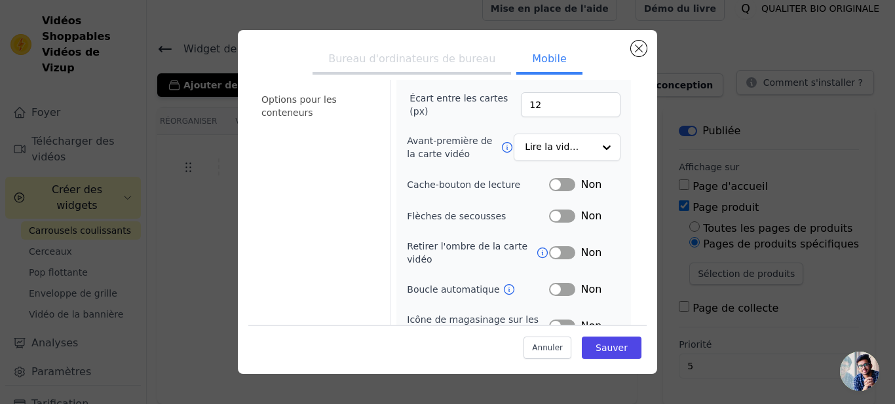
scroll to position [197, 0]
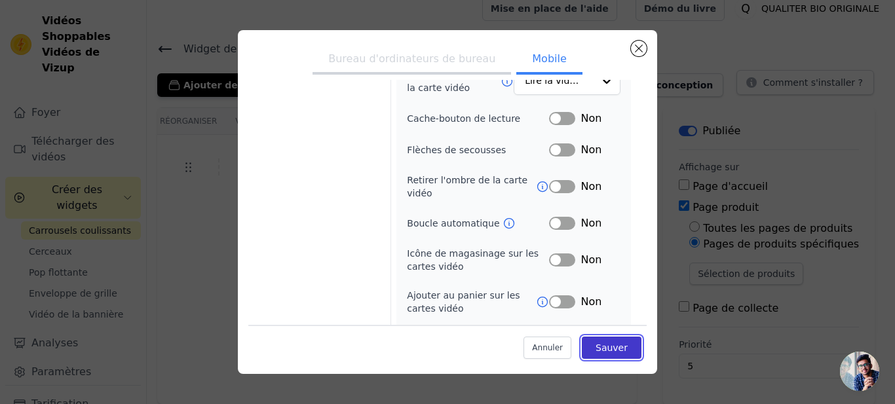
click at [608, 347] on button "Sauver" at bounding box center [612, 347] width 60 height 22
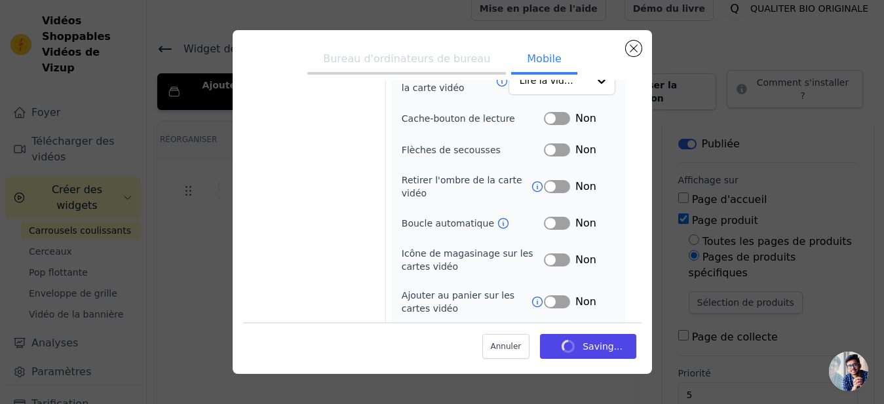
scroll to position [87, 0]
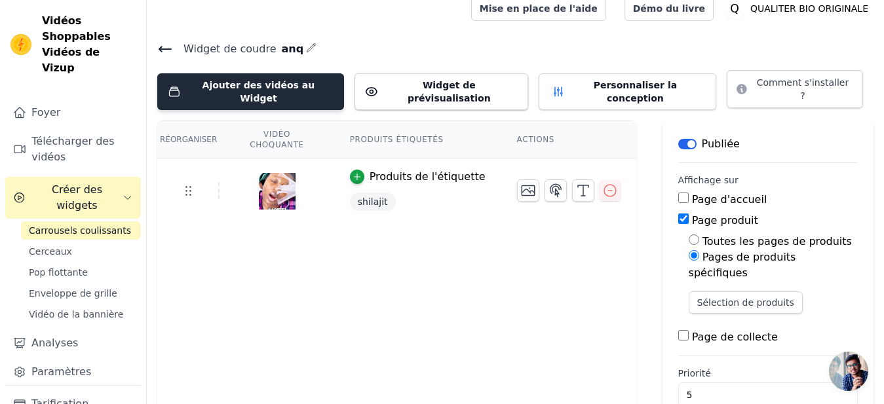
click at [295, 83] on button "Ajouter des vidéos au Widget" at bounding box center [250, 91] width 187 height 37
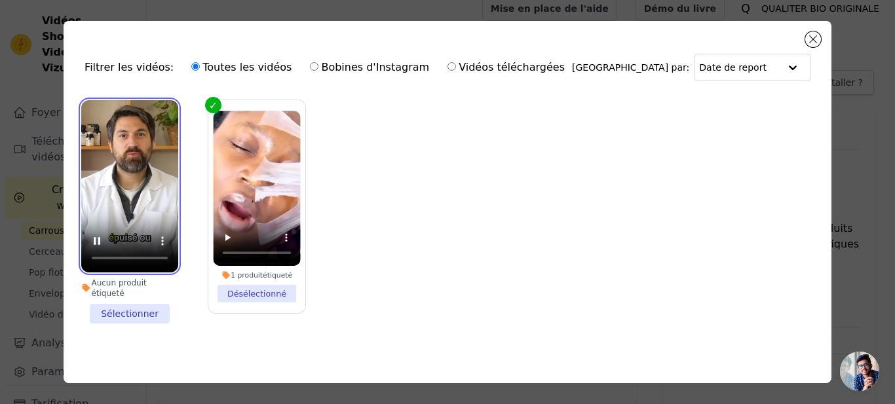
scroll to position [2, 0]
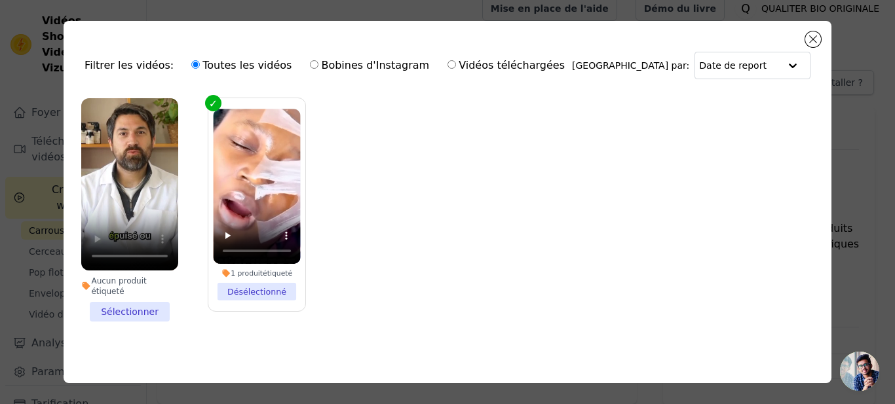
click at [100, 304] on li "Aucun produit étiqueté Sélectionner" at bounding box center [129, 210] width 97 height 224
click at [0, 0] on input "Aucun produit étiqueté Sélectionner" at bounding box center [0, 0] width 0 height 0
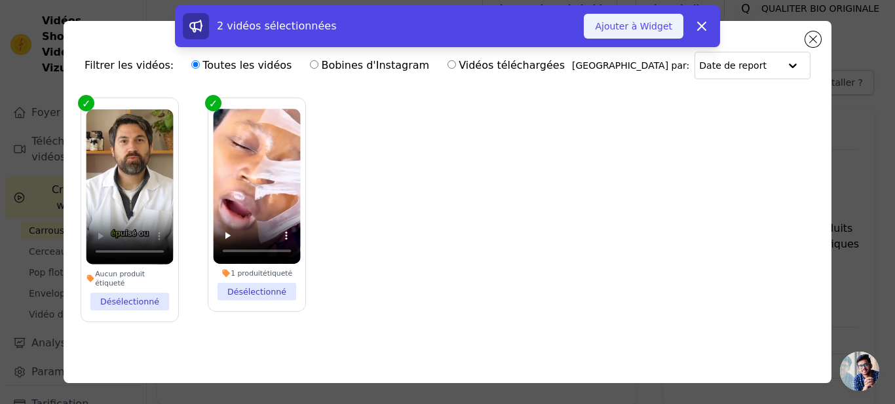
click at [607, 25] on button "Ajouter à Widget" at bounding box center [634, 26] width 100 height 25
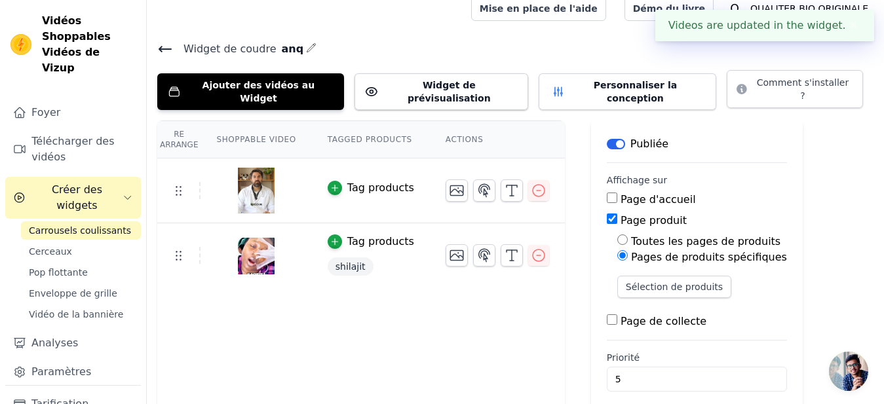
scroll to position [87, 0]
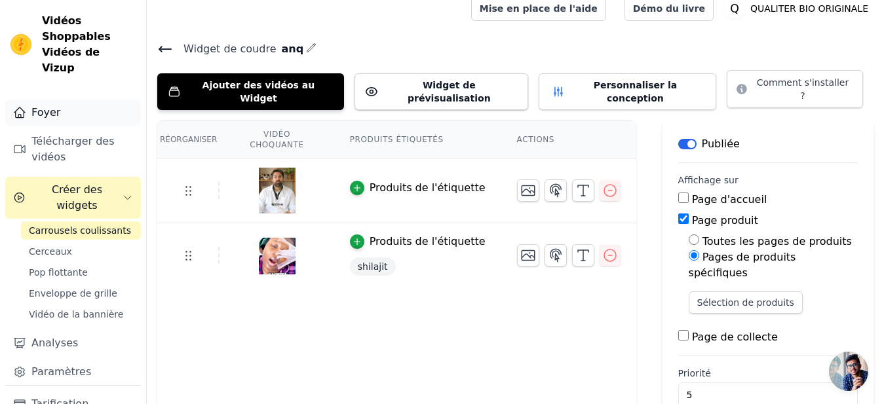
click at [43, 100] on link "Foyer" at bounding box center [73, 113] width 136 height 26
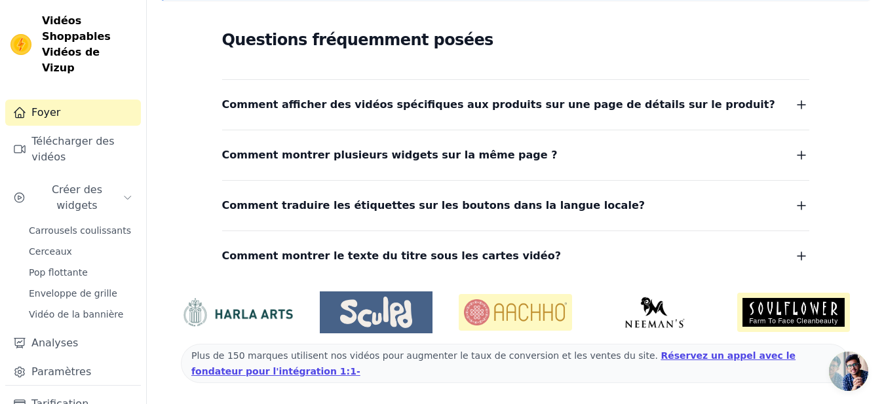
scroll to position [333, 0]
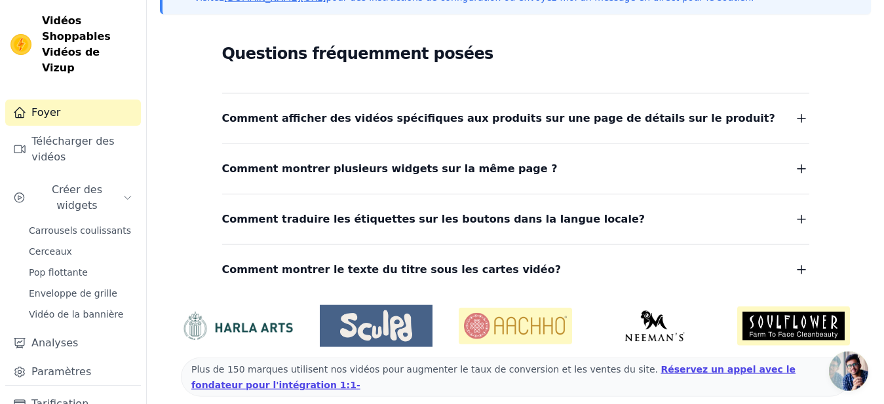
click at [697, 134] on dl "Comment afficher des vidéos spécifiques aux produits sur une page de détails su…" at bounding box center [515, 186] width 587 height 186
click at [799, 119] on icon "button" at bounding box center [802, 119] width 16 height 16
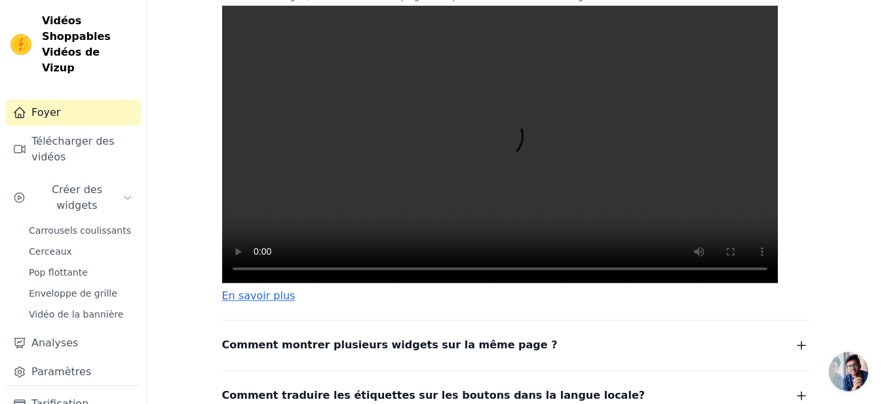
scroll to position [499, 0]
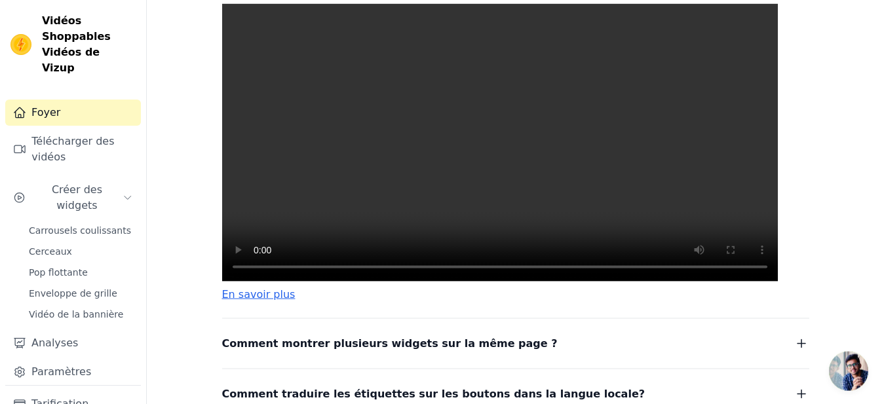
click at [79, 204] on div "Foyer Télécharger des vidéos Créer des widgets Carrousels coulissants Cerceaux …" at bounding box center [73, 243] width 136 height 286
click at [87, 224] on span "Carrousels coulissants" at bounding box center [80, 230] width 102 height 13
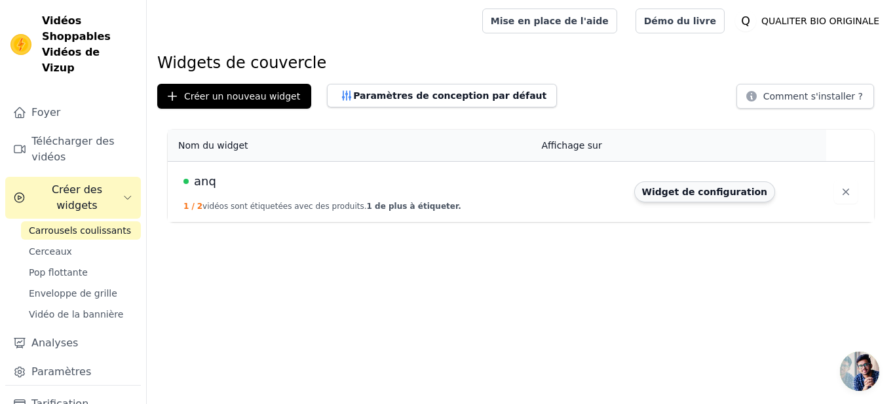
click at [656, 188] on button "Widget de configuration" at bounding box center [705, 192] width 141 height 21
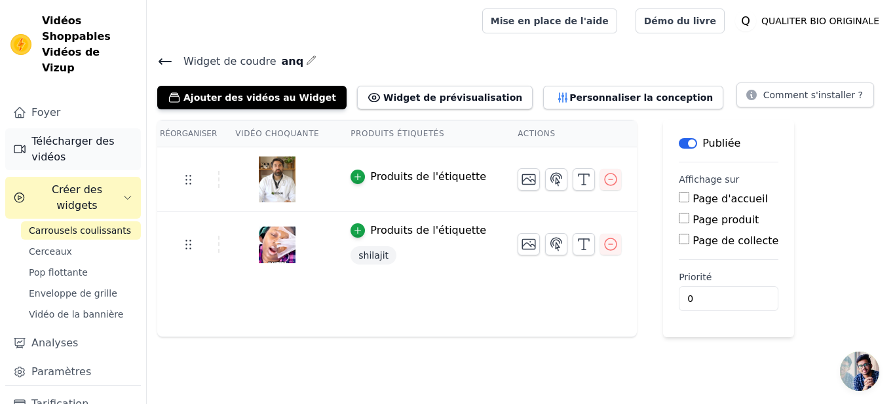
click at [91, 128] on link "Télécharger des vidéos" at bounding box center [73, 149] width 136 height 42
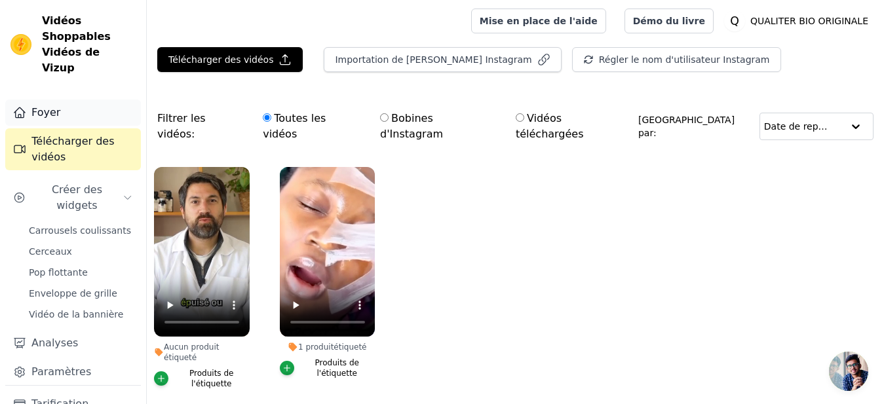
click at [64, 102] on link "Foyer" at bounding box center [73, 113] width 136 height 26
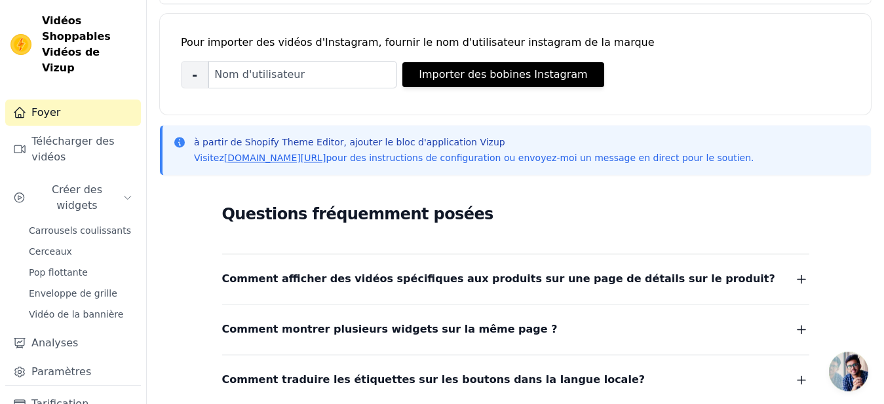
scroll to position [181, 0]
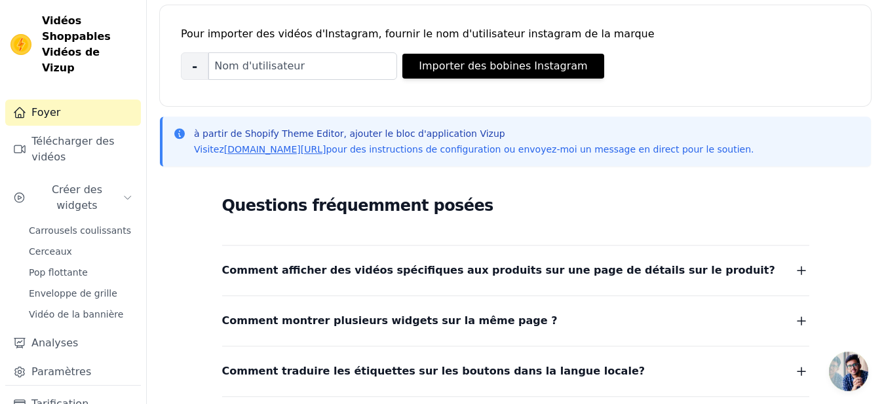
click at [793, 283] on dl "Comment afficher des vidéos spécifiques aux produits sur une page de détails su…" at bounding box center [515, 338] width 587 height 186
click at [804, 269] on icon "button" at bounding box center [802, 271] width 16 height 16
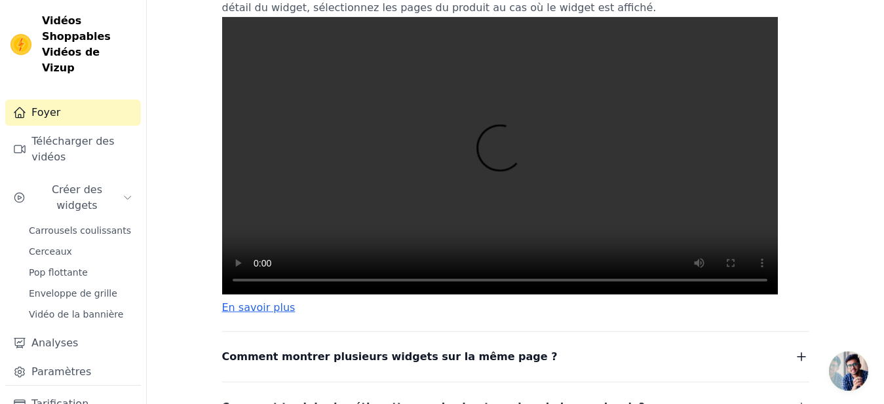
scroll to position [475, 0]
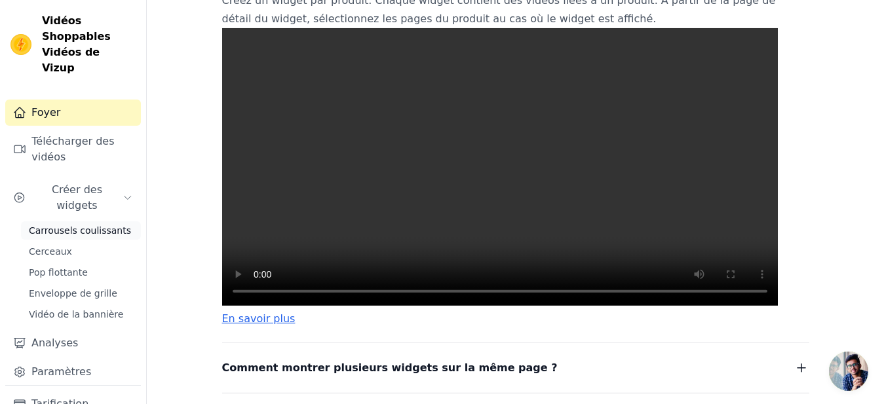
click at [49, 224] on span "Carrousels coulissants" at bounding box center [80, 230] width 102 height 13
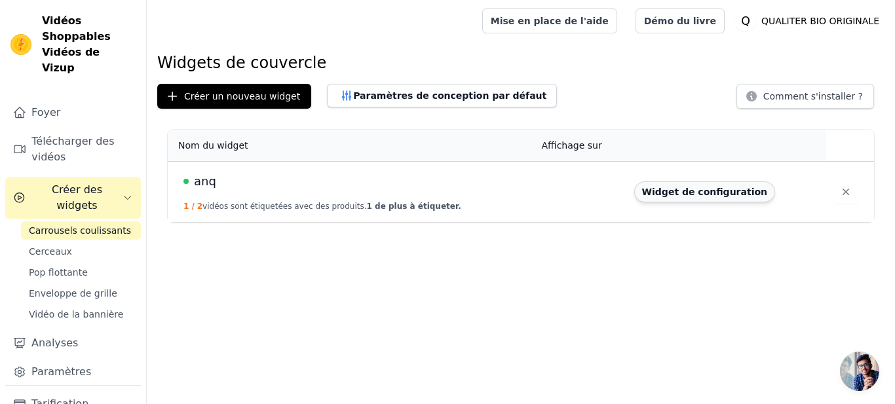
click at [638, 192] on button "Widget de configuration" at bounding box center [705, 192] width 141 height 21
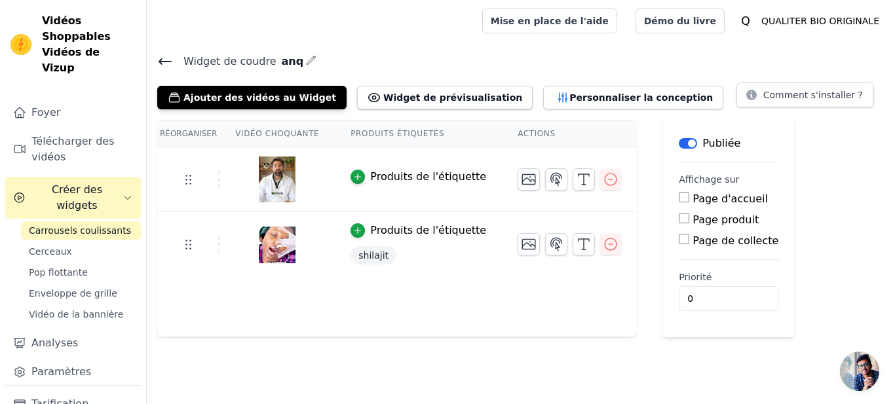
click at [679, 218] on input "Page produit" at bounding box center [684, 218] width 10 height 10
checkbox input "true"
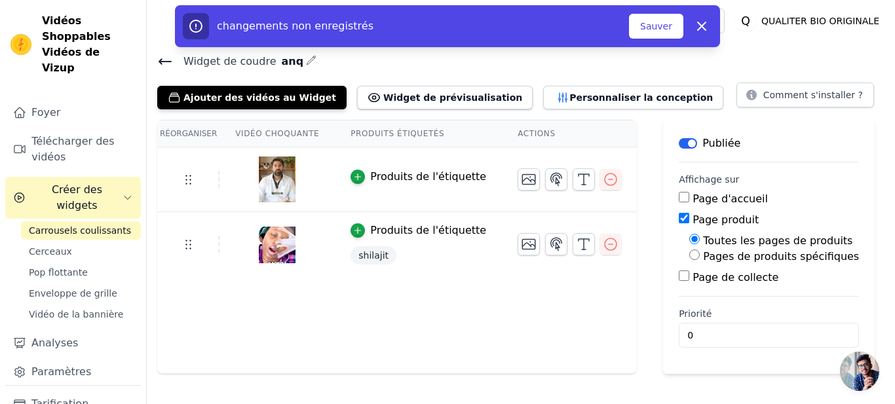
click at [690, 258] on input "Pages de produits spécifiques" at bounding box center [695, 255] width 10 height 10
radio input "true"
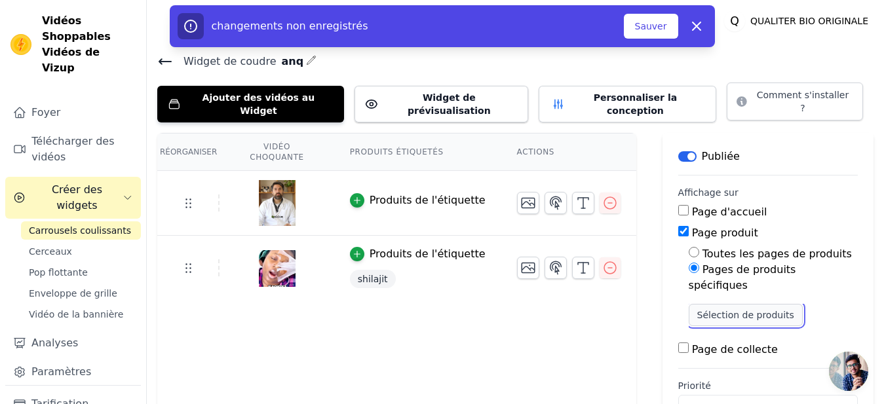
click at [689, 304] on button "Sélection de produits" at bounding box center [746, 315] width 114 height 22
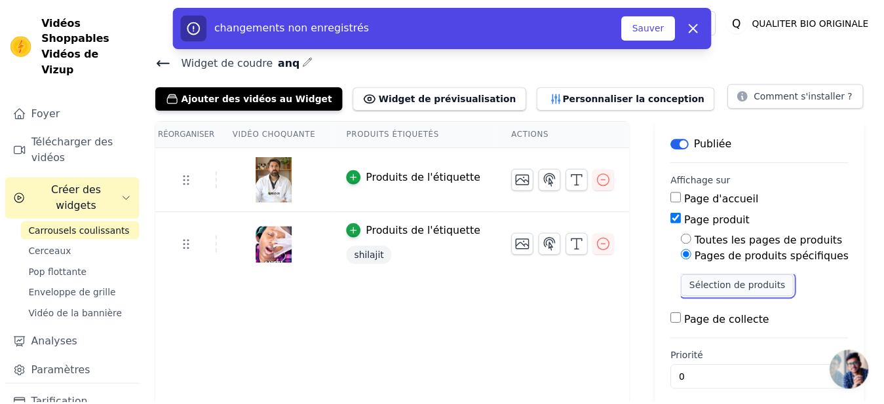
scroll to position [87, 0]
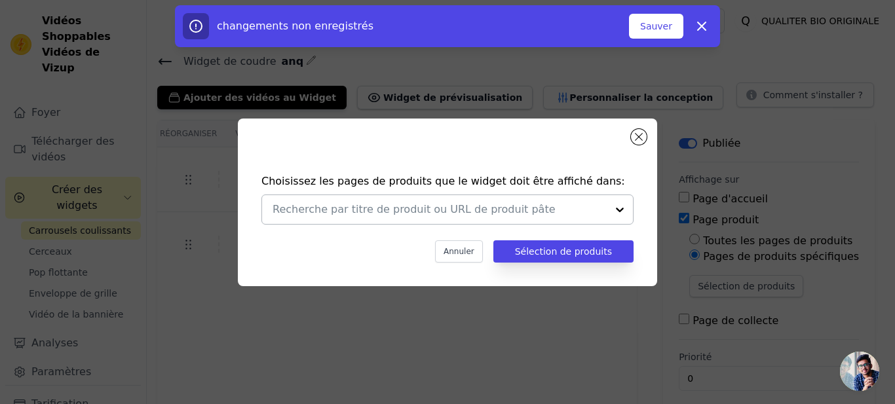
click at [623, 214] on div at bounding box center [620, 209] width 26 height 29
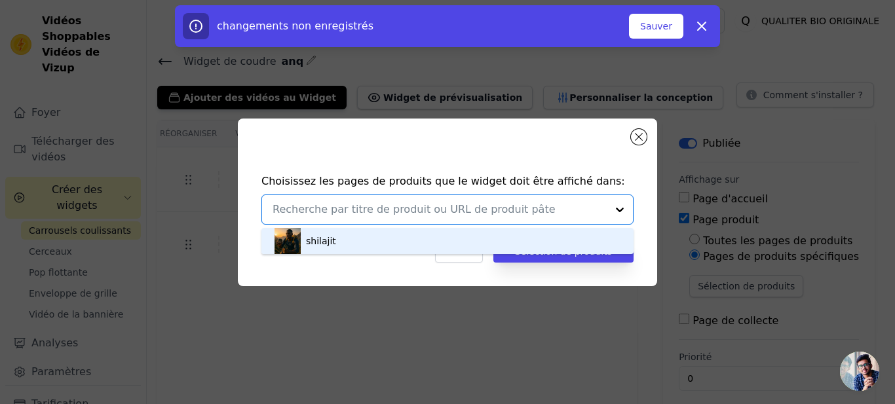
click at [522, 246] on div "shilajit" at bounding box center [448, 241] width 346 height 26
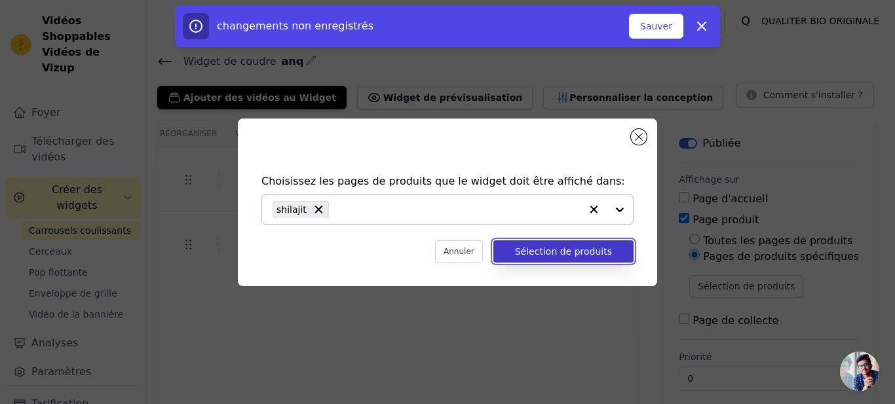
click at [542, 247] on button "Sélection de produits" at bounding box center [564, 252] width 140 height 22
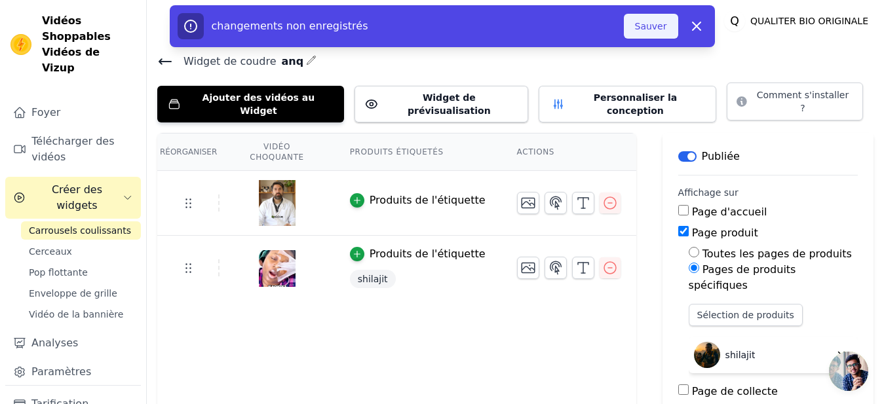
click at [661, 30] on button "Sauver" at bounding box center [651, 26] width 54 height 25
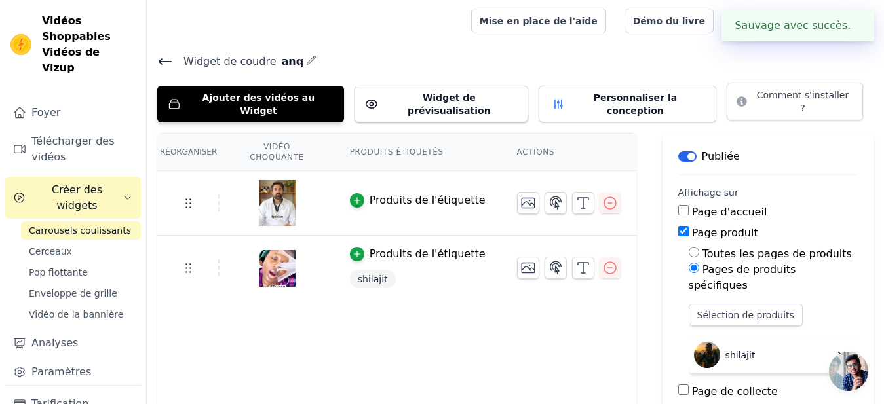
click at [661, 30] on link "Démo du livre" at bounding box center [669, 21] width 89 height 25
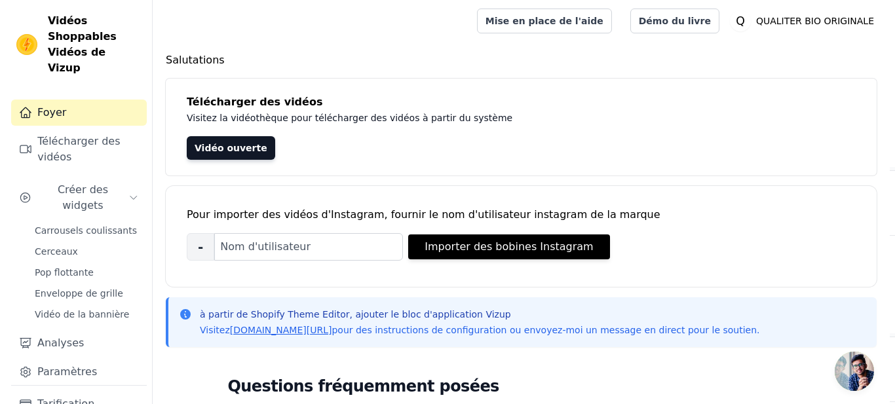
scroll to position [60, 0]
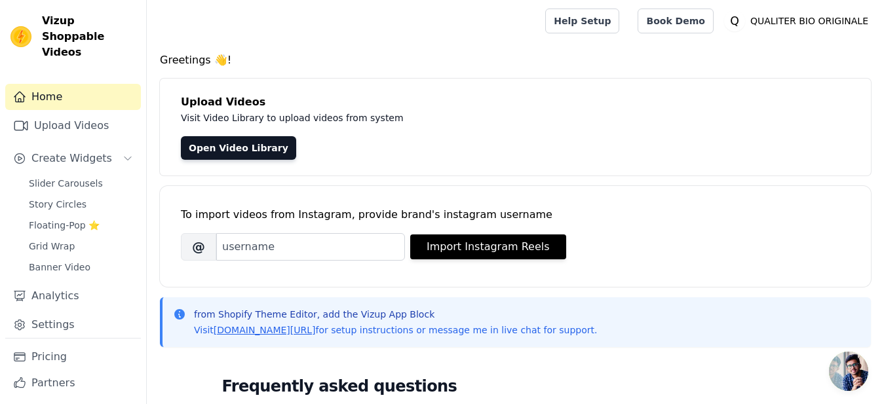
scroll to position [86, 0]
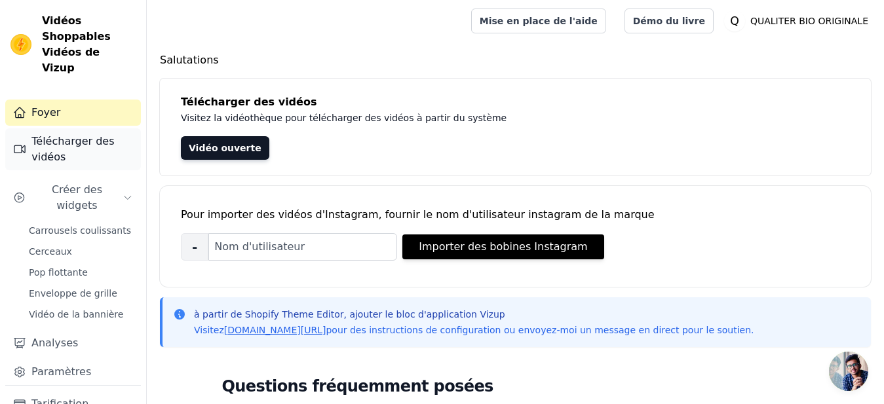
click at [66, 128] on link "Télécharger des vidéos" at bounding box center [73, 149] width 136 height 42
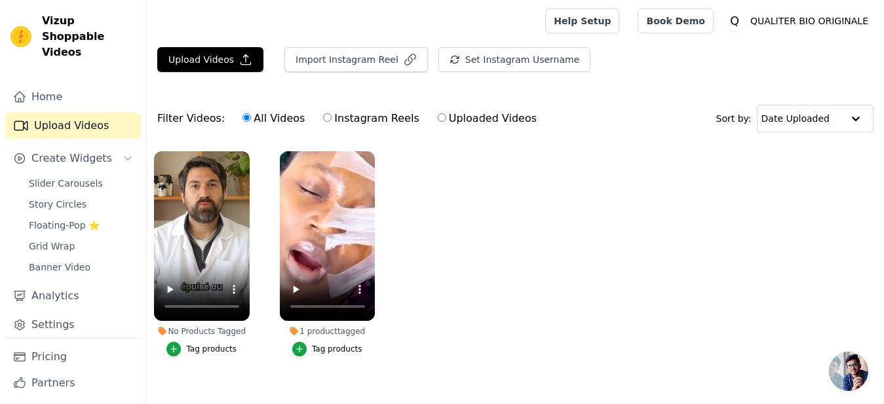
scroll to position [86, 0]
click at [93, 160] on span "Create Widgets" at bounding box center [71, 159] width 81 height 16
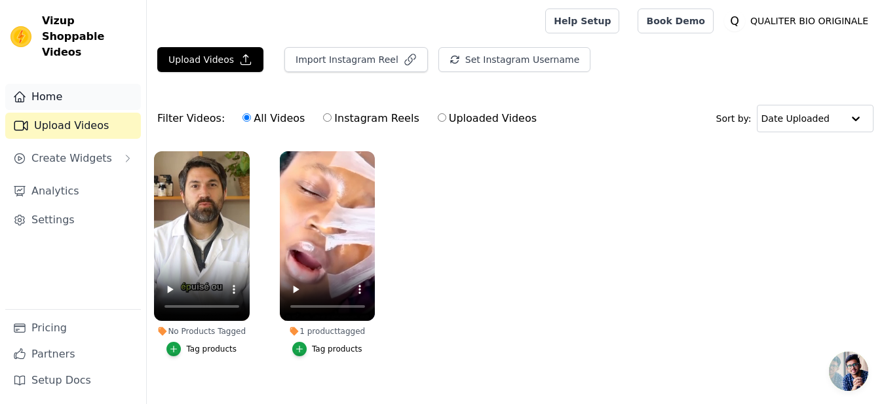
click at [91, 84] on link "Home" at bounding box center [73, 97] width 136 height 26
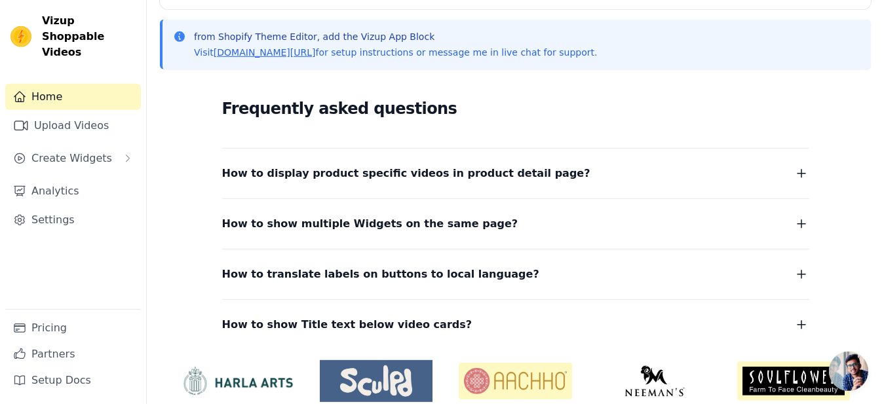
scroll to position [279, 0]
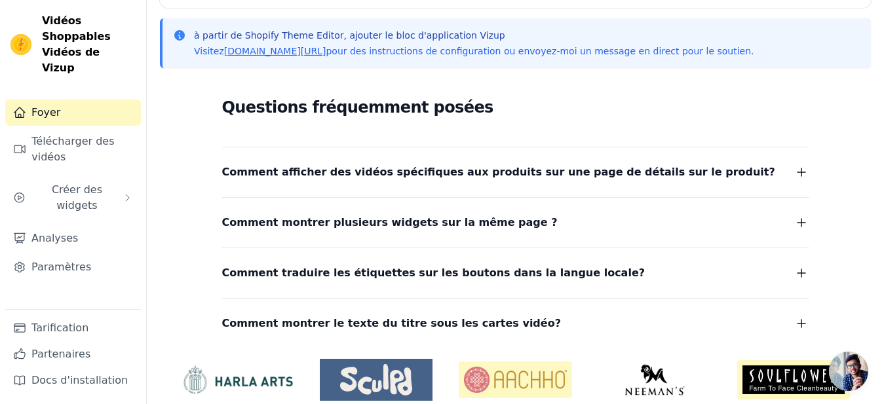
click at [806, 219] on icon "button" at bounding box center [802, 223] width 16 height 16
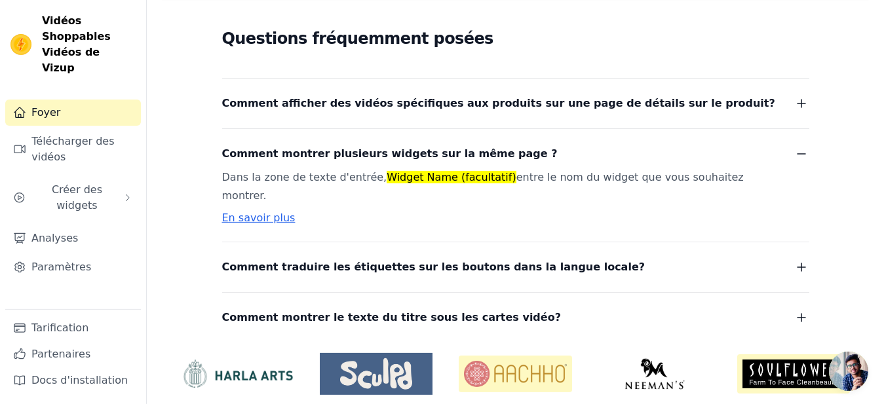
scroll to position [356, 0]
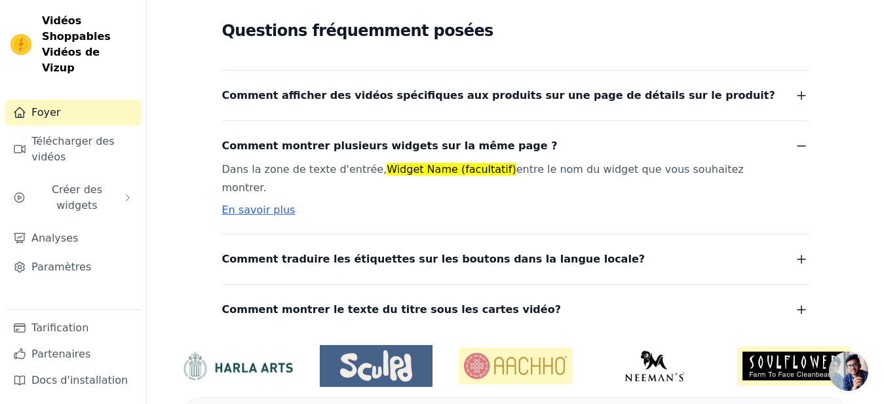
click at [273, 204] on link "En savoir plus" at bounding box center [258, 210] width 73 height 12
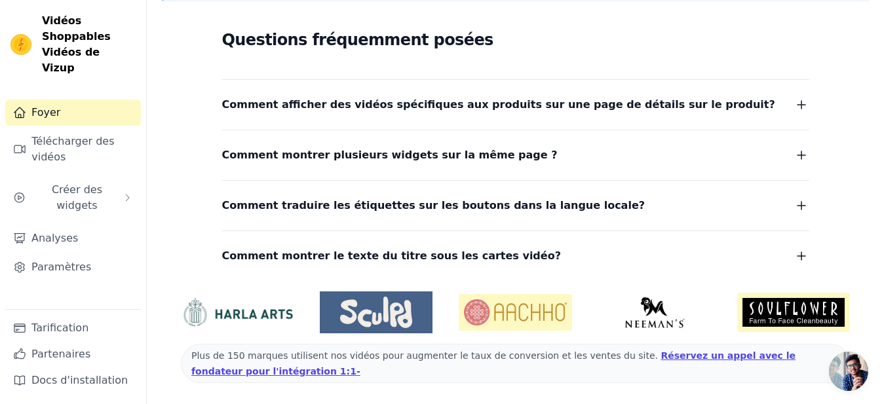
click at [801, 257] on icon "button" at bounding box center [802, 256] width 16 height 16
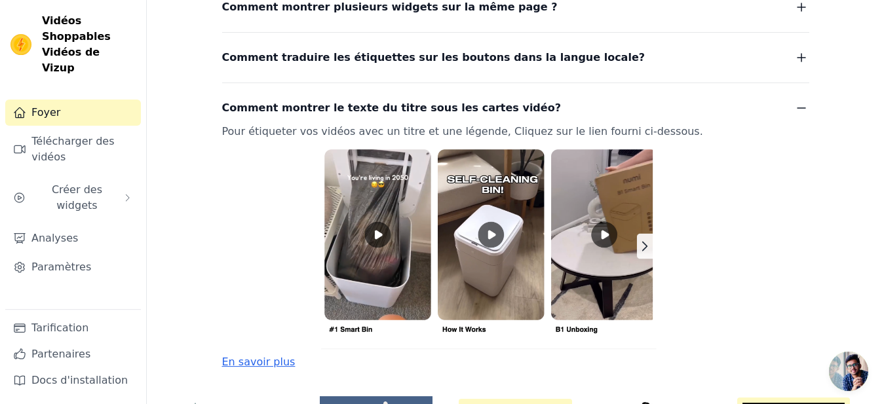
scroll to position [507, 0]
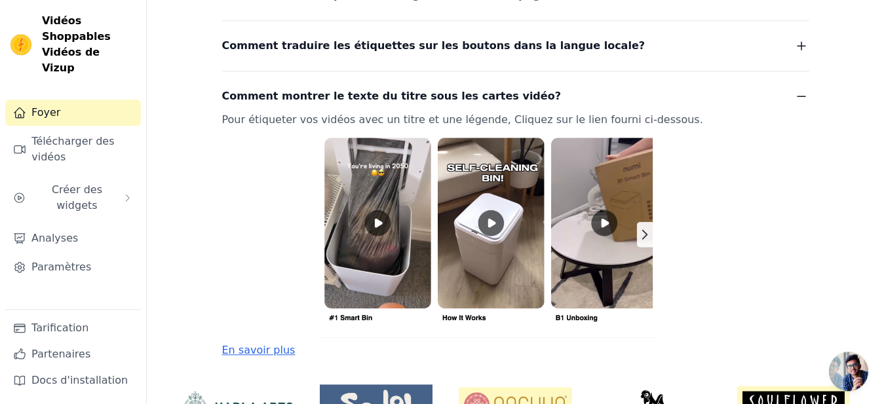
click at [647, 228] on img at bounding box center [500, 233] width 556 height 208
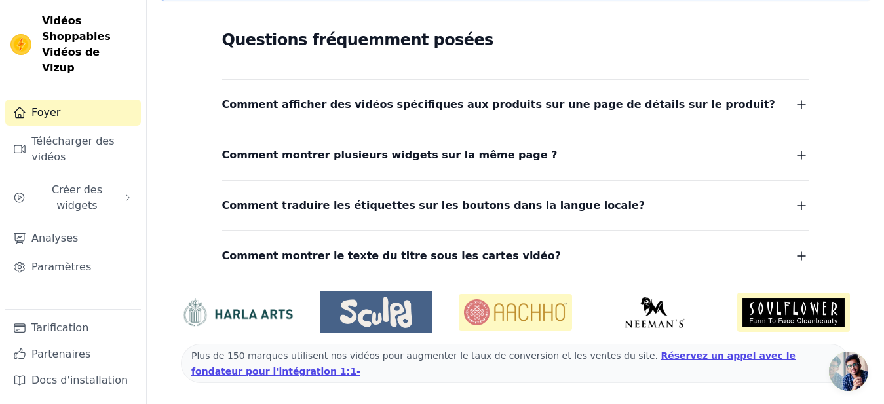
click at [647, 228] on dl "Comment afficher des vidéos spécifiques aux produits sur une page de détails su…" at bounding box center [515, 172] width 587 height 186
click at [812, 249] on div "Questions fréquemment posées Comment afficher des vidéos spécifiques aux produi…" at bounding box center [515, 146] width 711 height 270
click at [794, 250] on icon "button" at bounding box center [802, 256] width 16 height 16
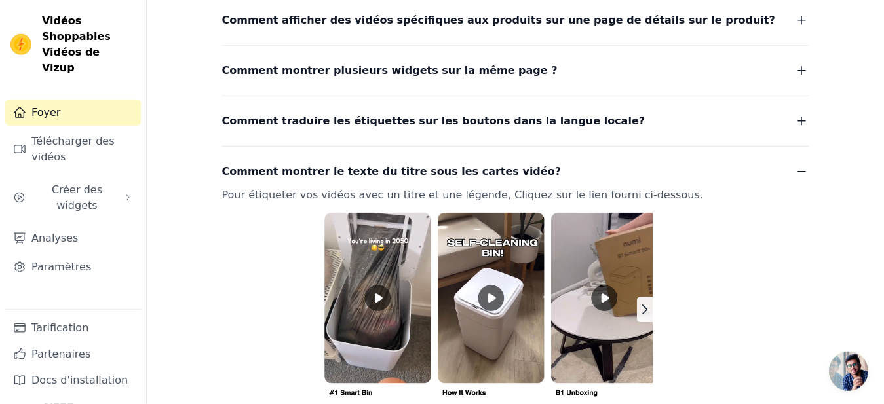
scroll to position [435, 0]
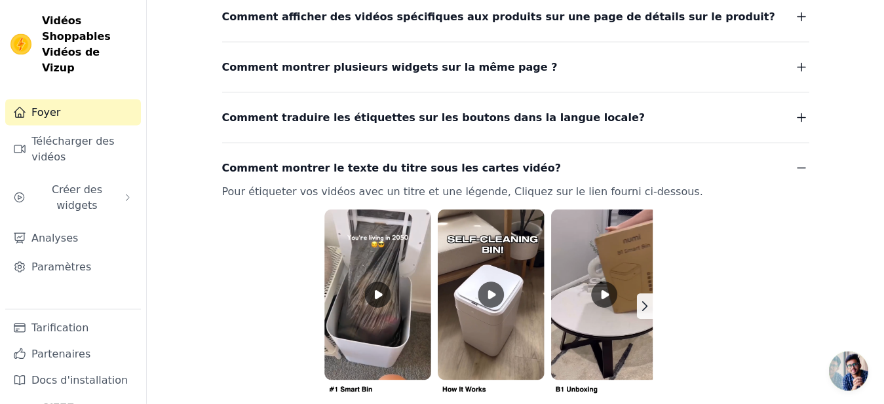
click at [377, 293] on img at bounding box center [500, 305] width 556 height 208
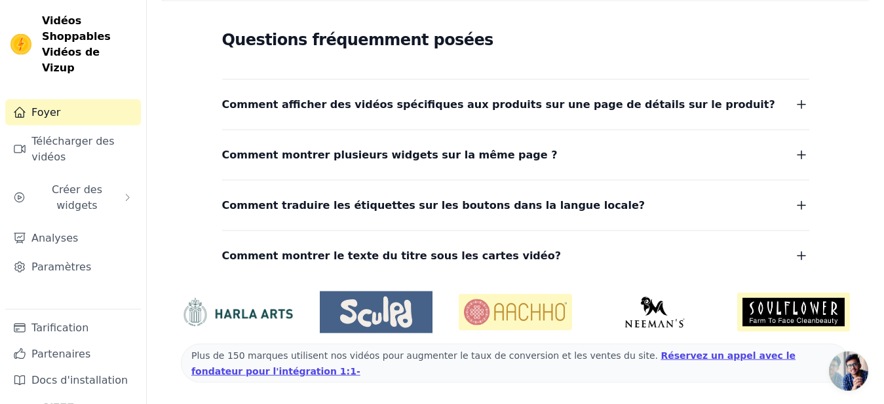
scroll to position [347, 0]
click at [505, 250] on button "Comment montrer le texte du titre sous les cartes vidéo?" at bounding box center [515, 256] width 587 height 18
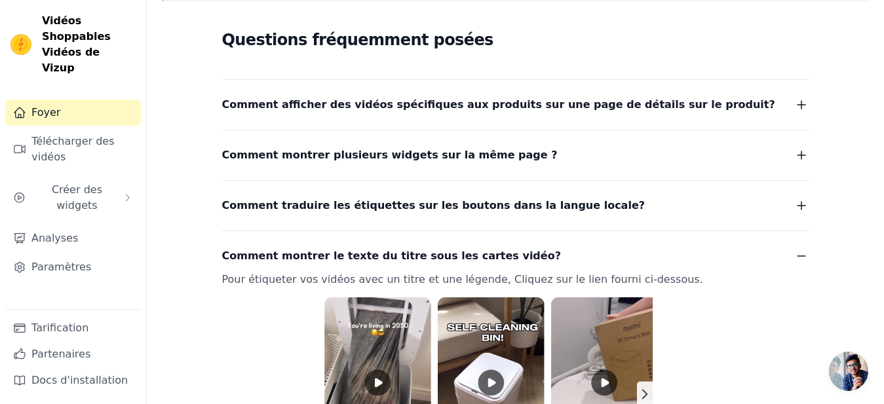
click at [801, 258] on icon "button" at bounding box center [802, 256] width 16 height 16
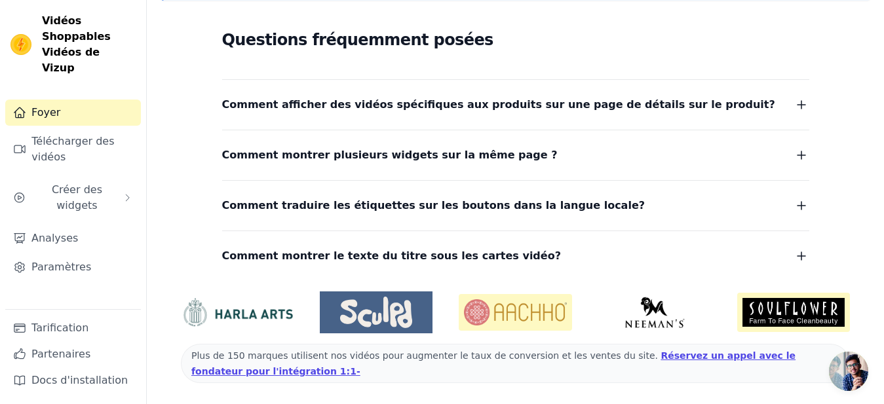
click at [801, 252] on icon "button" at bounding box center [802, 256] width 16 height 16
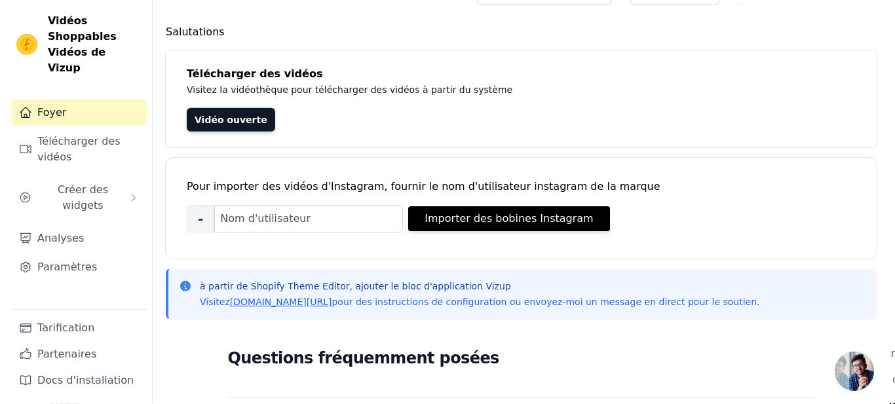
scroll to position [0, 0]
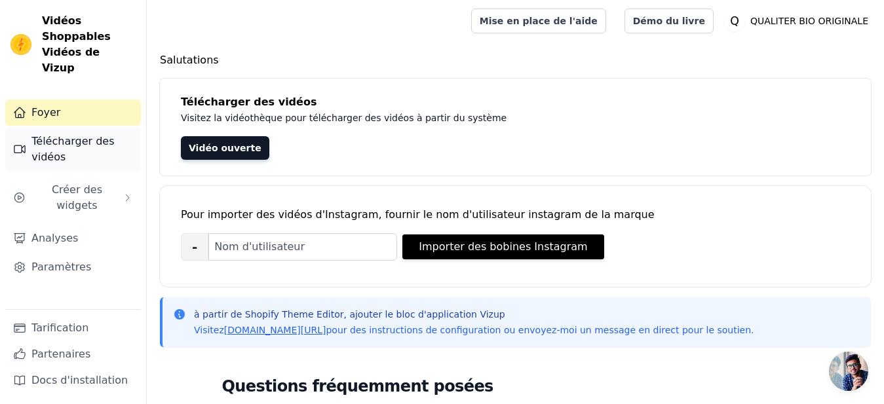
click at [90, 128] on link "Télécharger des vidéos" at bounding box center [73, 149] width 136 height 42
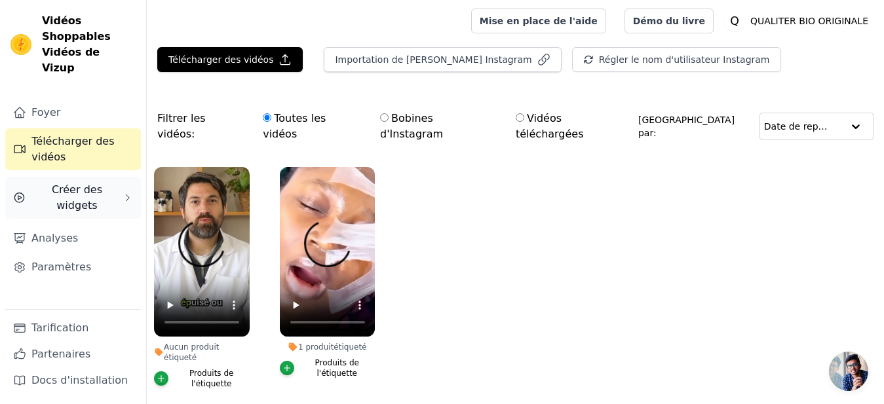
click at [107, 182] on span "Créer des widgets" at bounding box center [77, 197] width 92 height 31
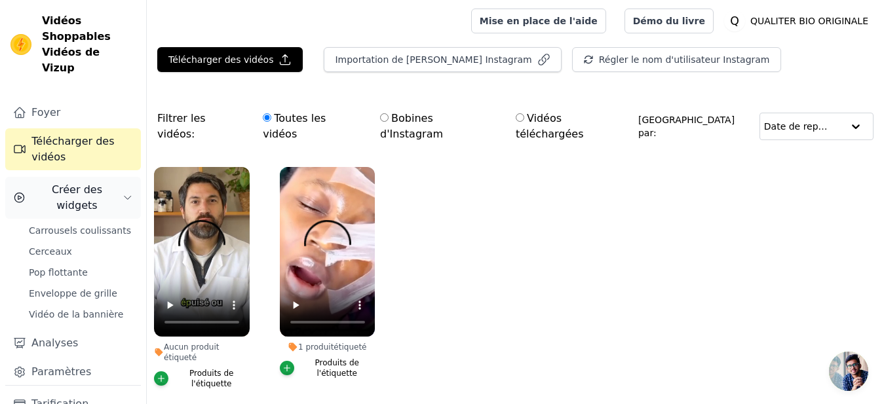
click at [96, 189] on span "Créer des widgets" at bounding box center [77, 197] width 92 height 31
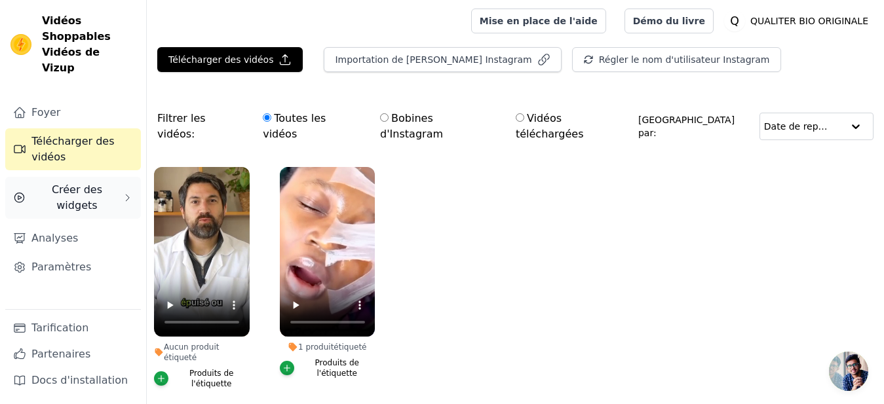
click at [96, 225] on link "Analyses" at bounding box center [73, 238] width 136 height 26
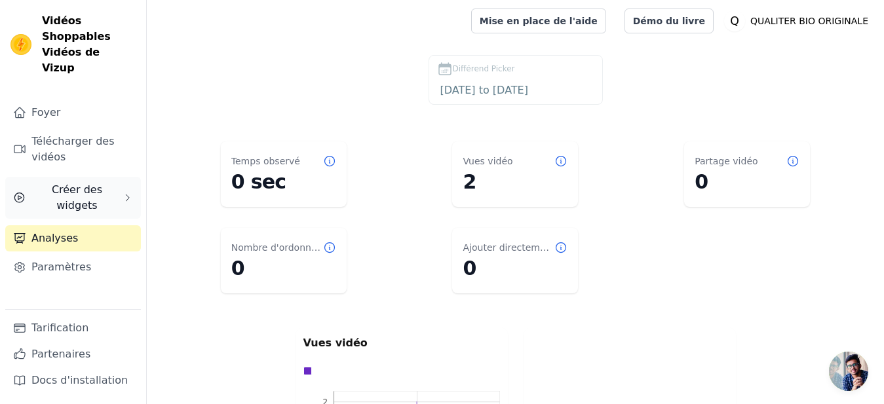
click at [98, 182] on span "Créer des widgets" at bounding box center [77, 197] width 92 height 31
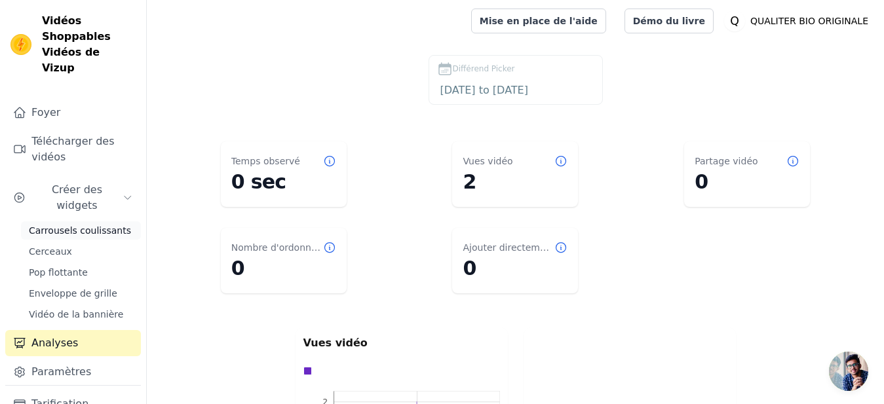
click at [103, 224] on span "Carrousels coulissants" at bounding box center [80, 230] width 102 height 13
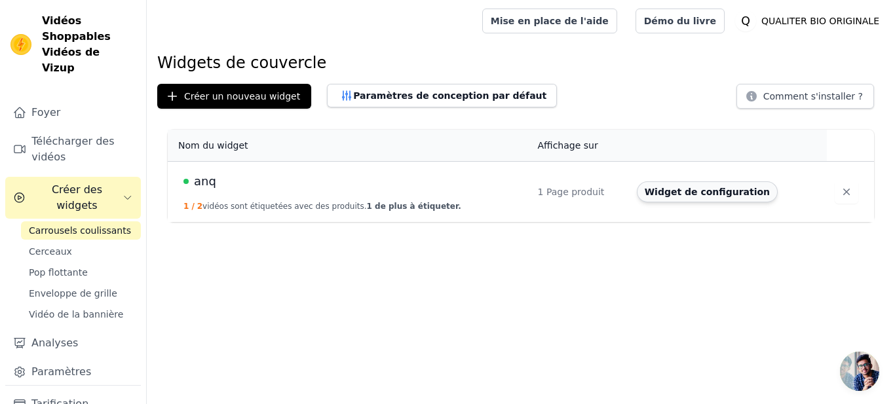
click at [659, 182] on button "Widget de configuration" at bounding box center [707, 192] width 141 height 21
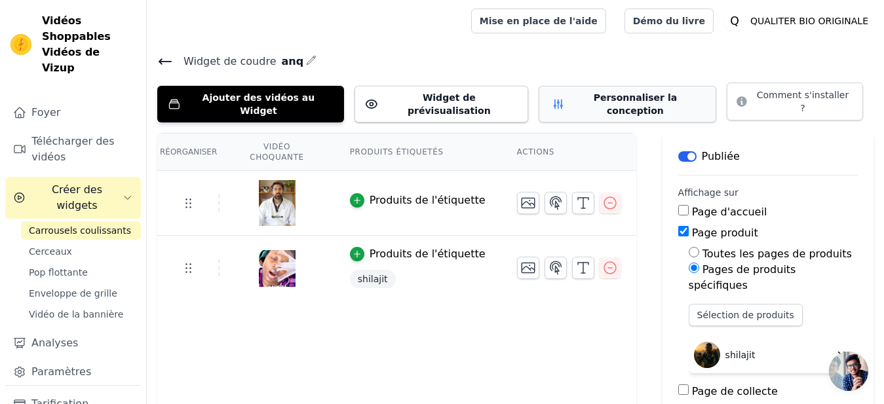
click at [539, 94] on button "Personnaliser la conception" at bounding box center [628, 104] width 178 height 37
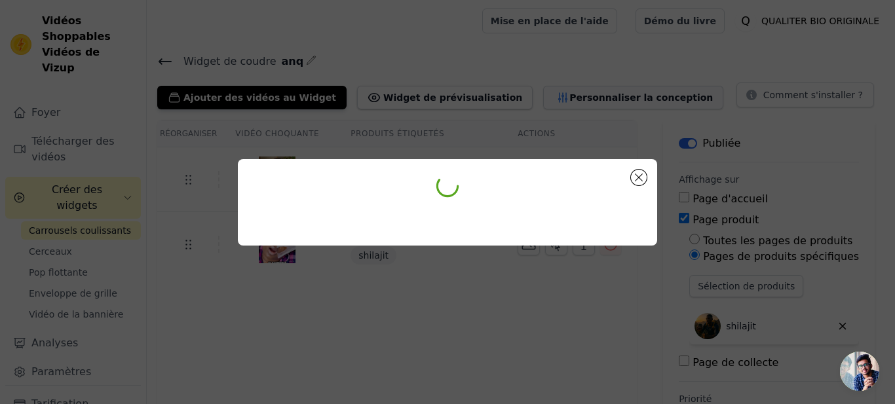
scroll to position [86, 0]
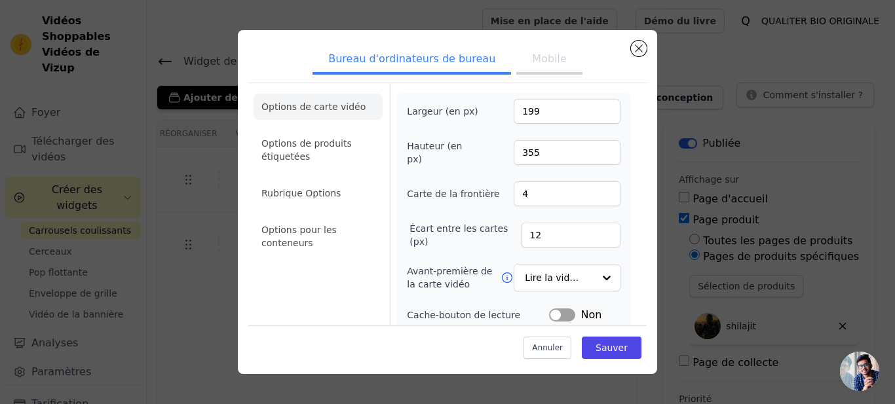
click at [593, 113] on input "199" at bounding box center [567, 111] width 107 height 25
click at [593, 113] on input "198" at bounding box center [567, 111] width 107 height 25
click at [593, 113] on input "197" at bounding box center [567, 111] width 107 height 25
click at [593, 113] on input "196" at bounding box center [567, 111] width 107 height 25
click at [593, 113] on input "195" at bounding box center [567, 111] width 107 height 25
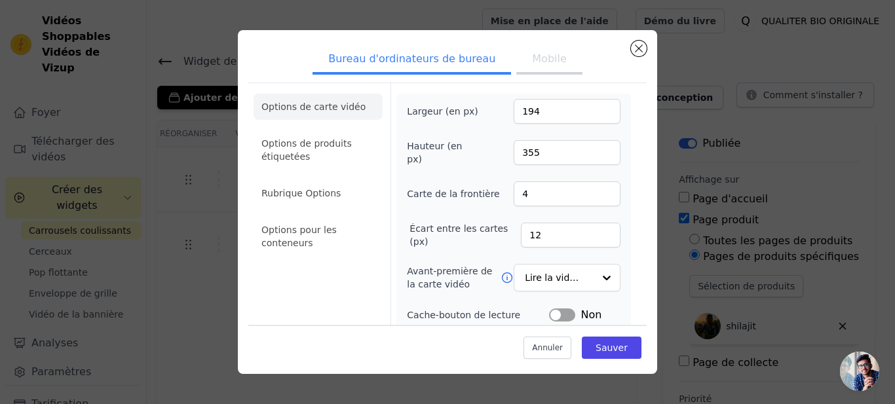
click at [593, 113] on input "194" at bounding box center [567, 111] width 107 height 25
click at [593, 113] on input "193" at bounding box center [567, 111] width 107 height 25
click at [593, 113] on input "192" at bounding box center [567, 111] width 107 height 25
click at [593, 113] on input "191" at bounding box center [567, 111] width 107 height 25
click at [595, 107] on input "192" at bounding box center [567, 111] width 107 height 25
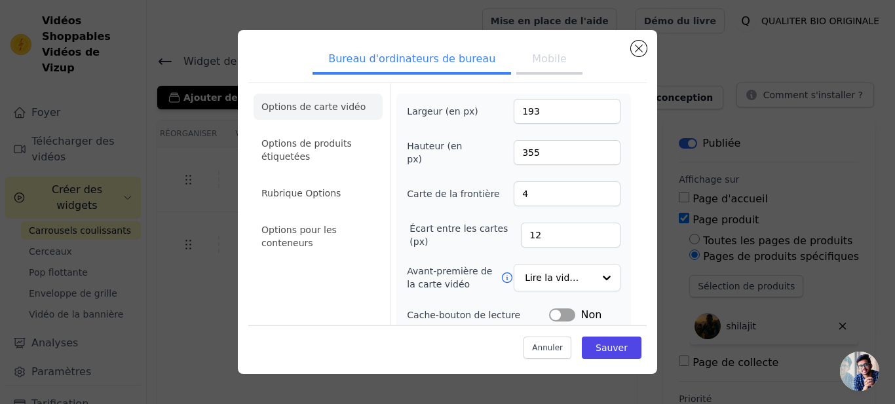
click at [595, 107] on input "193" at bounding box center [567, 111] width 107 height 25
click at [597, 113] on input "192" at bounding box center [567, 111] width 107 height 25
click at [597, 113] on input "191" at bounding box center [567, 111] width 107 height 25
type input "190"
click at [597, 113] on input "190" at bounding box center [567, 111] width 107 height 25
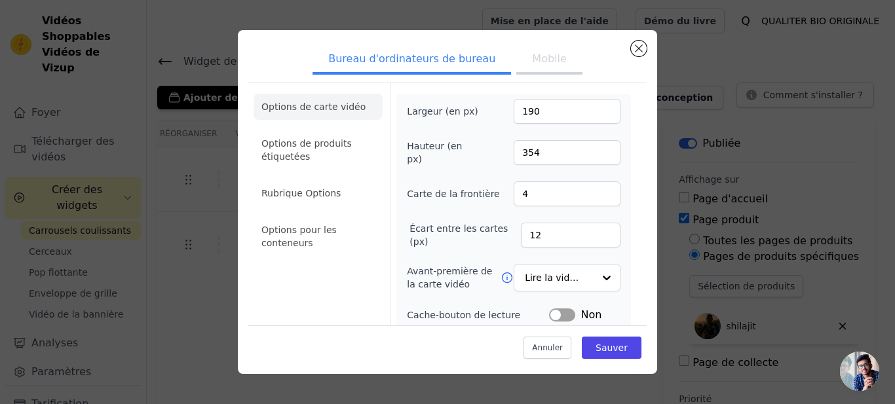
click at [597, 157] on input "354" at bounding box center [567, 152] width 107 height 25
click at [597, 157] on input "353" at bounding box center [567, 152] width 107 height 25
click at [597, 157] on input "352" at bounding box center [567, 152] width 107 height 25
click at [597, 157] on input "351" at bounding box center [567, 152] width 107 height 25
click at [597, 157] on input "350" at bounding box center [567, 152] width 107 height 25
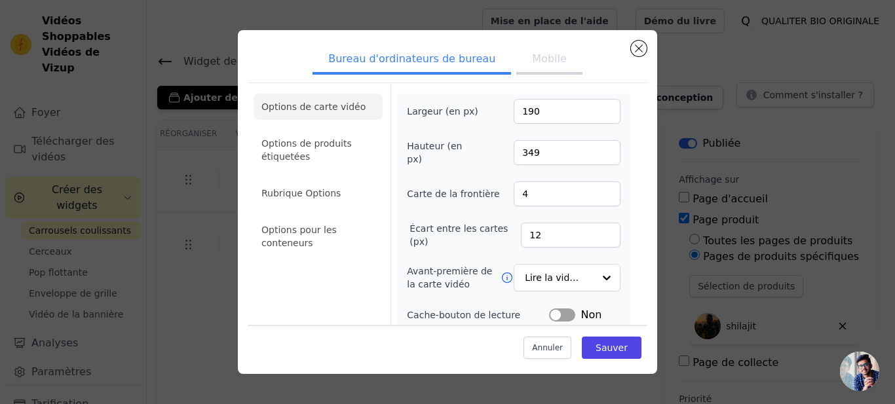
click at [597, 157] on input "349" at bounding box center [567, 152] width 107 height 25
click at [597, 157] on input "348" at bounding box center [567, 152] width 107 height 25
click at [597, 157] on input "347" at bounding box center [567, 152] width 107 height 25
click at [597, 157] on input "346" at bounding box center [567, 152] width 107 height 25
click at [597, 157] on input "345" at bounding box center [567, 152] width 107 height 25
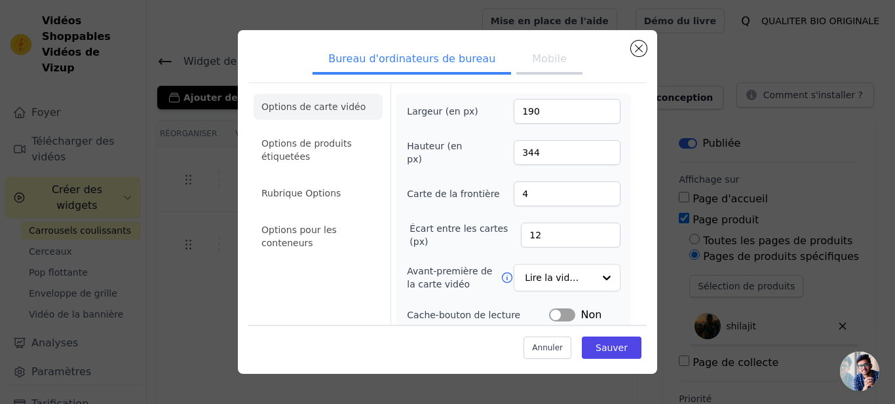
click at [597, 157] on input "344" at bounding box center [567, 152] width 107 height 25
click at [597, 157] on input "343" at bounding box center [567, 152] width 107 height 25
click at [597, 157] on input "342" at bounding box center [567, 152] width 107 height 25
click at [597, 157] on input "341" at bounding box center [567, 152] width 107 height 25
click at [597, 157] on input "340" at bounding box center [567, 152] width 107 height 25
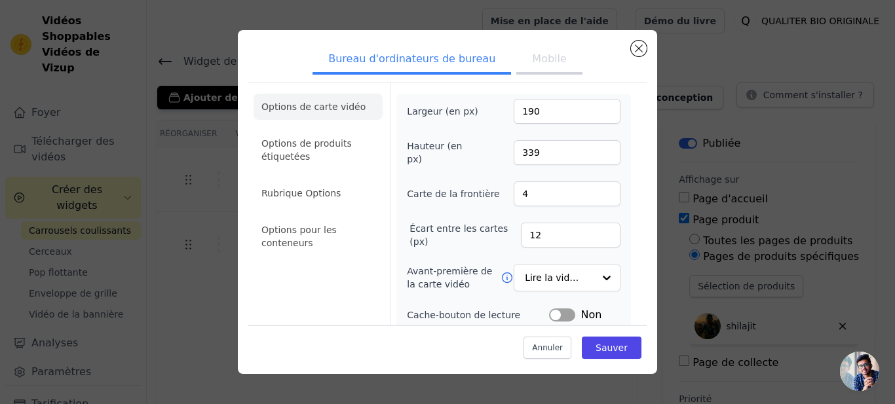
click at [597, 157] on input "339" at bounding box center [567, 152] width 107 height 25
click at [597, 157] on input "338" at bounding box center [567, 152] width 107 height 25
click at [597, 157] on input "337" at bounding box center [567, 152] width 107 height 25
click at [597, 157] on input "336" at bounding box center [567, 152] width 107 height 25
click at [597, 157] on input "335" at bounding box center [567, 152] width 107 height 25
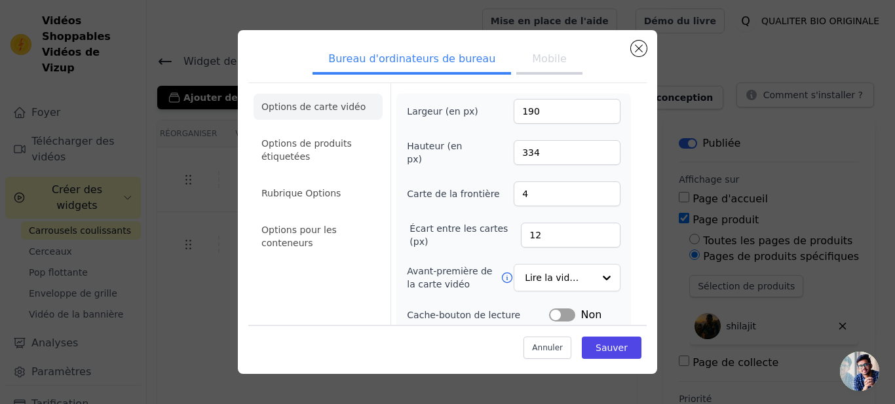
click at [597, 157] on input "334" at bounding box center [567, 152] width 107 height 25
click at [597, 157] on input "333" at bounding box center [567, 152] width 107 height 25
click at [597, 157] on input "332" at bounding box center [567, 152] width 107 height 25
click at [597, 157] on input "331" at bounding box center [567, 152] width 107 height 25
click at [597, 157] on input "330" at bounding box center [567, 152] width 107 height 25
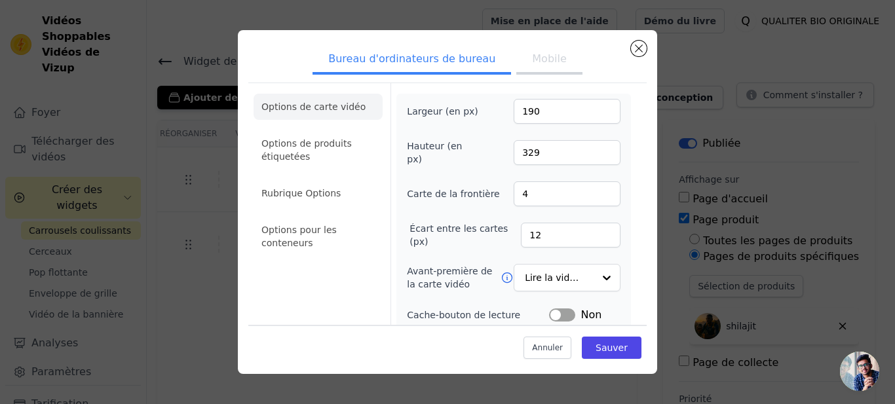
click at [597, 157] on input "329" at bounding box center [567, 152] width 107 height 25
click at [597, 157] on input "328" at bounding box center [567, 152] width 107 height 25
type input "327"
click at [597, 157] on input "327" at bounding box center [567, 152] width 107 height 25
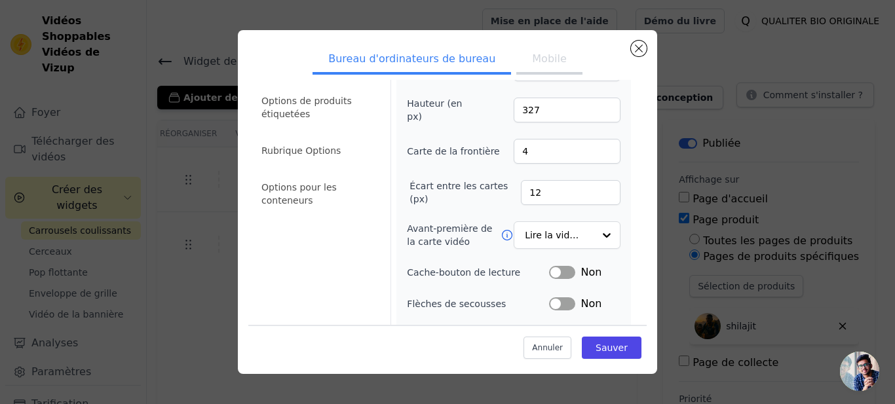
scroll to position [44, 0]
click at [570, 229] on input "Avant-première de la carte vidéo" at bounding box center [560, 235] width 68 height 26
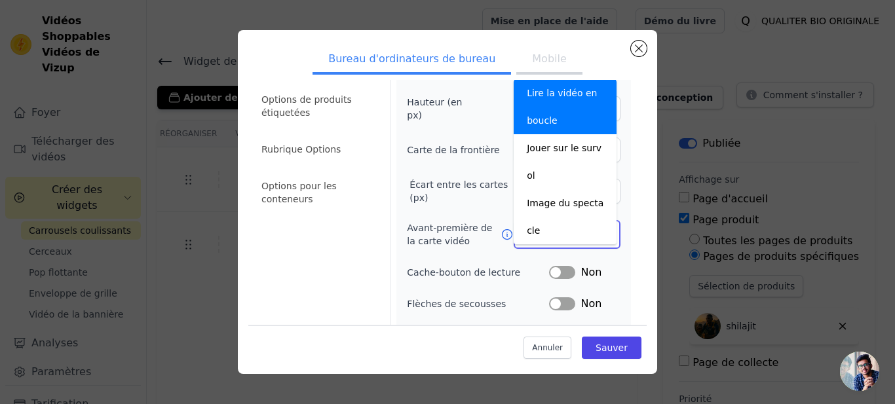
click at [570, 229] on input "Avant-première de la carte vidéo" at bounding box center [560, 235] width 68 height 26
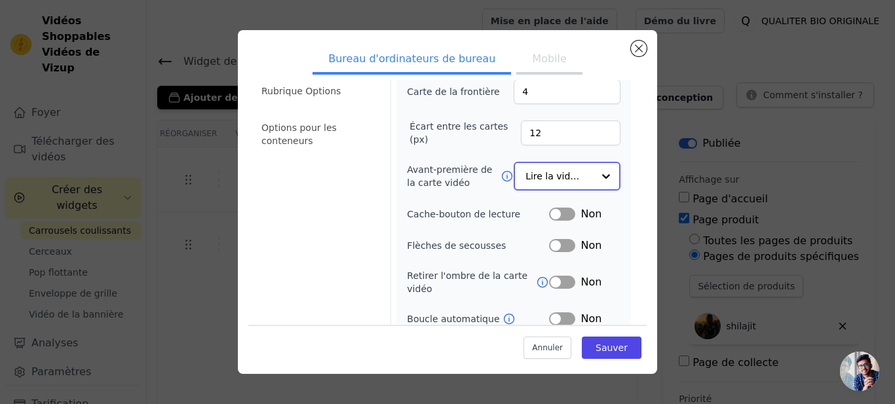
scroll to position [103, 0]
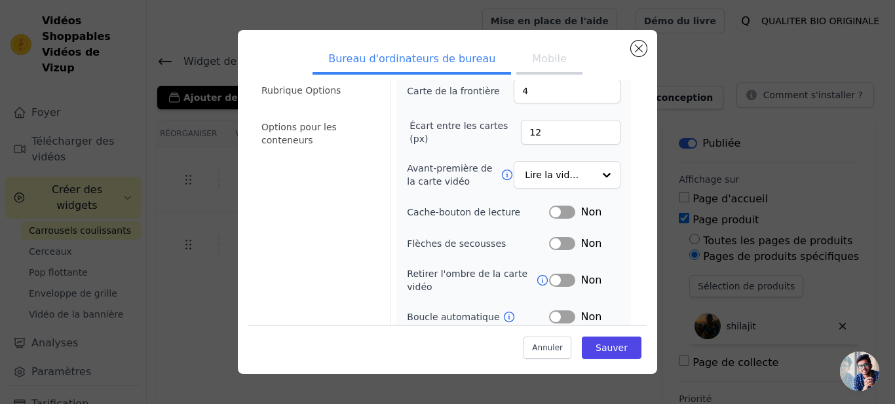
click at [558, 212] on button "Étiquette" at bounding box center [562, 212] width 26 height 13
click at [549, 210] on button "Étiquette" at bounding box center [562, 212] width 26 height 13
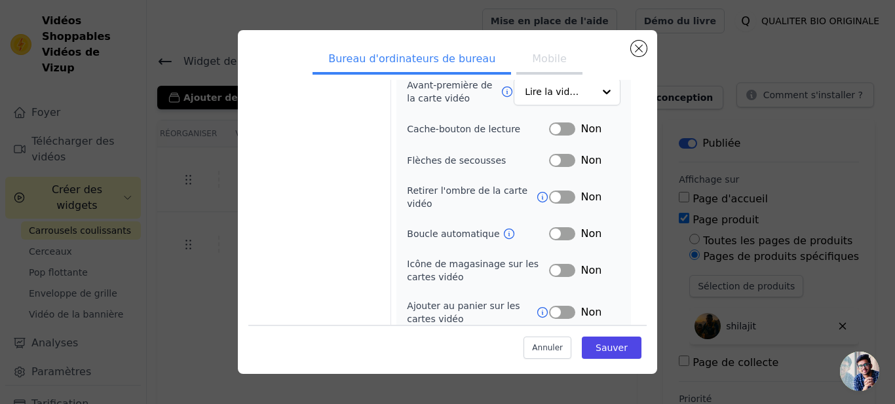
scroll to position [0, 0]
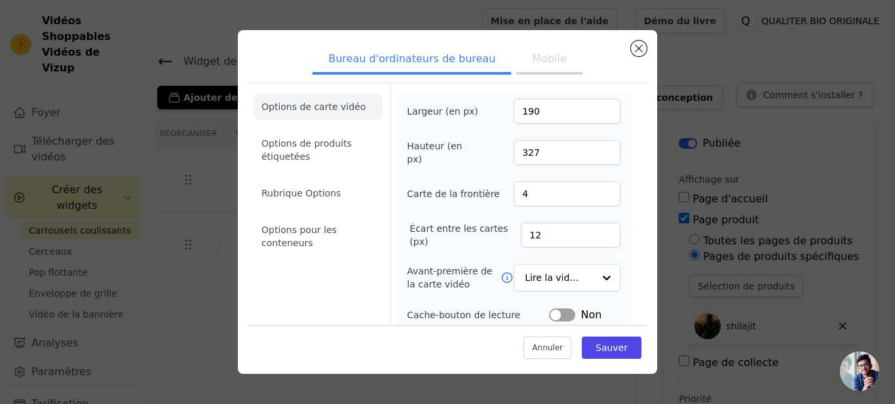
click at [530, 62] on button "Mobile" at bounding box center [550, 60] width 66 height 29
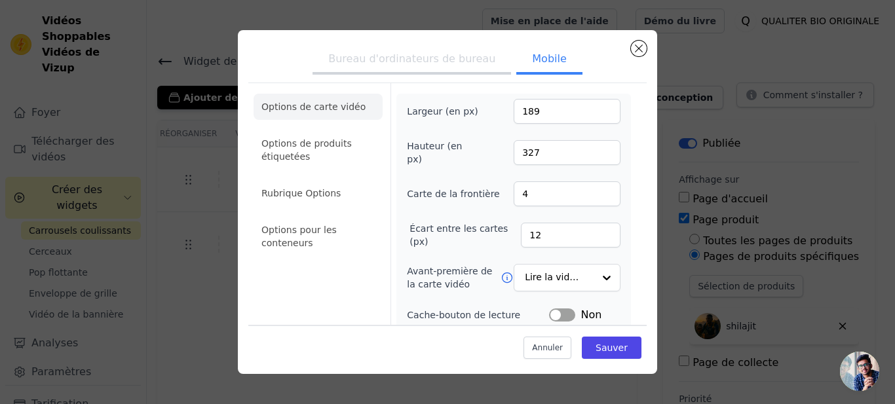
click at [597, 115] on input "189" at bounding box center [567, 111] width 107 height 25
click at [597, 115] on input "188" at bounding box center [567, 111] width 107 height 25
click at [597, 115] on input "187" at bounding box center [567, 111] width 107 height 25
click at [597, 115] on input "185" at bounding box center [567, 111] width 107 height 25
click at [597, 115] on input "184" at bounding box center [567, 111] width 107 height 25
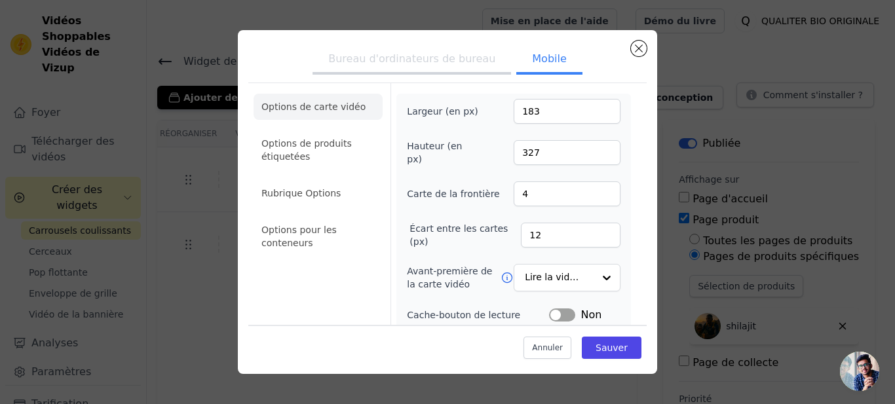
click at [597, 115] on input "183" at bounding box center [567, 111] width 107 height 25
click at [597, 115] on input "182" at bounding box center [567, 111] width 107 height 25
click at [597, 115] on input "181" at bounding box center [567, 111] width 107 height 25
click at [597, 115] on input "180" at bounding box center [567, 111] width 107 height 25
click at [597, 115] on input "179" at bounding box center [567, 111] width 107 height 25
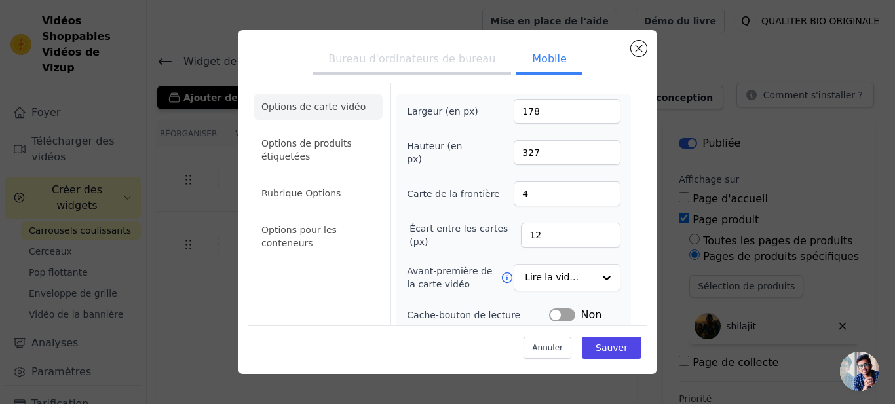
click at [597, 115] on input "178" at bounding box center [567, 111] width 107 height 25
click at [597, 115] on input "177" at bounding box center [567, 111] width 107 height 25
click at [597, 115] on input "176" at bounding box center [567, 111] width 107 height 25
click at [595, 108] on input "177" at bounding box center [567, 111] width 107 height 25
click at [595, 108] on input "178" at bounding box center [567, 111] width 107 height 25
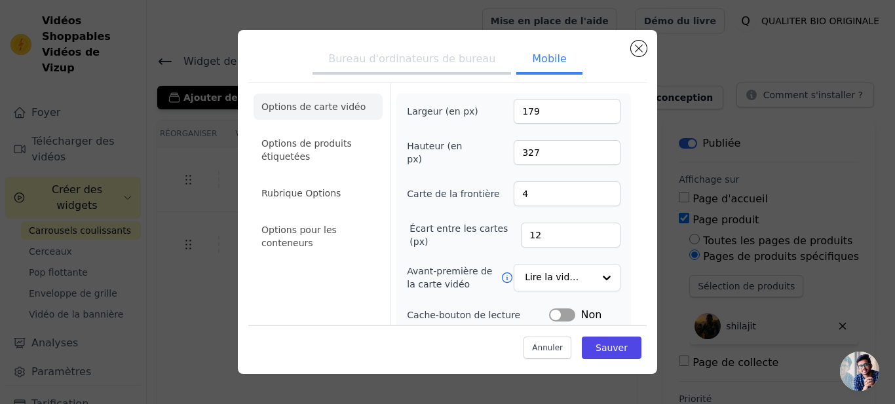
click at [595, 108] on input "179" at bounding box center [567, 111] width 107 height 25
click at [595, 108] on input "180" at bounding box center [567, 111] width 107 height 25
click at [595, 108] on input "181" at bounding box center [567, 111] width 107 height 25
click at [595, 108] on input "182" at bounding box center [567, 111] width 107 height 25
click at [595, 108] on input "183" at bounding box center [567, 111] width 107 height 25
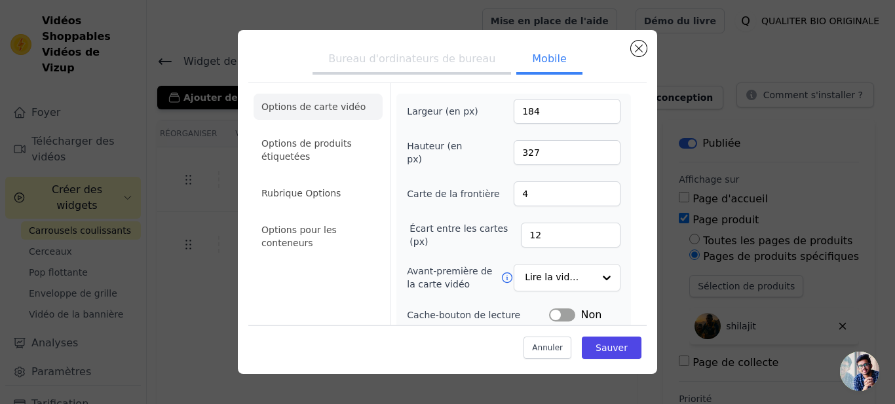
type input "184"
click at [595, 108] on input "184" at bounding box center [567, 111] width 107 height 25
click at [593, 155] on input "326" at bounding box center [567, 152] width 107 height 25
click at [593, 155] on input "325" at bounding box center [567, 152] width 107 height 25
click at [593, 155] on input "324" at bounding box center [567, 152] width 107 height 25
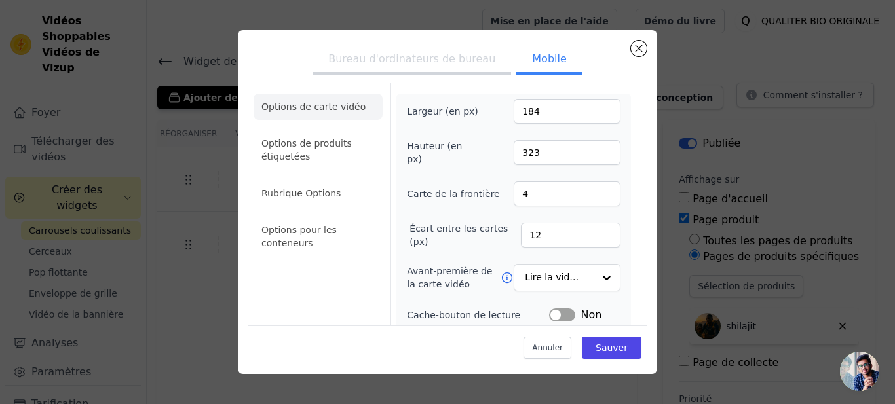
click at [593, 155] on input "323" at bounding box center [567, 152] width 107 height 25
click at [593, 155] on input "322" at bounding box center [567, 152] width 107 height 25
click at [593, 157] on input "319" at bounding box center [567, 152] width 107 height 25
click at [593, 157] on input "318" at bounding box center [567, 152] width 107 height 25
click at [593, 157] on input "317" at bounding box center [567, 152] width 107 height 25
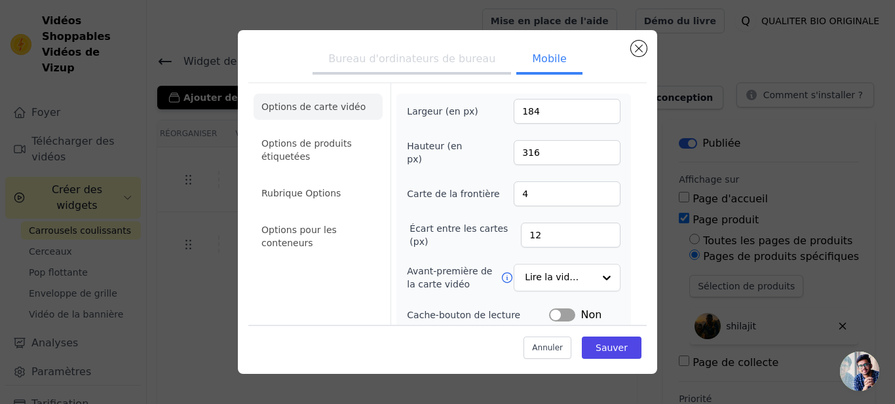
click at [593, 157] on input "316" at bounding box center [567, 152] width 107 height 25
click at [593, 157] on input "315" at bounding box center [567, 152] width 107 height 25
click at [593, 157] on input "314" at bounding box center [567, 152] width 107 height 25
click at [593, 157] on input "313" at bounding box center [567, 152] width 107 height 25
click at [593, 157] on input "312" at bounding box center [567, 152] width 107 height 25
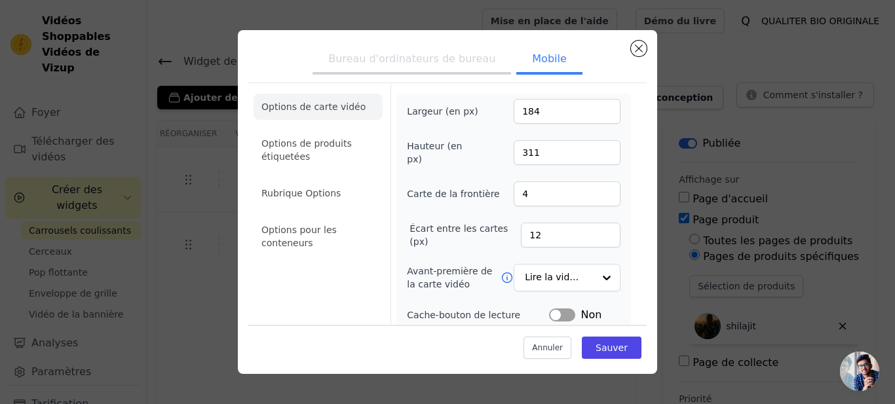
click at [593, 157] on input "311" at bounding box center [567, 152] width 107 height 25
click at [593, 157] on input "310" at bounding box center [567, 152] width 107 height 25
click at [593, 157] on input "309" at bounding box center [567, 152] width 107 height 25
click at [593, 157] on input "308" at bounding box center [567, 152] width 107 height 25
click at [593, 157] on input "307" at bounding box center [567, 152] width 107 height 25
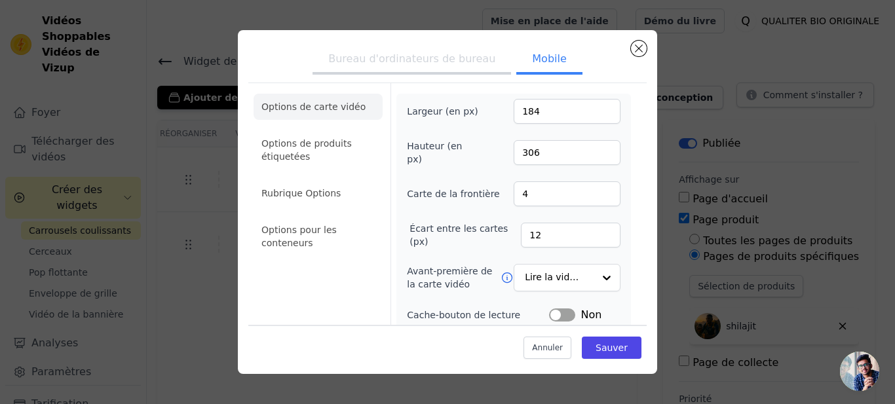
click at [593, 157] on input "306" at bounding box center [567, 152] width 107 height 25
click at [593, 157] on input "305" at bounding box center [567, 152] width 107 height 25
click at [593, 157] on input "304" at bounding box center [567, 152] width 107 height 25
click at [593, 157] on input "303" at bounding box center [567, 152] width 107 height 25
click at [593, 157] on input "302" at bounding box center [567, 152] width 107 height 25
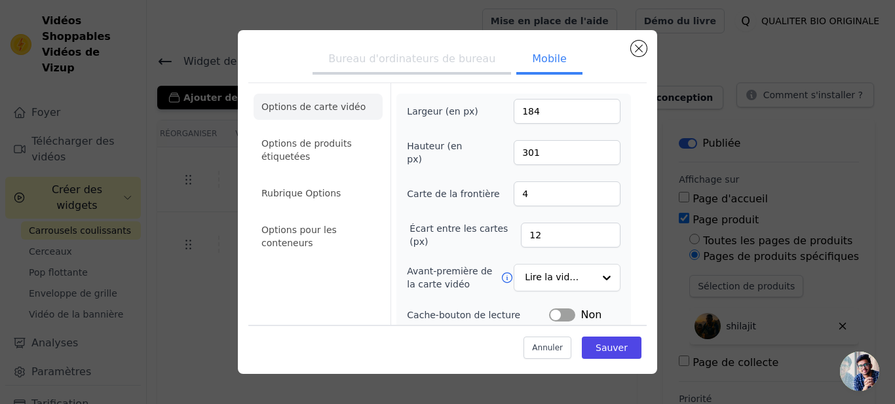
click at [593, 157] on input "301" at bounding box center [567, 152] width 107 height 25
click at [593, 157] on input "300" at bounding box center [567, 152] width 107 height 25
click at [593, 157] on input "299" at bounding box center [567, 152] width 107 height 25
click at [593, 157] on input "298" at bounding box center [567, 152] width 107 height 25
click at [593, 157] on input "297" at bounding box center [567, 152] width 107 height 25
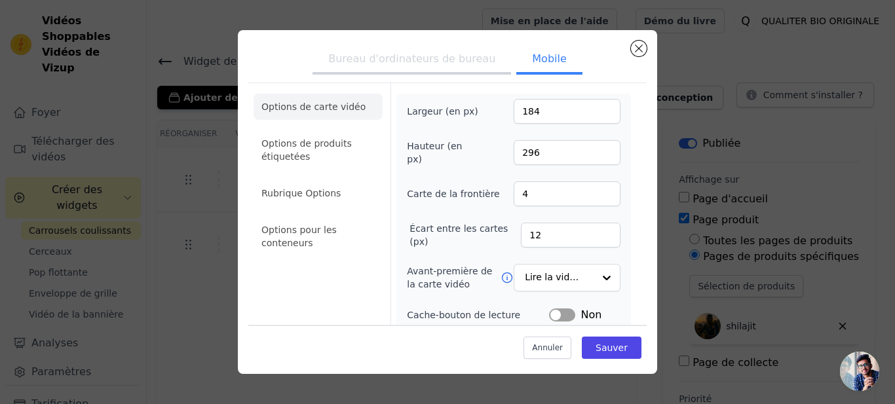
click at [593, 157] on input "296" at bounding box center [567, 152] width 107 height 25
click at [593, 157] on input "295" at bounding box center [567, 152] width 107 height 25
click at [593, 157] on input "294" at bounding box center [567, 152] width 107 height 25
click at [593, 157] on input "293" at bounding box center [567, 152] width 107 height 25
click at [593, 157] on input "292" at bounding box center [567, 152] width 107 height 25
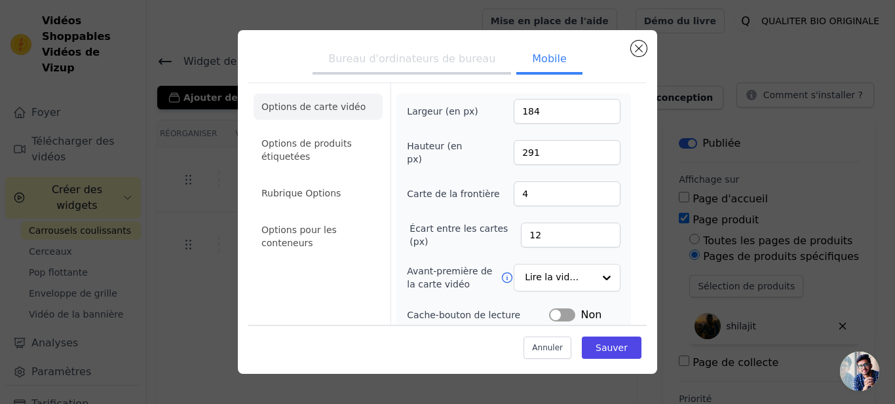
click at [593, 157] on input "291" at bounding box center [567, 152] width 107 height 25
click at [593, 157] on input "290" at bounding box center [567, 152] width 107 height 25
click at [593, 157] on input "289" at bounding box center [567, 152] width 107 height 25
click at [593, 157] on input "288" at bounding box center [567, 152] width 107 height 25
click at [593, 157] on input "287" at bounding box center [567, 152] width 107 height 25
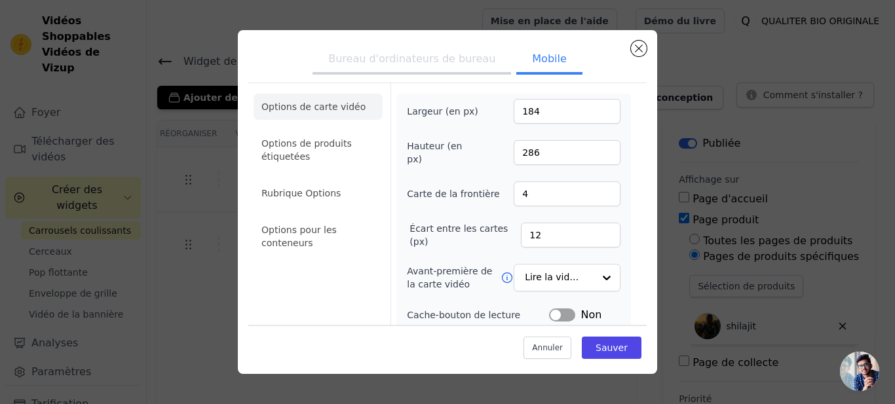
click at [593, 157] on input "286" at bounding box center [567, 152] width 107 height 25
click at [593, 157] on input "285" at bounding box center [567, 152] width 107 height 25
click at [593, 157] on input "284" at bounding box center [567, 152] width 107 height 25
click at [593, 157] on input "283" at bounding box center [567, 152] width 107 height 25
click at [593, 157] on input "282" at bounding box center [567, 152] width 107 height 25
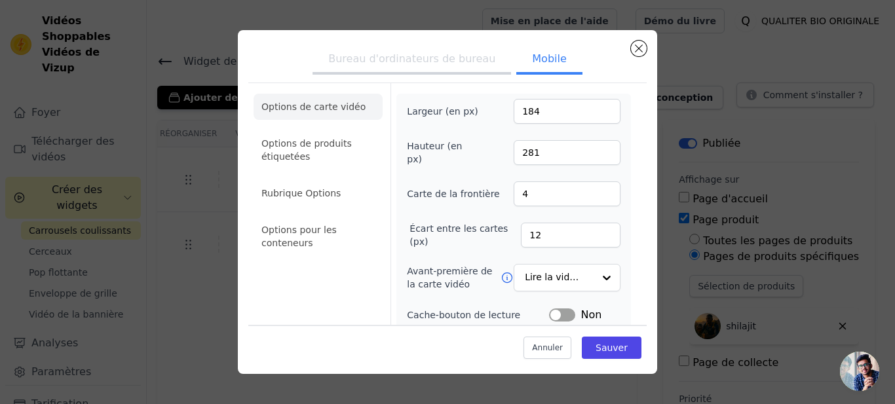
click at [593, 157] on input "281" at bounding box center [567, 152] width 107 height 25
click at [593, 157] on input "280" at bounding box center [567, 152] width 107 height 25
click at [593, 157] on input "279" at bounding box center [567, 152] width 107 height 25
click at [593, 157] on input "278" at bounding box center [567, 152] width 107 height 25
click at [593, 157] on input "277" at bounding box center [567, 152] width 107 height 25
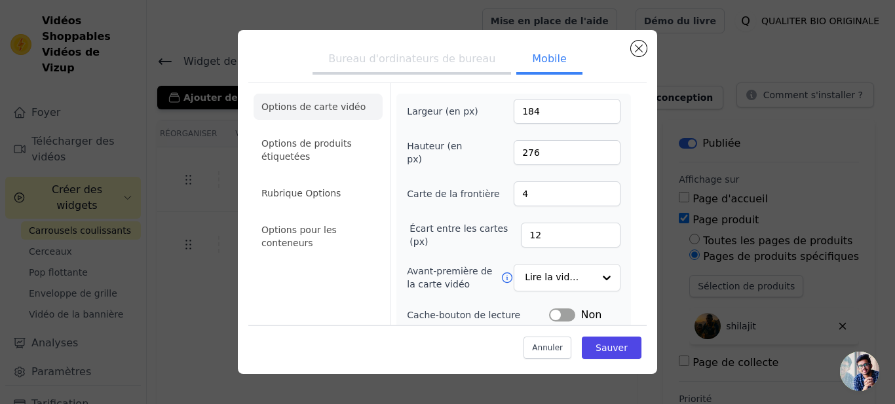
click at [593, 157] on input "276" at bounding box center [567, 152] width 107 height 25
click at [593, 157] on input "275" at bounding box center [567, 152] width 107 height 25
type input "274"
click at [593, 157] on input "274" at bounding box center [567, 152] width 107 height 25
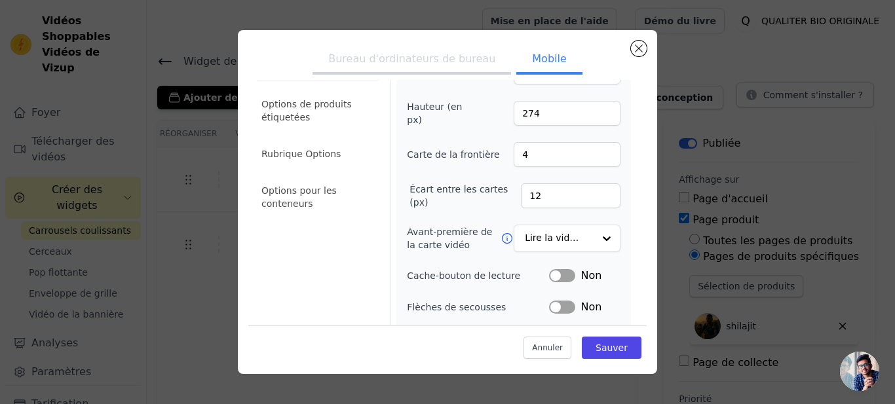
scroll to position [52, 0]
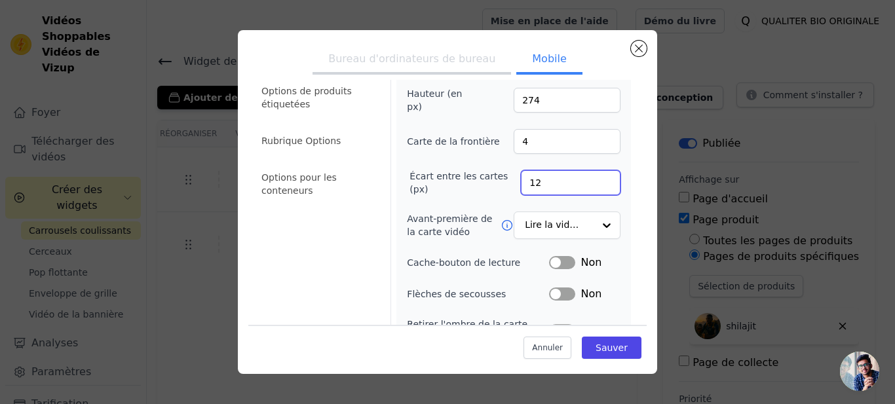
click at [593, 186] on input "12" at bounding box center [571, 182] width 100 height 25
type input "11"
click at [593, 186] on input "11" at bounding box center [571, 182] width 100 height 25
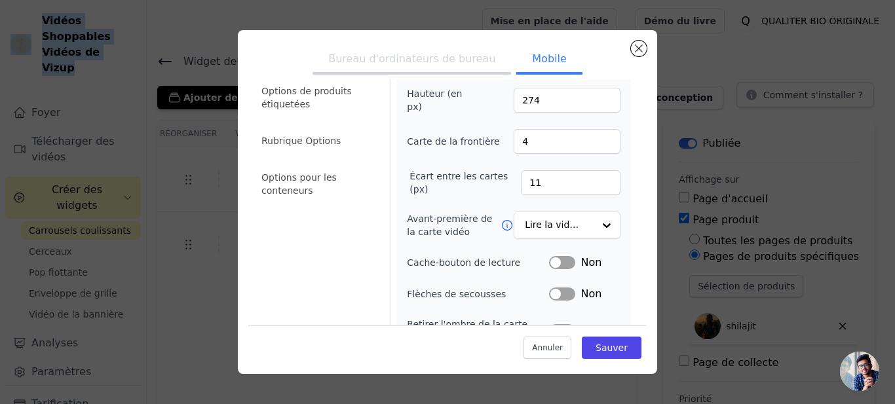
drag, startPoint x: 632, startPoint y: 189, endPoint x: 644, endPoint y: 245, distance: 57.1
click at [644, 245] on div "Bureau d'ordinateurs de bureau Mobile Options de carte vidéo Options de produit…" at bounding box center [447, 203] width 399 height 324
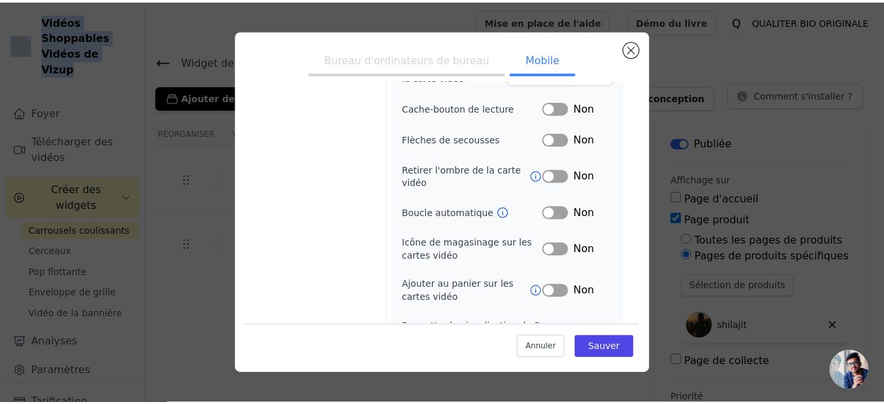
scroll to position [239, 0]
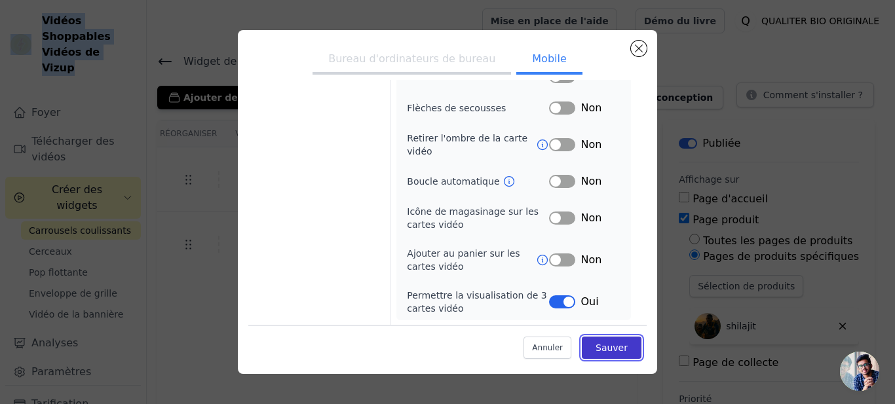
click at [583, 339] on button "Sauver" at bounding box center [612, 347] width 60 height 22
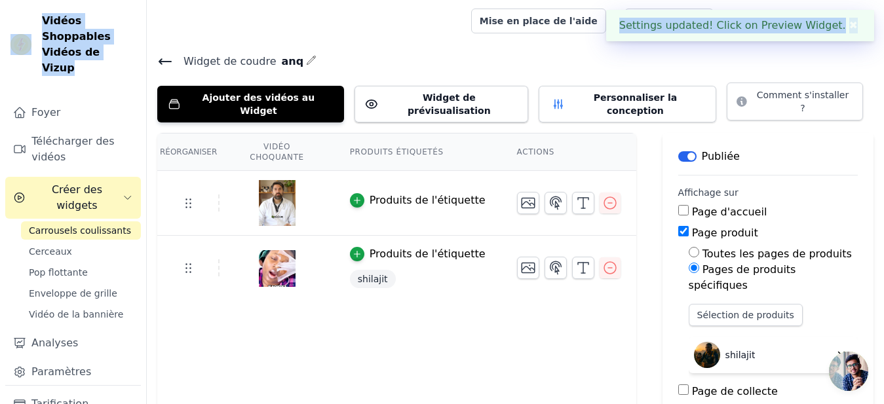
scroll to position [86, 0]
